Goal: Communication & Community: Answer question/provide support

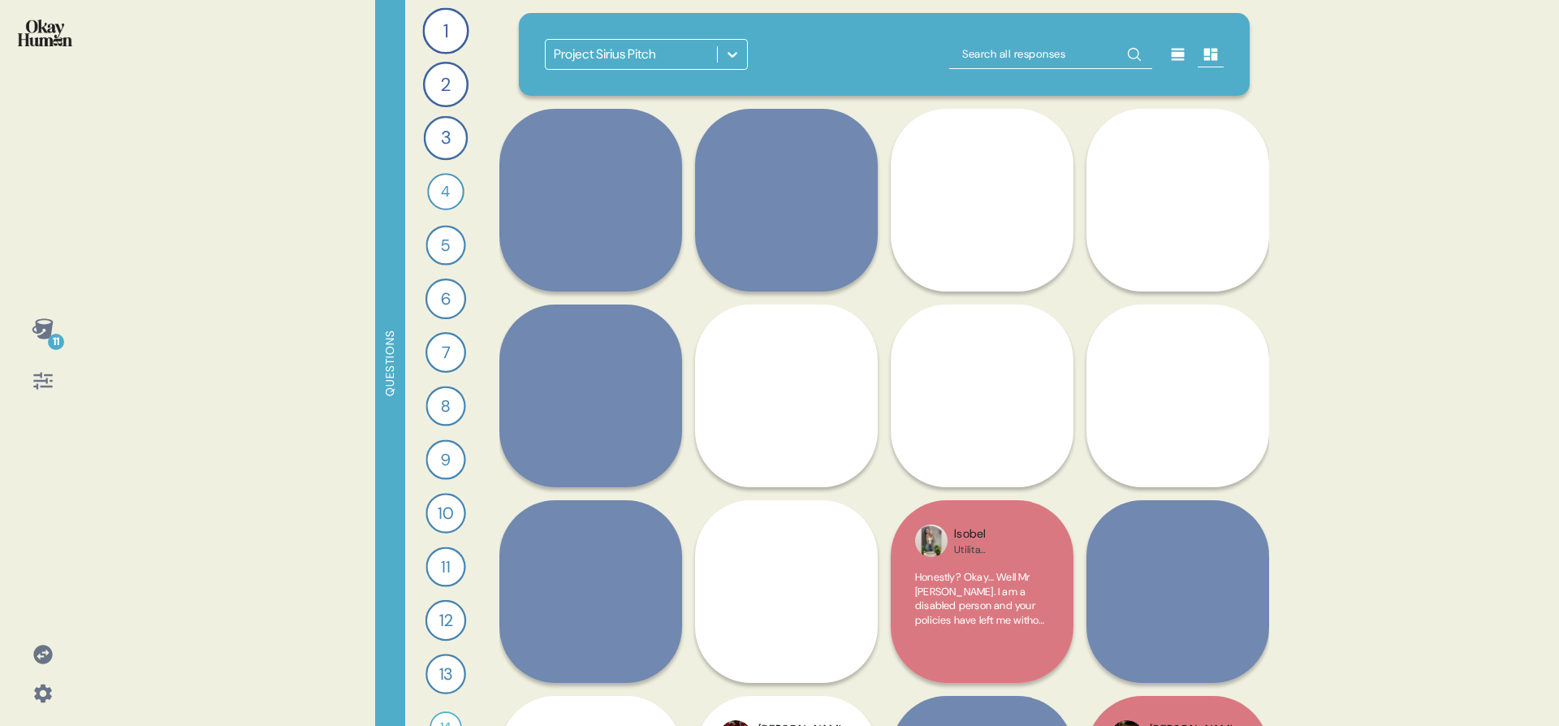
click at [52, 320] on icon at bounding box center [43, 328] width 23 height 23
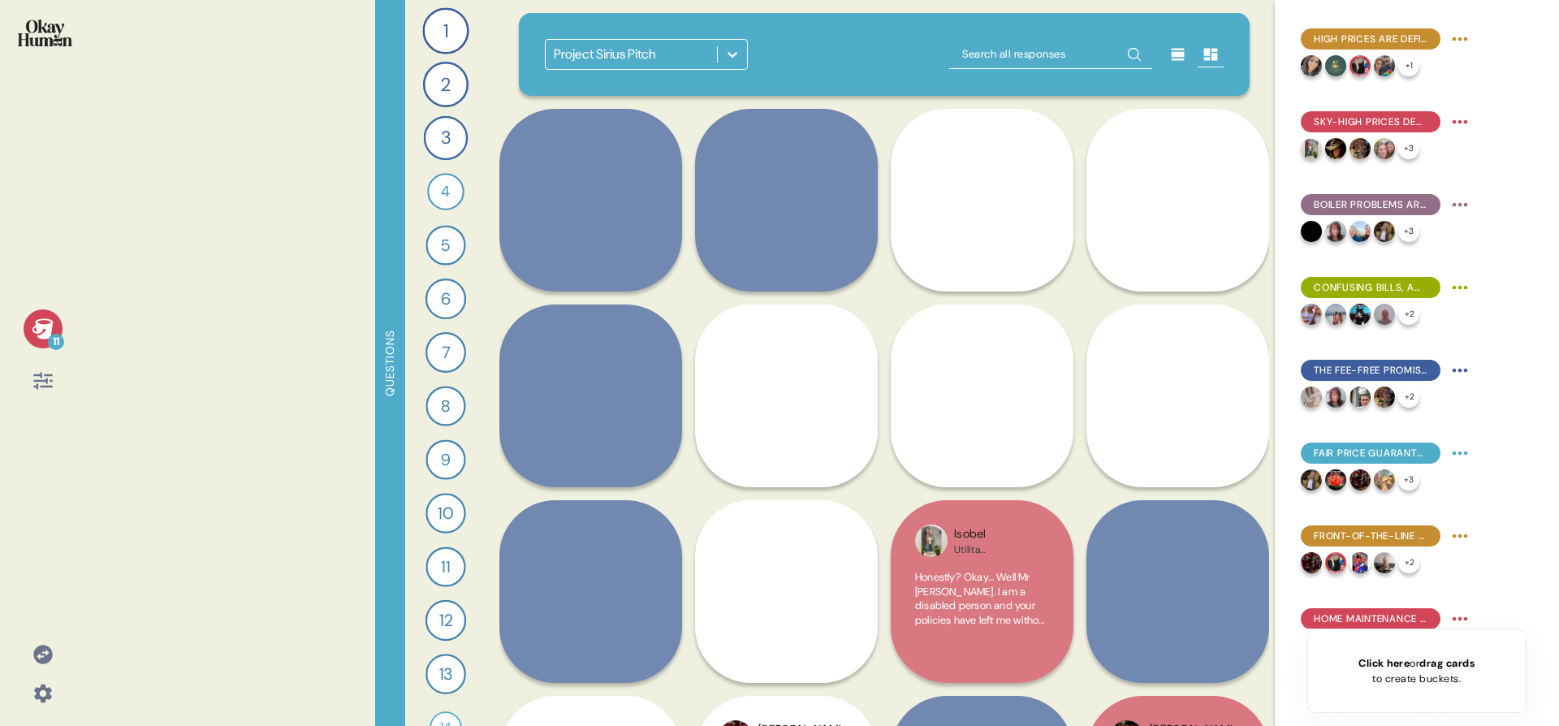
click at [52, 320] on icon at bounding box center [43, 328] width 23 height 23
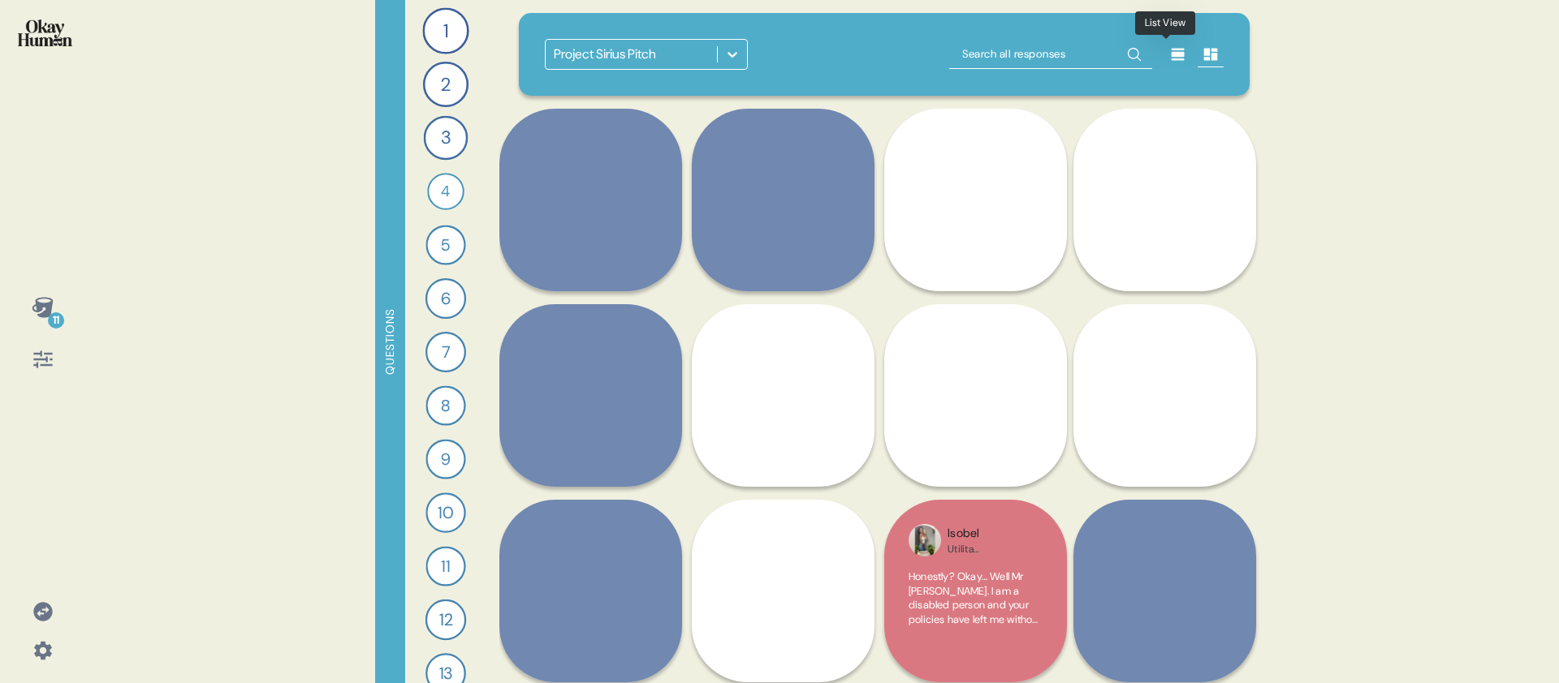
click at [1169, 63] on div at bounding box center [1178, 54] width 26 height 26
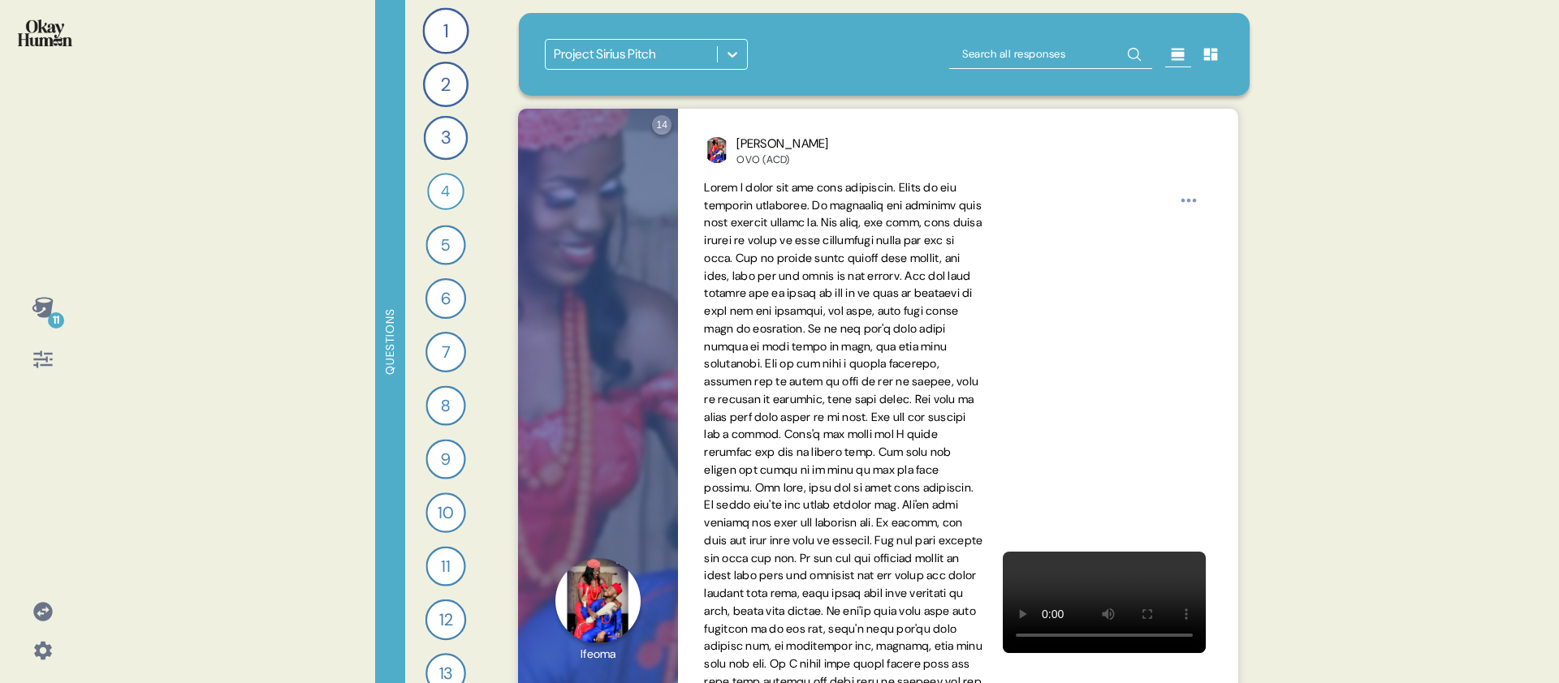
click at [860, 83] on div "Project Sirius Pitch" at bounding box center [884, 54] width 731 height 83
click at [619, 50] on div "Project Sirius Pitch" at bounding box center [605, 54] width 102 height 19
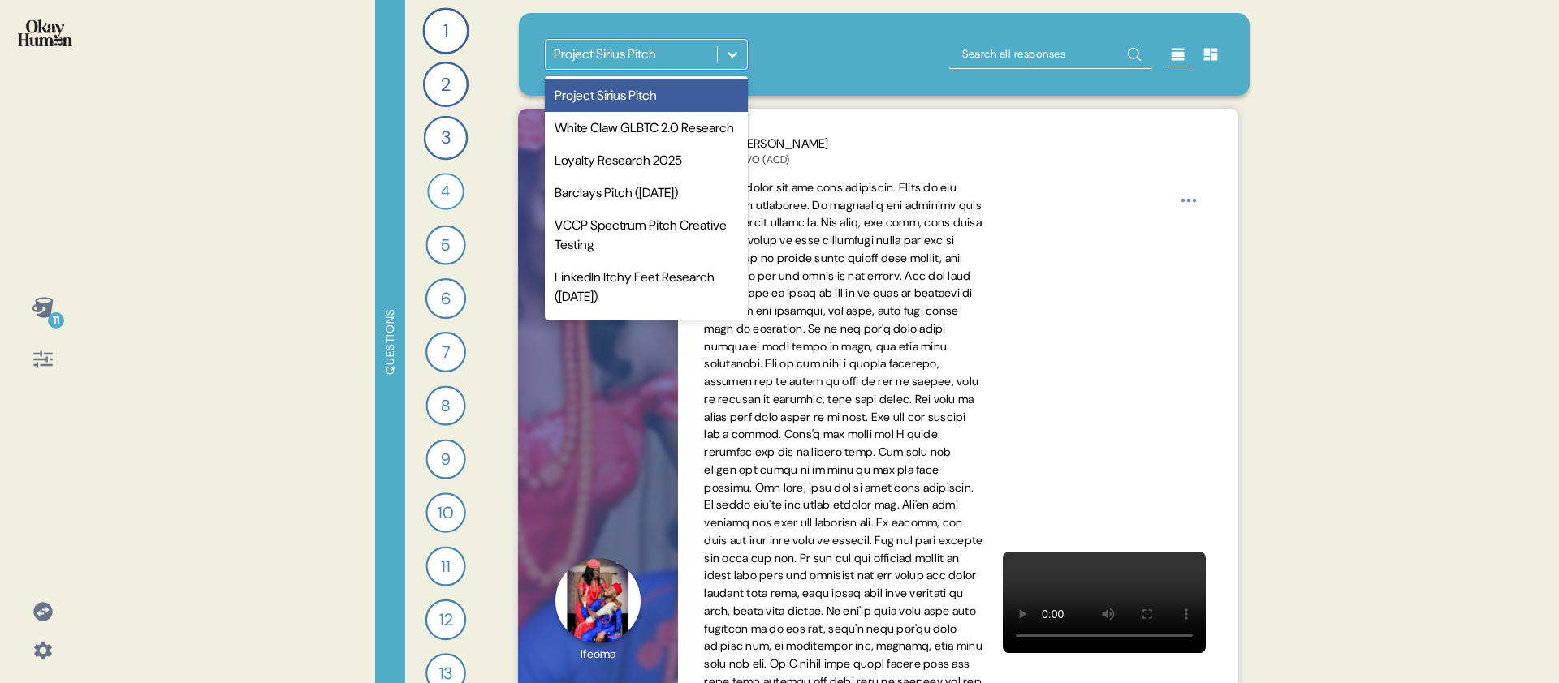
click at [615, 54] on div "Project Sirius Pitch" at bounding box center [605, 54] width 102 height 19
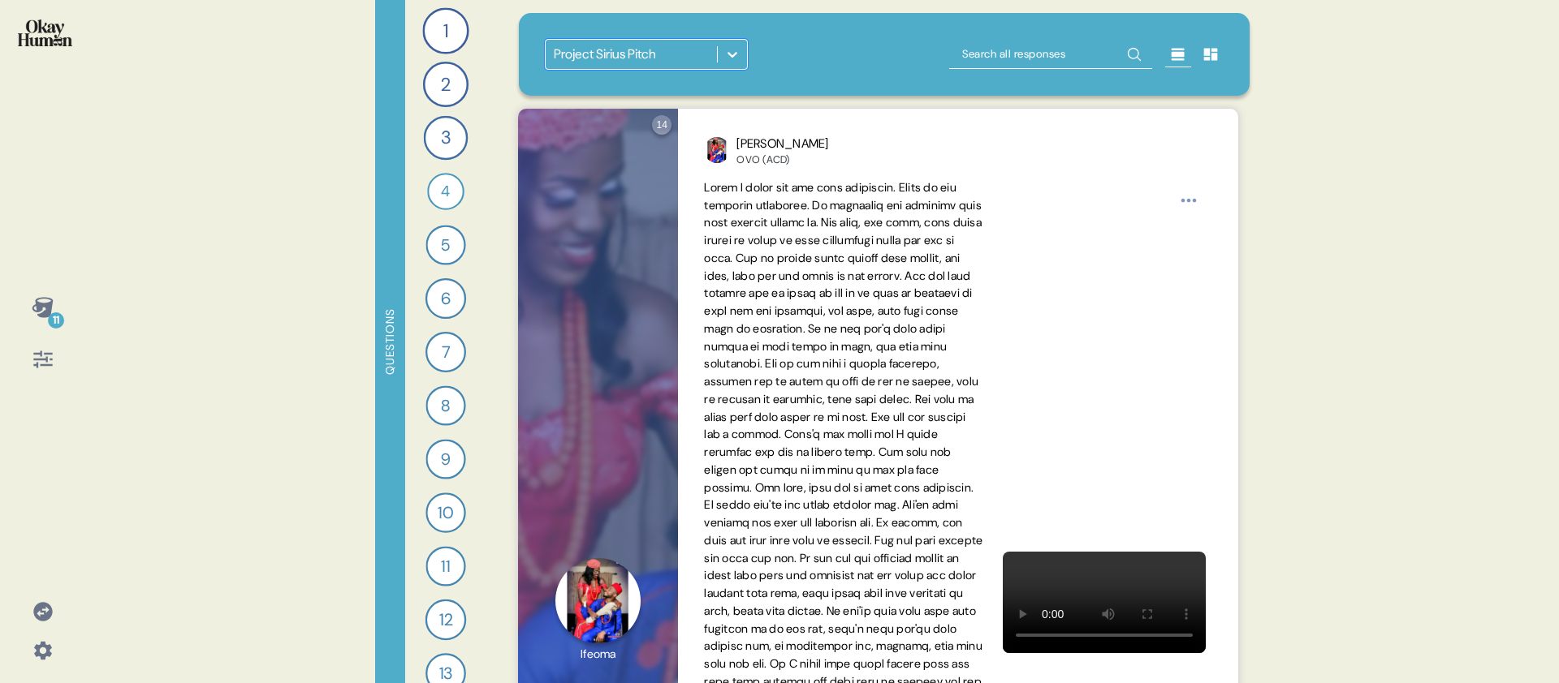
click at [109, 267] on div "11 Questions 1 What would you say to the CEO of your energy provider if they we…" at bounding box center [779, 341] width 1559 height 683
click at [45, 301] on icon at bounding box center [43, 307] width 23 height 23
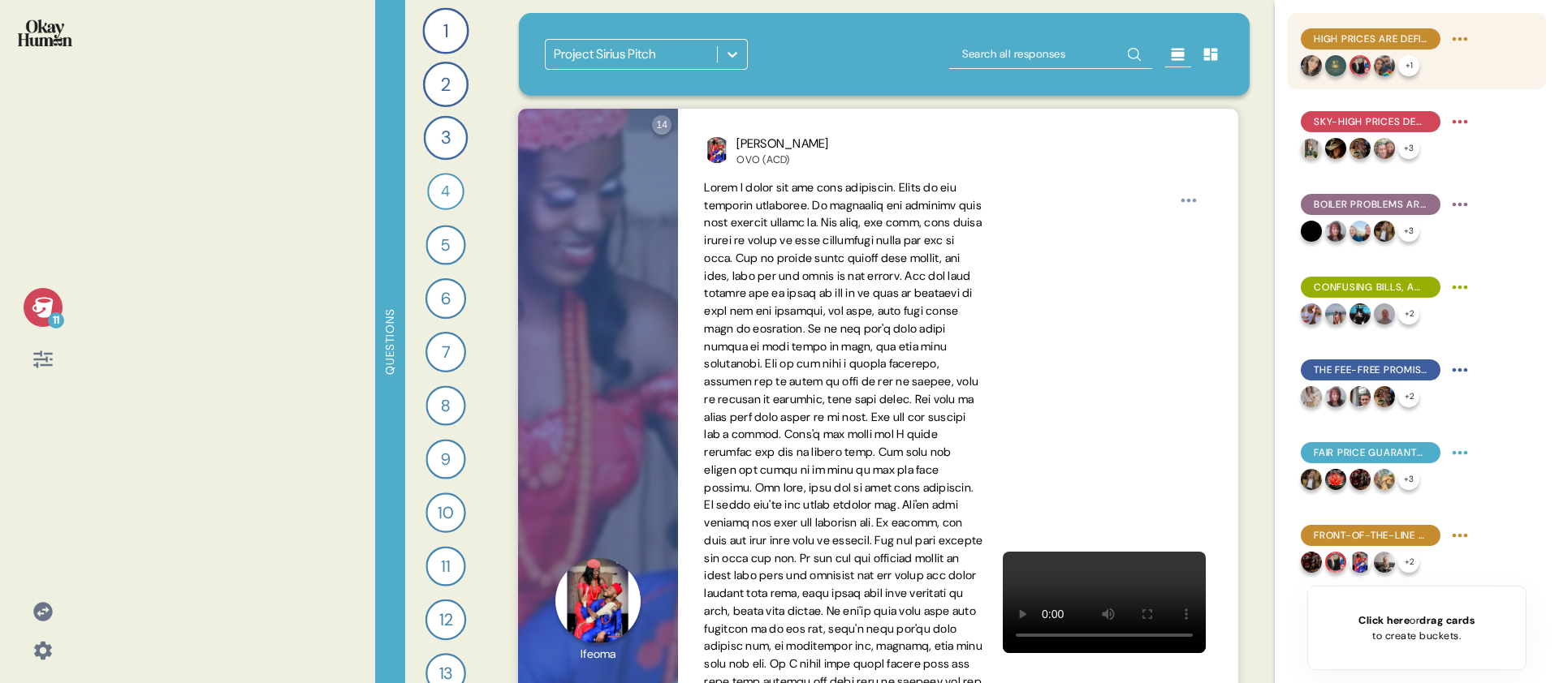
click at [1387, 30] on div "High prices are definitely top of mind, but it's also about predictability & tr…" at bounding box center [1370, 38] width 140 height 21
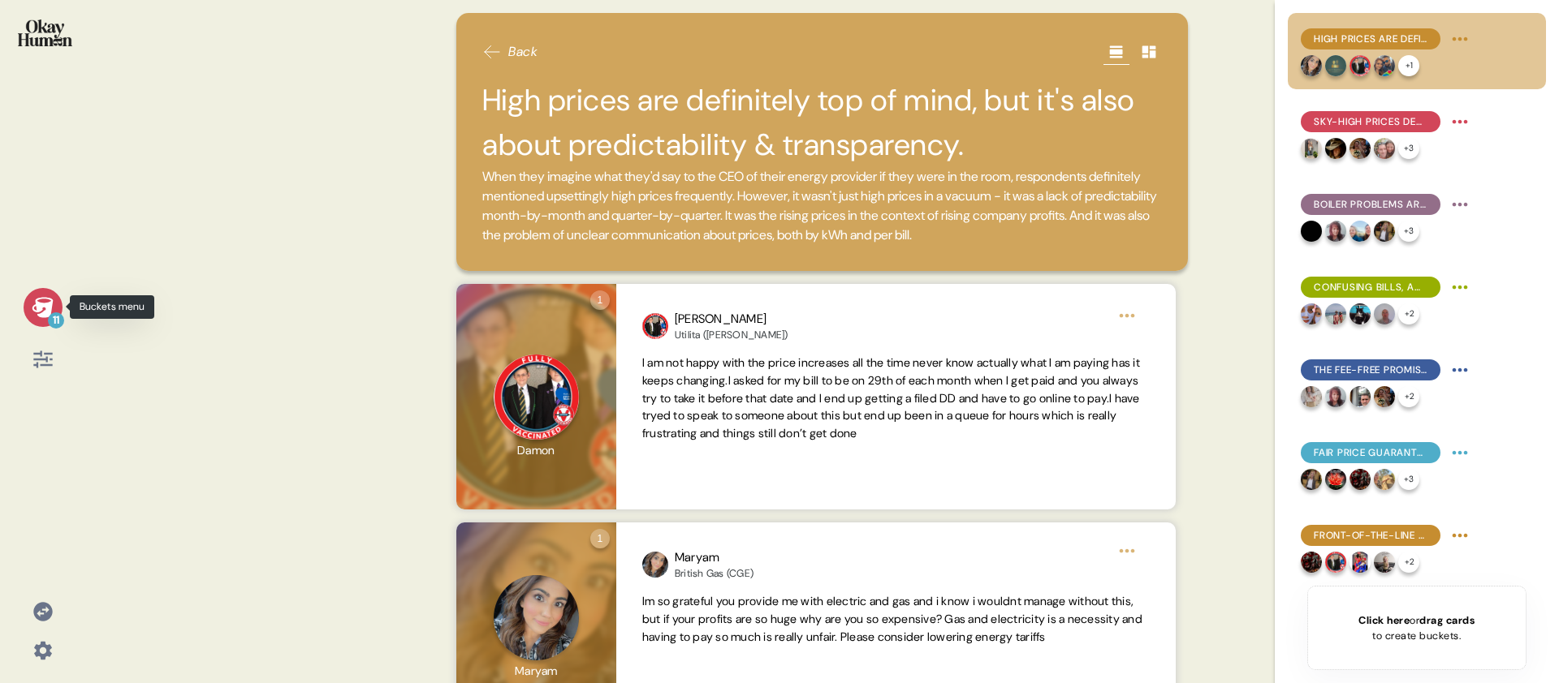
click at [49, 305] on icon at bounding box center [42, 307] width 21 height 20
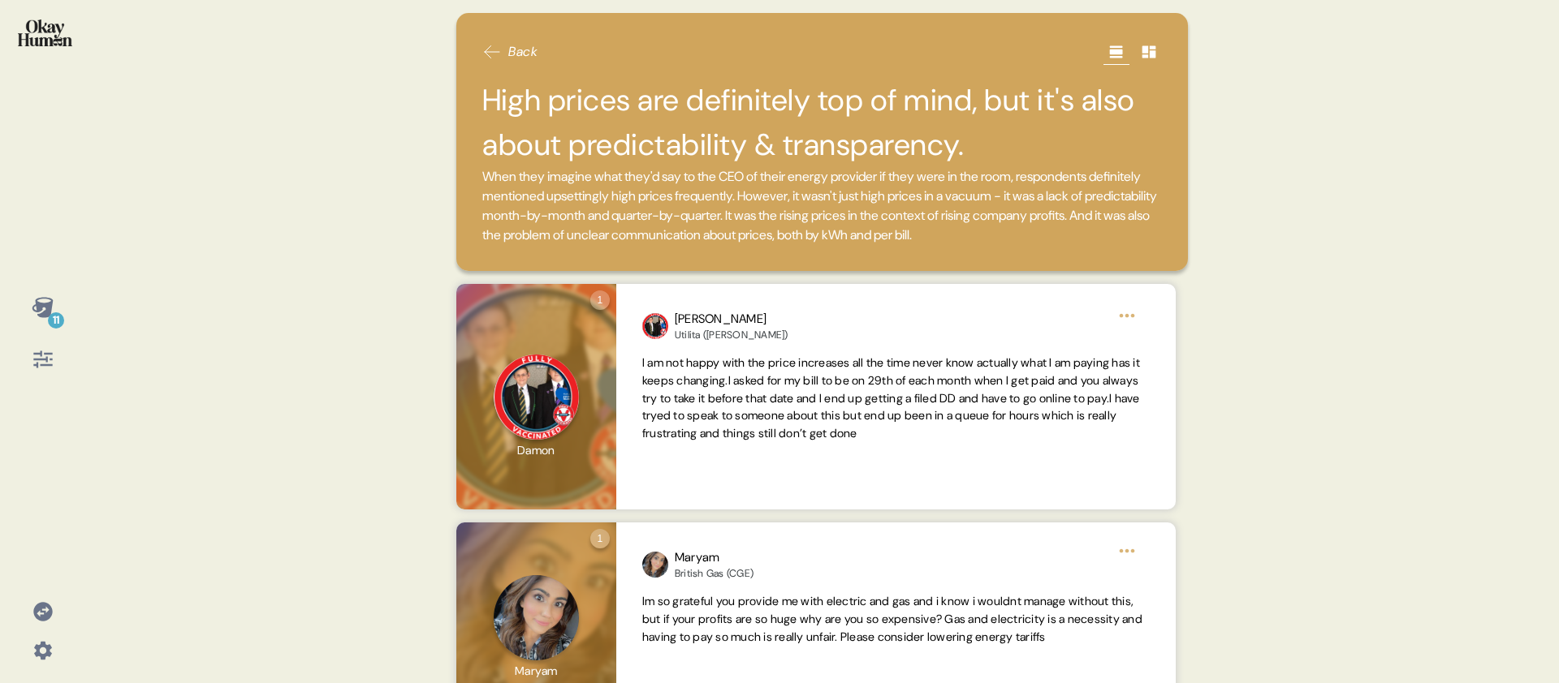
click at [35, 348] on icon at bounding box center [43, 359] width 23 height 23
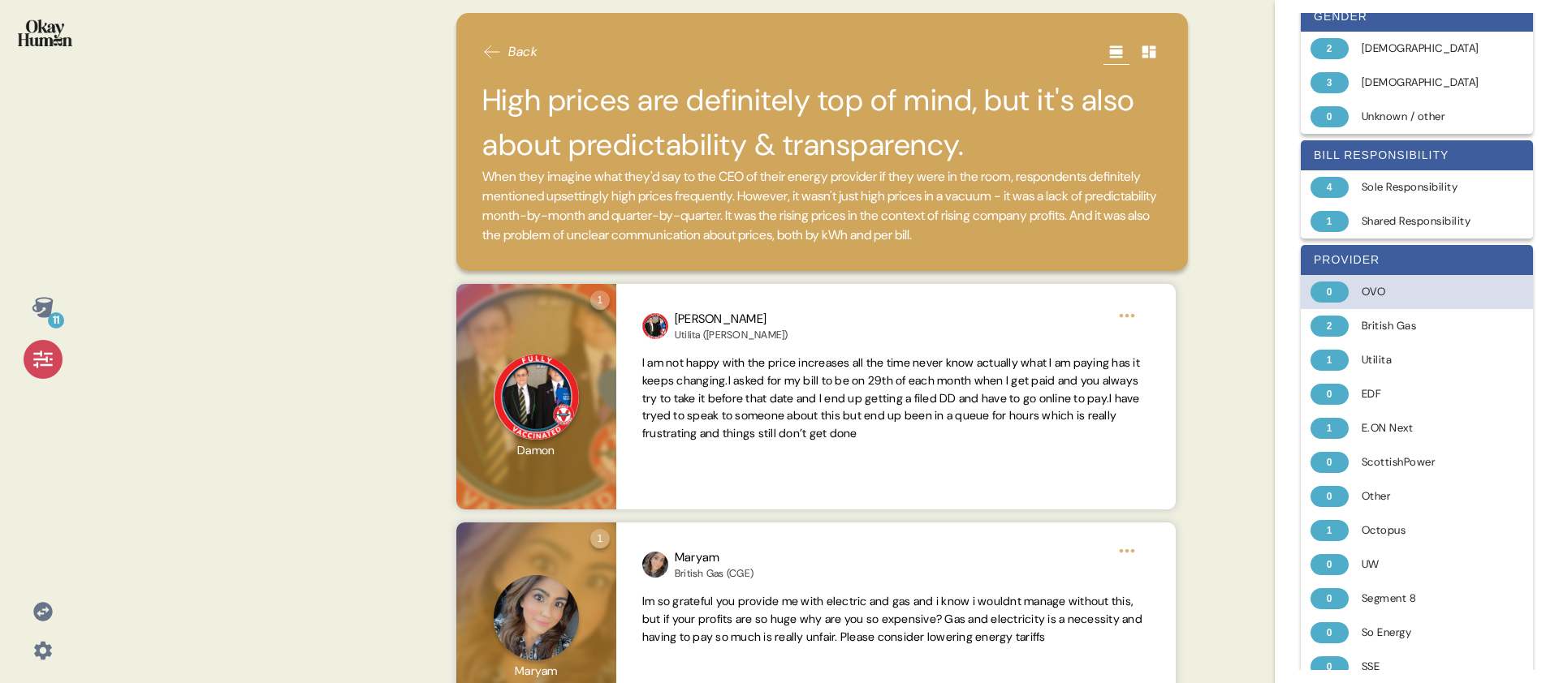
scroll to position [162, 0]
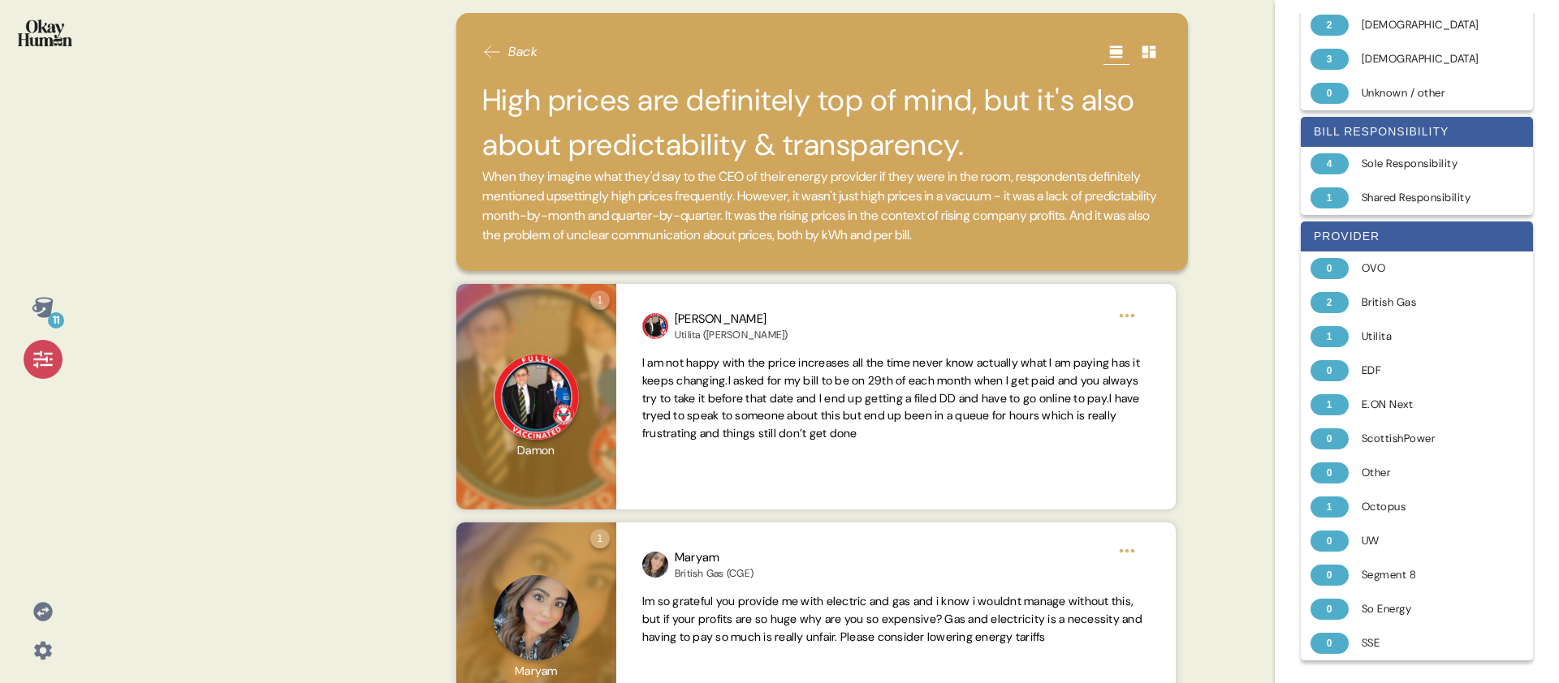
click at [32, 358] on icon at bounding box center [43, 359] width 23 height 23
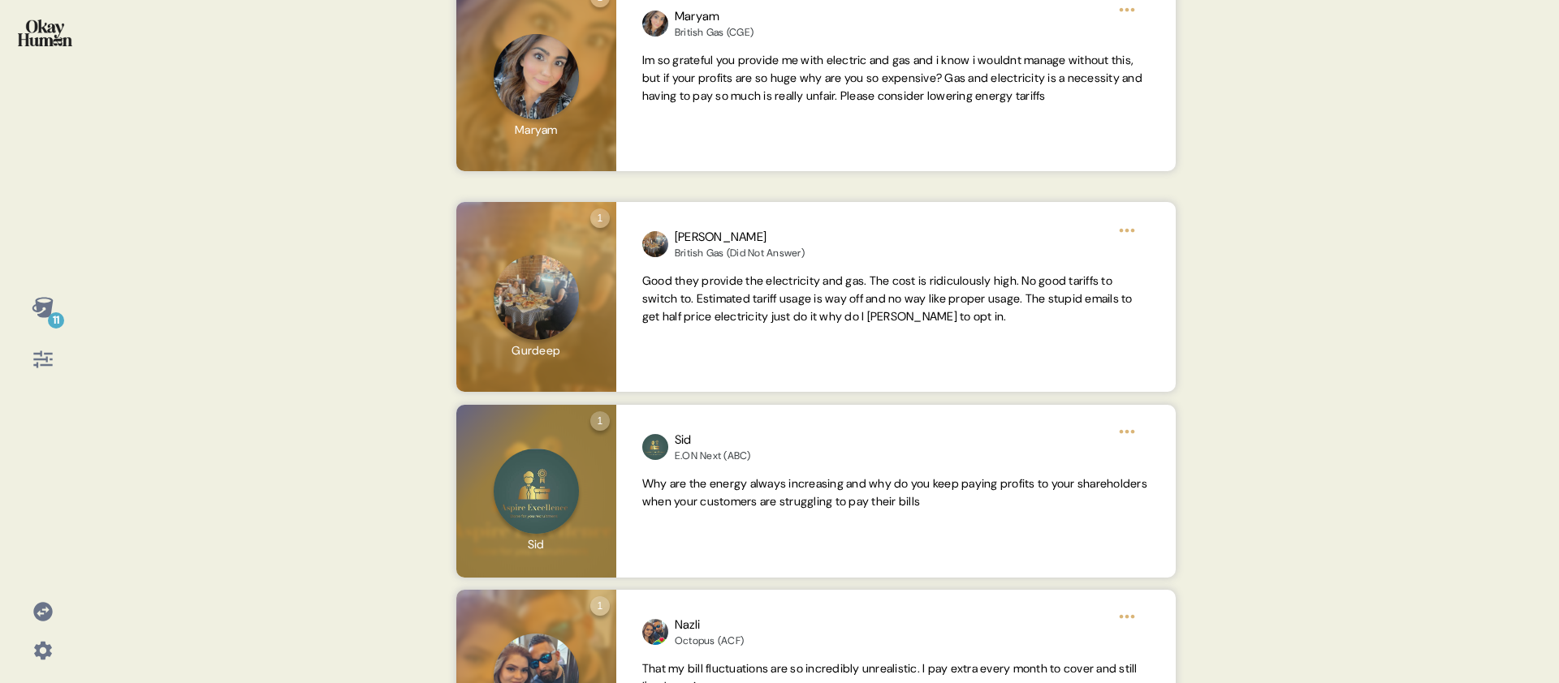
scroll to position [554, 0]
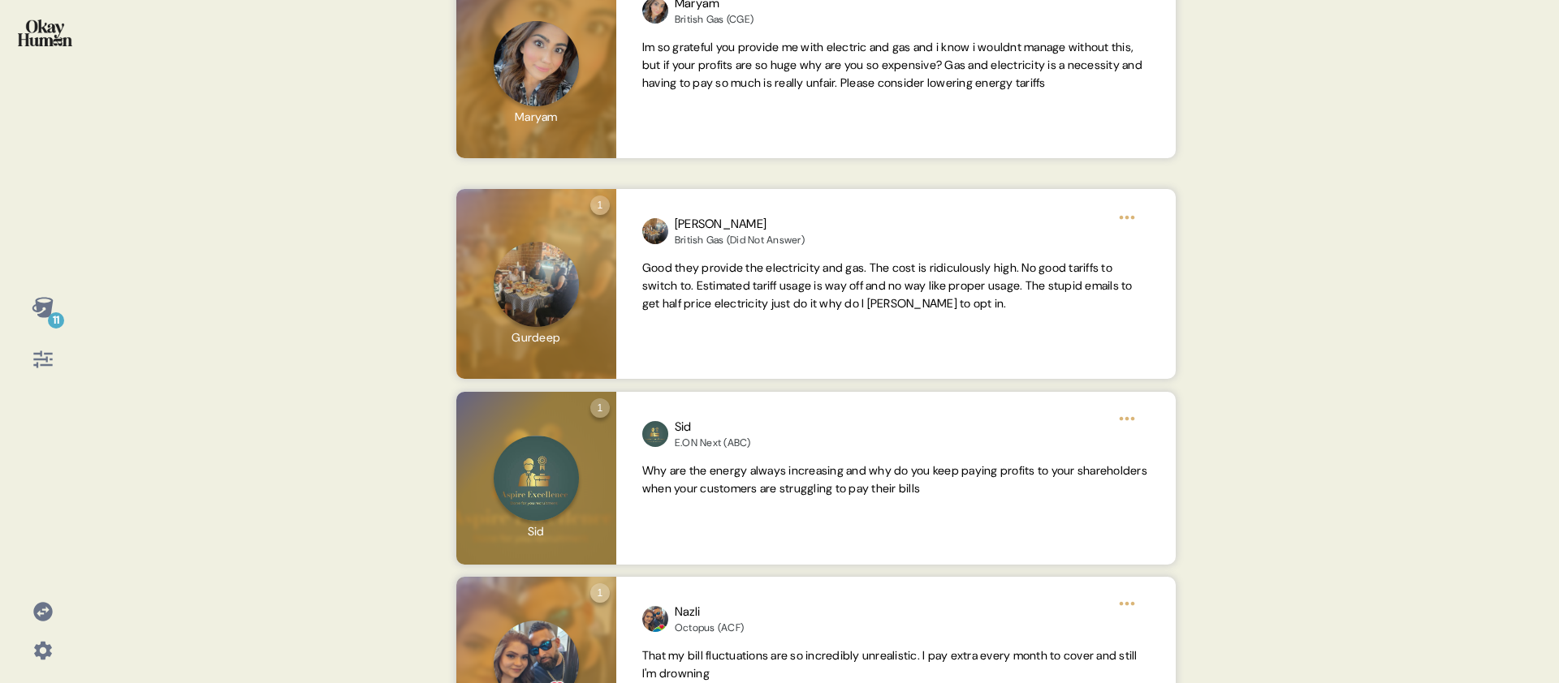
click at [81, 334] on div "11" at bounding box center [42, 341] width 85 height 683
click at [53, 304] on icon at bounding box center [43, 307] width 23 height 23
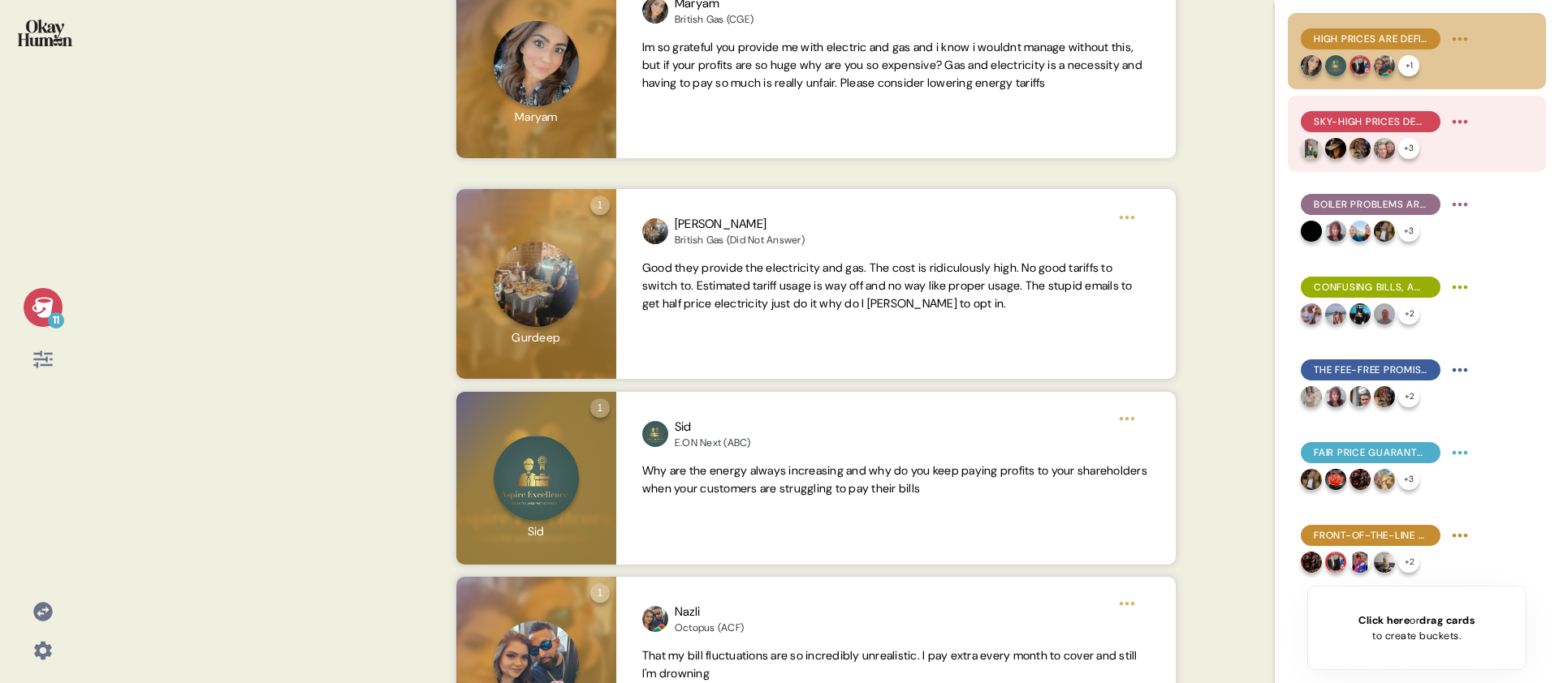
click at [1388, 125] on span "Sky-high prices demand excellent service, which often is the line between satis…" at bounding box center [1370, 121] width 114 height 15
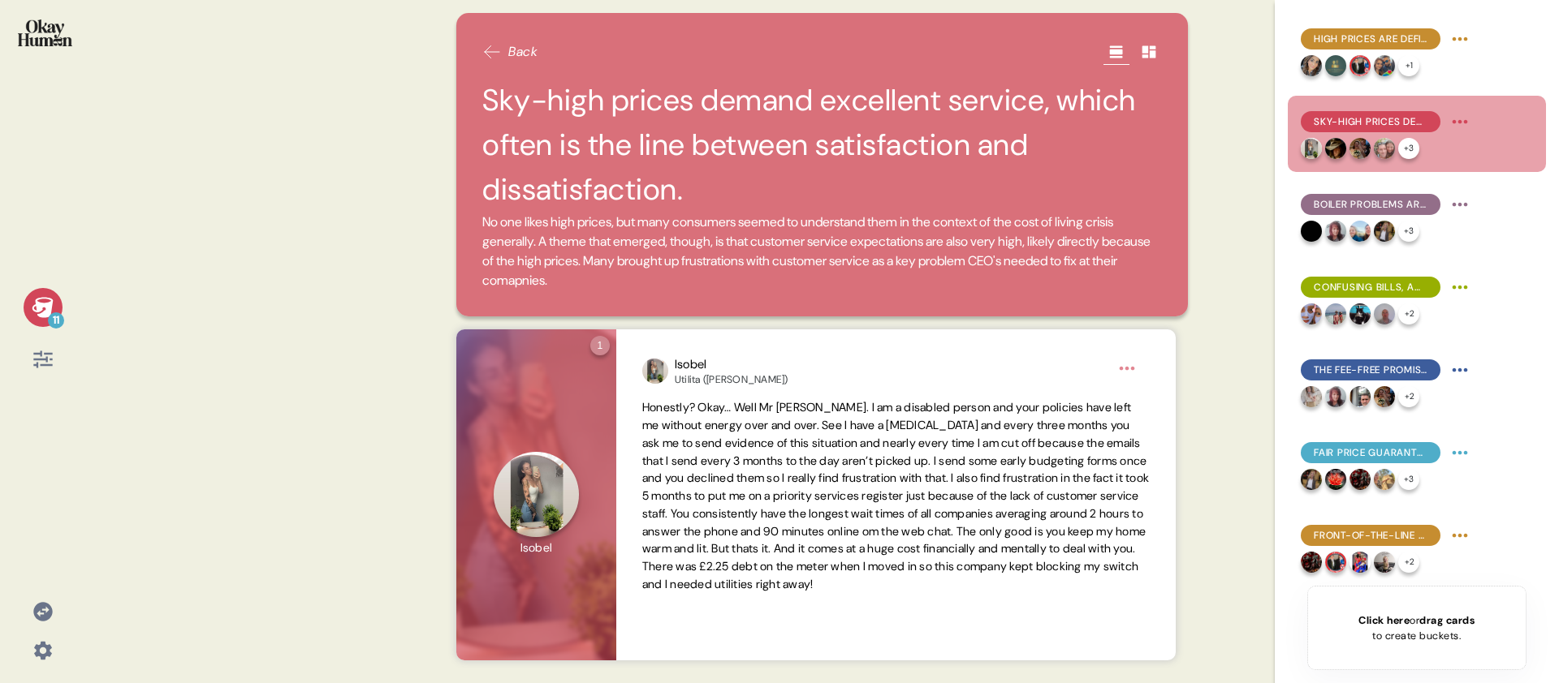
click at [57, 316] on div "11" at bounding box center [56, 321] width 16 height 16
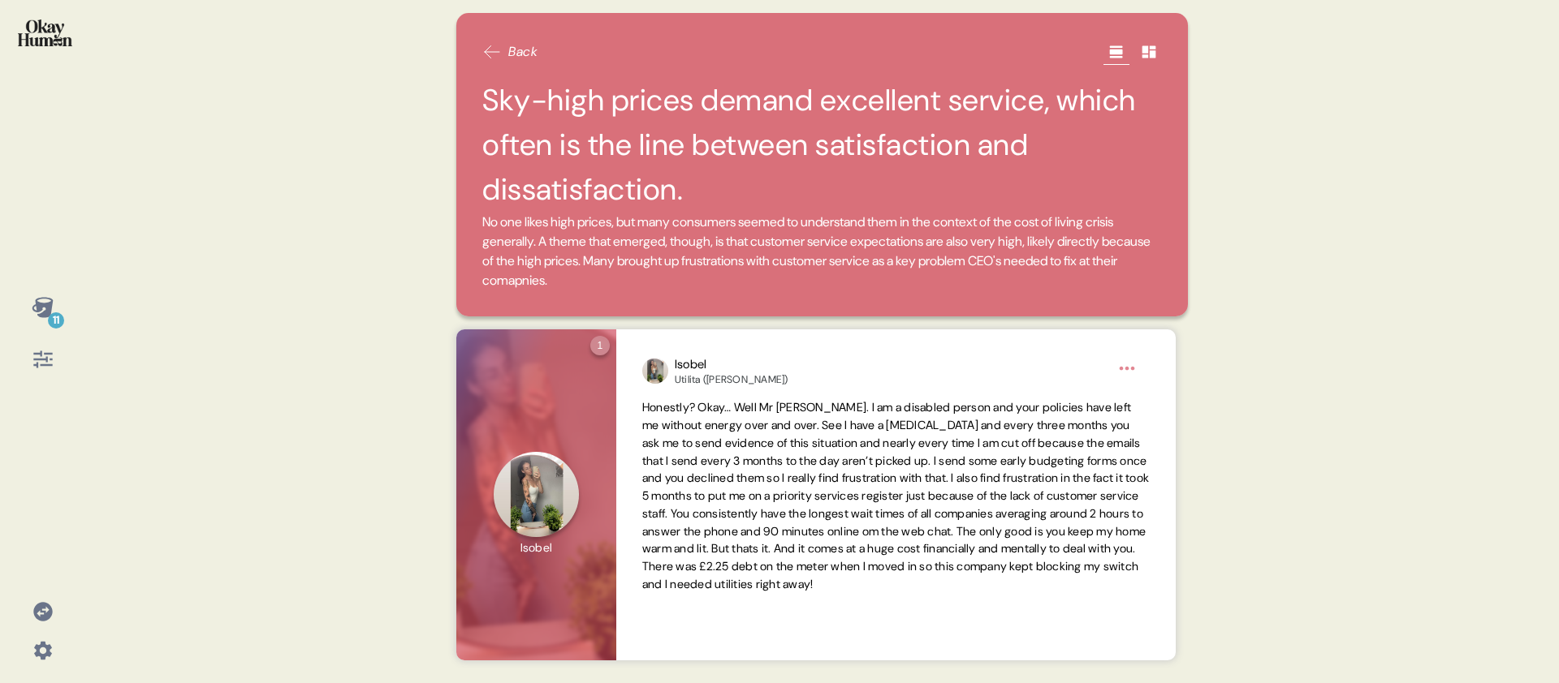
click at [413, 228] on div "11 Back Sky-high prices demand excellent service, which often is the line betwe…" at bounding box center [779, 341] width 1559 height 683
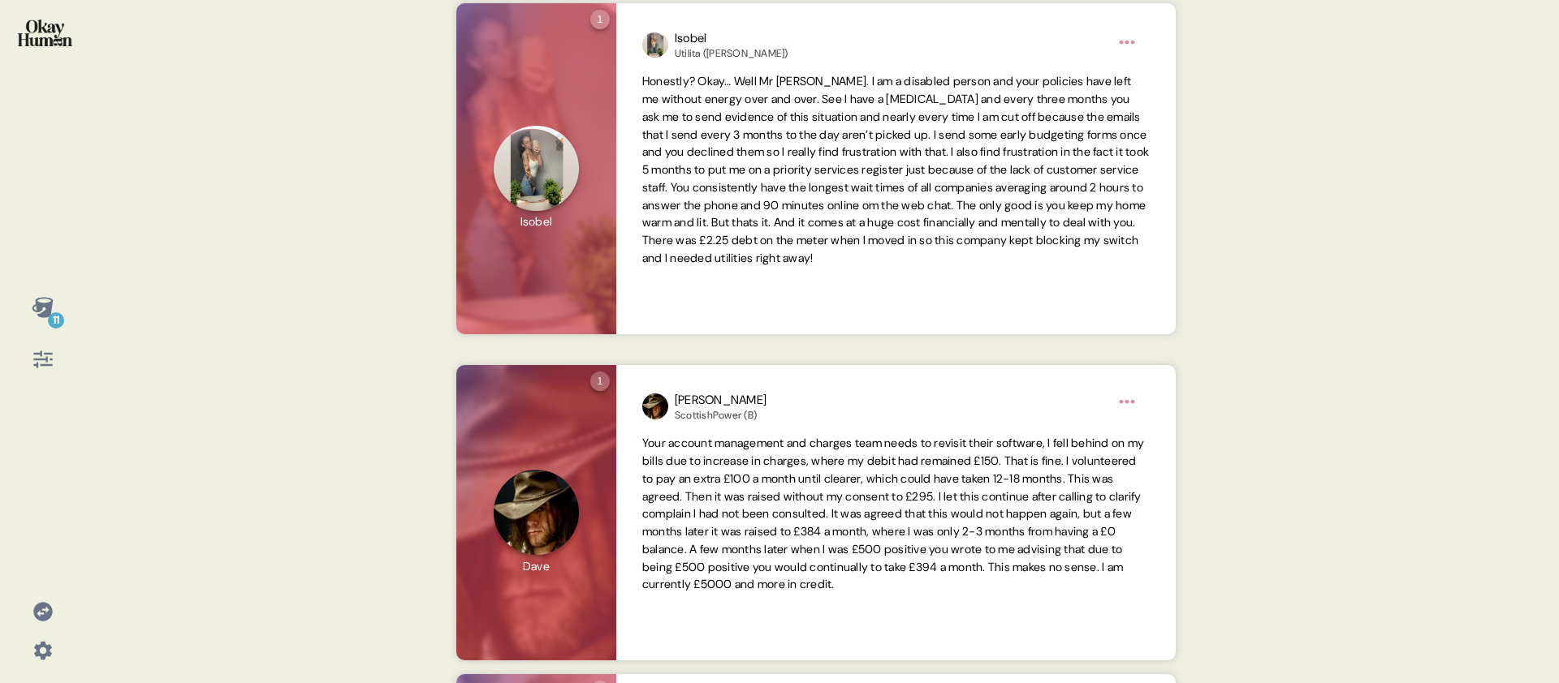
scroll to position [334, 0]
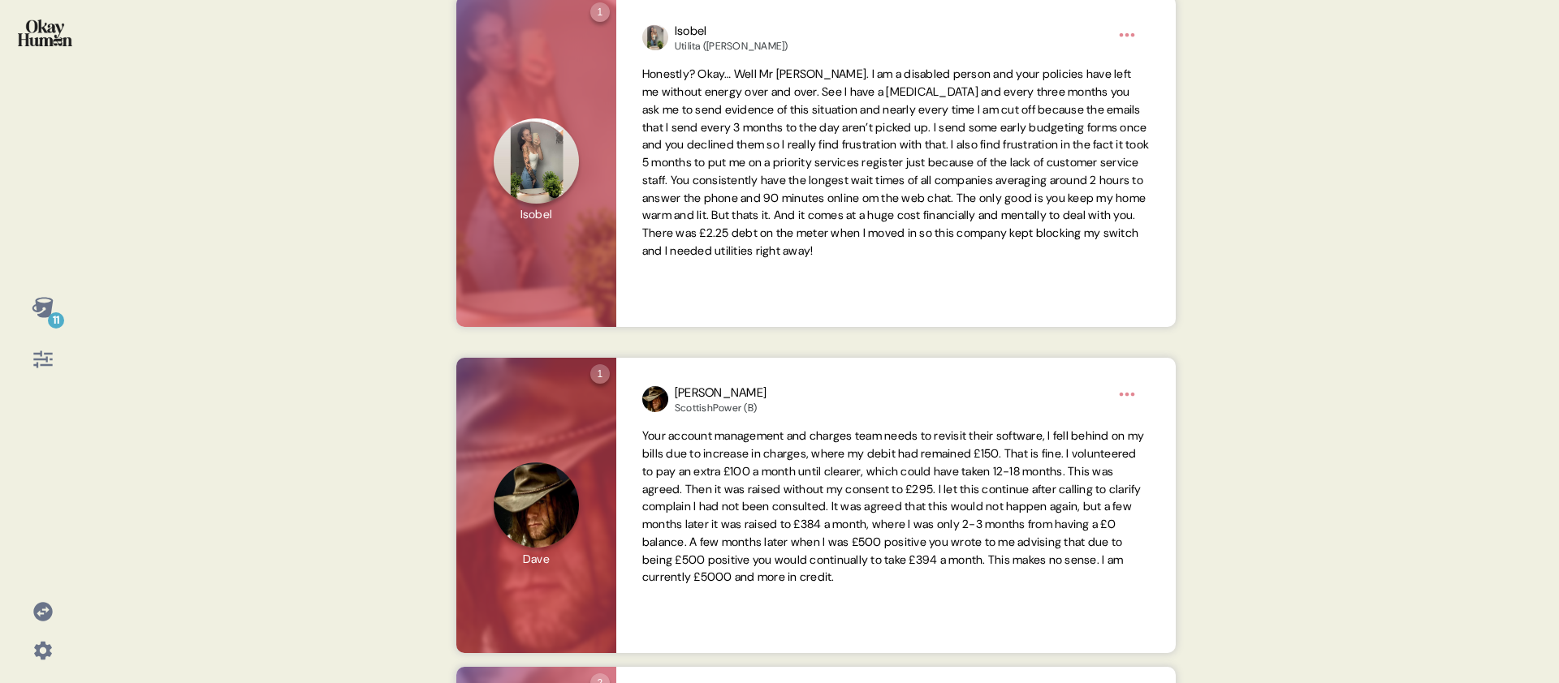
click at [76, 382] on div "11" at bounding box center [42, 341] width 85 height 683
click at [57, 320] on div "11" at bounding box center [56, 321] width 16 height 16
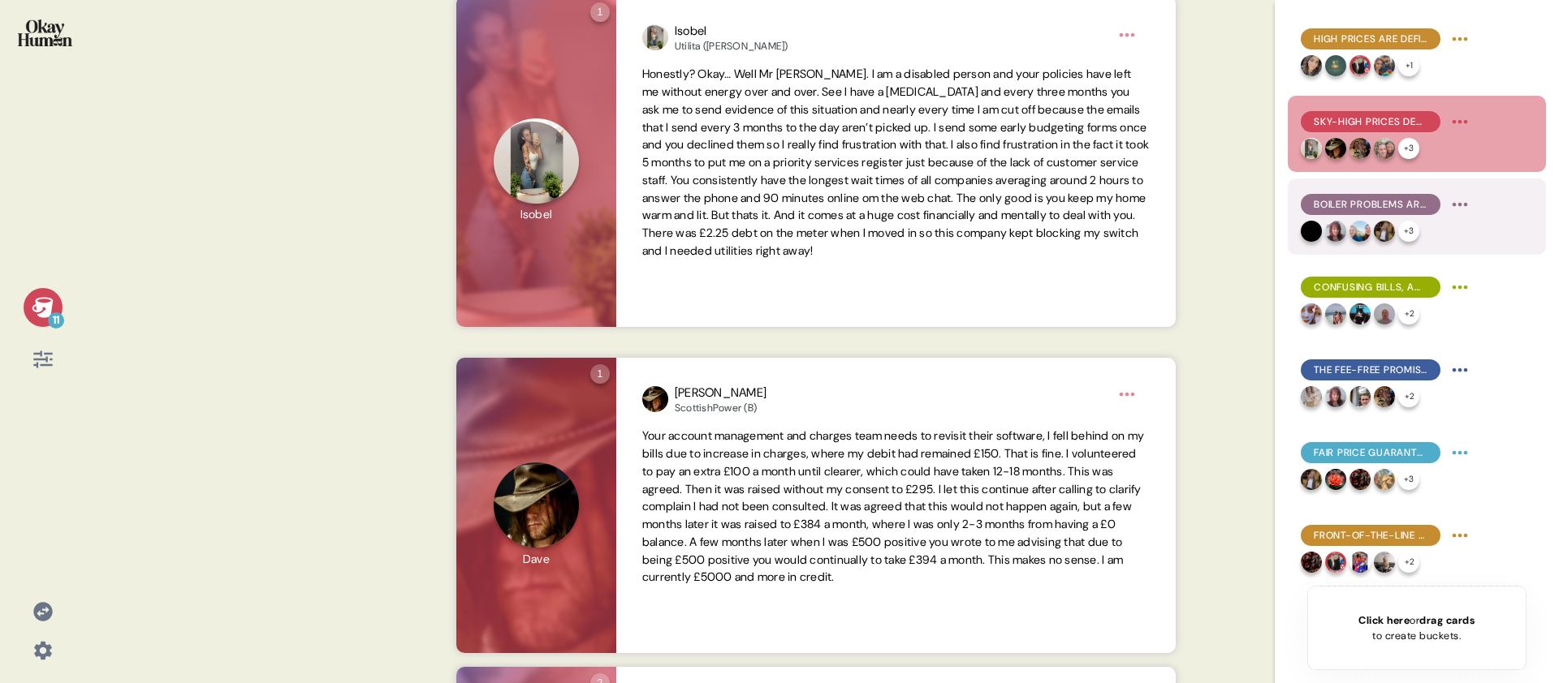
click at [1361, 198] on span "Boiler problems are very common, often debilitating, and service reviews vary w…" at bounding box center [1370, 204] width 114 height 15
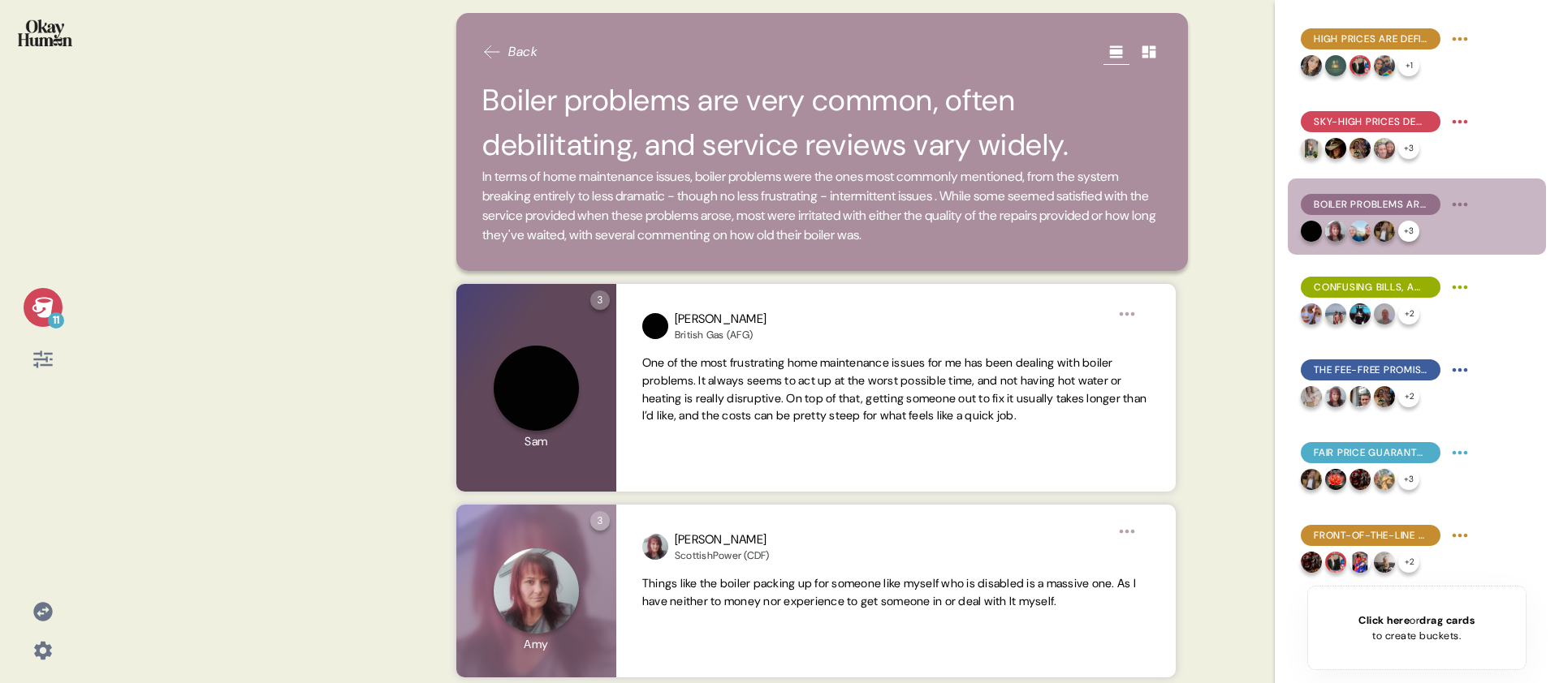
click at [32, 301] on icon at bounding box center [43, 307] width 23 height 23
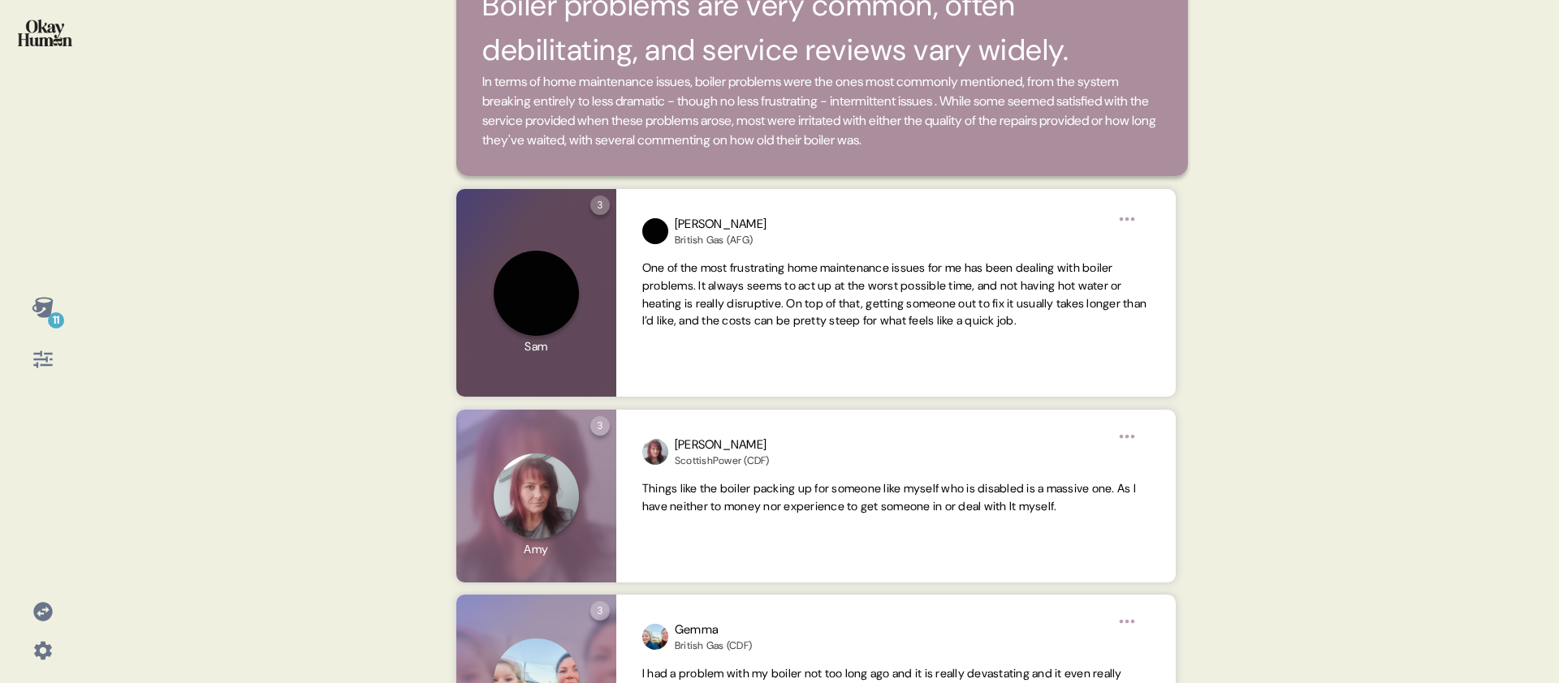
scroll to position [93, 0]
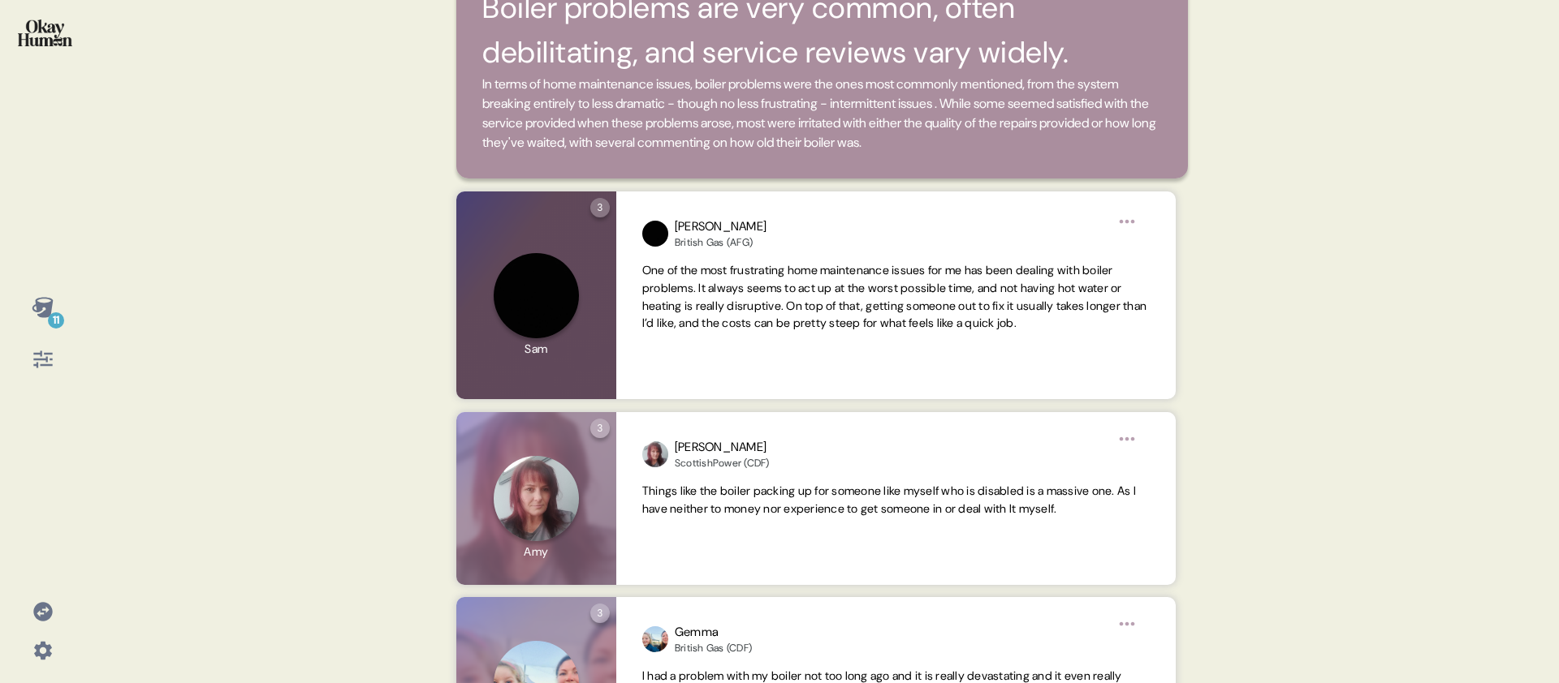
click at [79, 317] on div "11" at bounding box center [42, 341] width 85 height 683
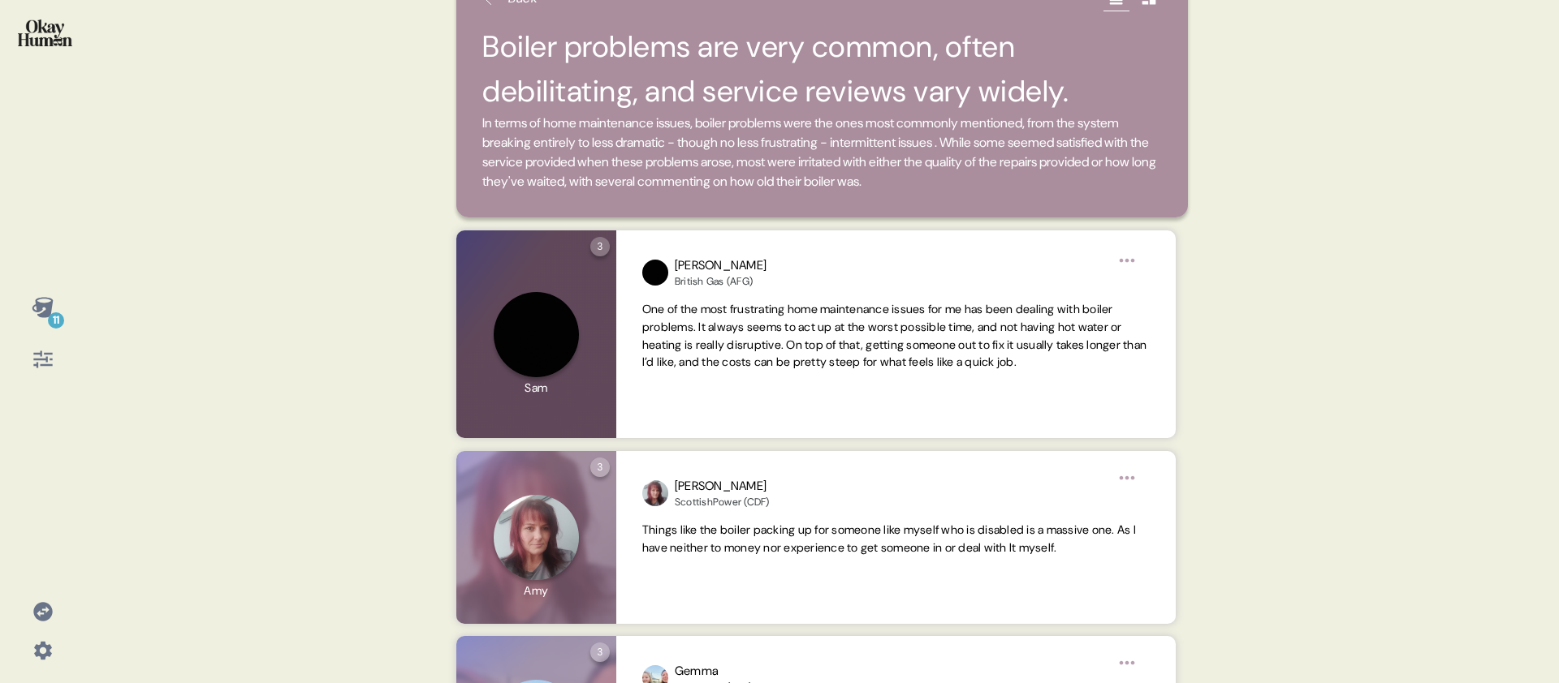
scroll to position [0, 0]
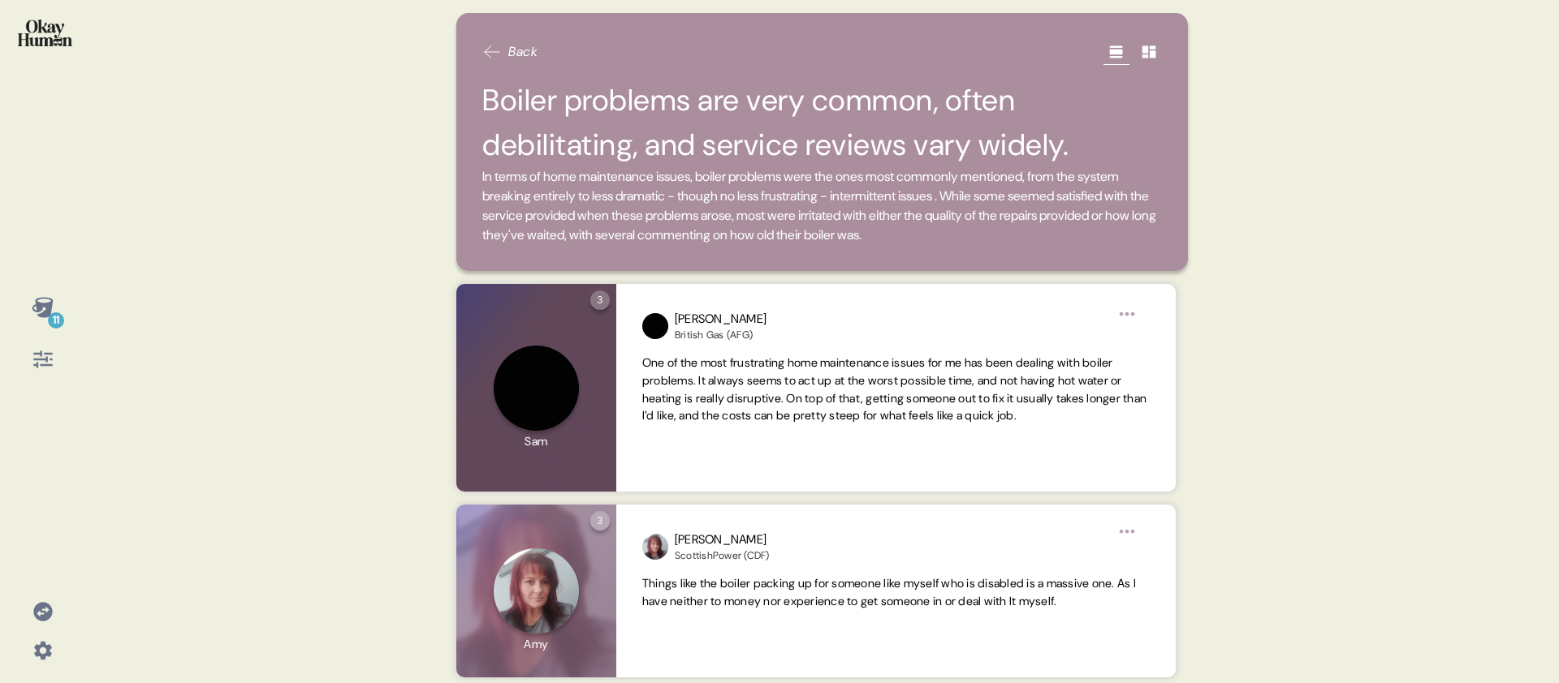
click at [116, 297] on div "11 Back Boiler problems are very common, often debilitating, and service review…" at bounding box center [779, 341] width 1559 height 683
click at [51, 310] on icon at bounding box center [43, 307] width 23 height 23
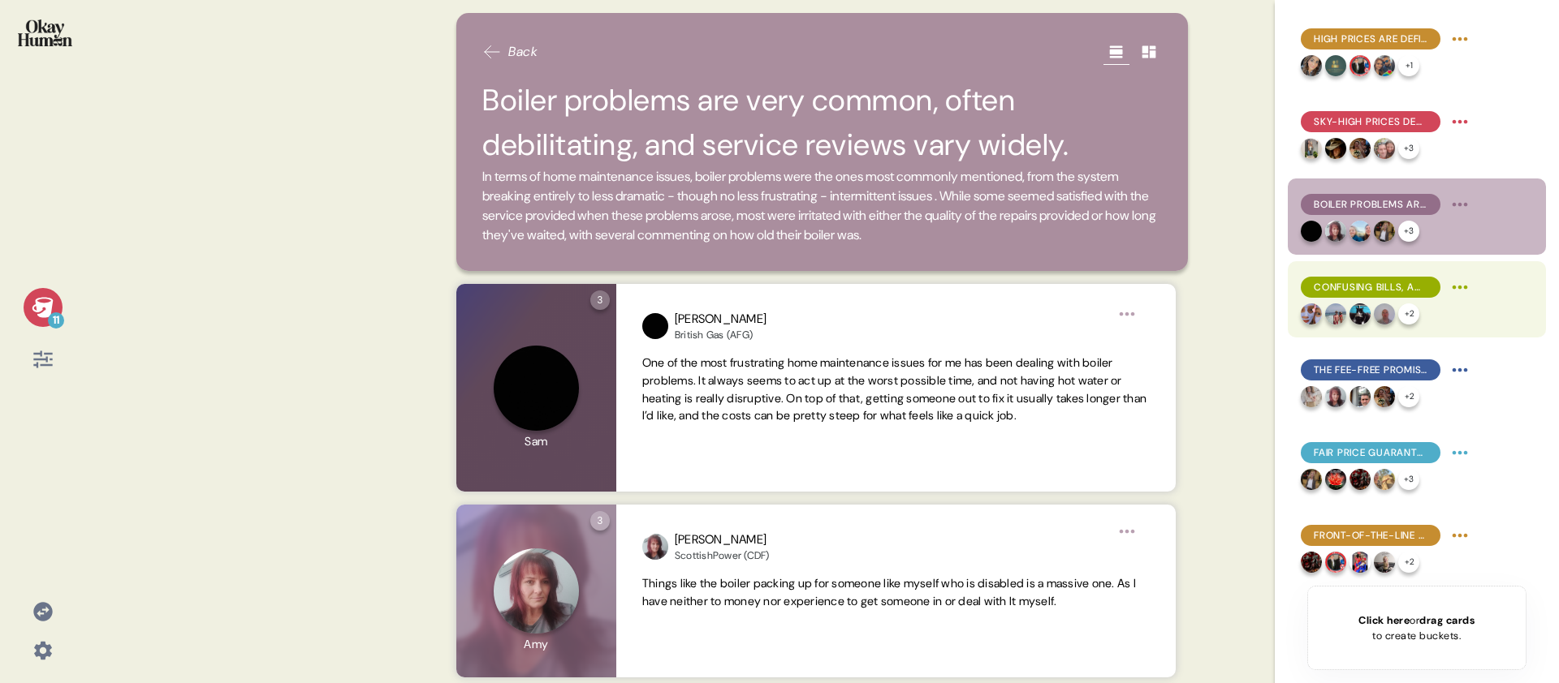
click at [1361, 287] on span "Confusing bills, access to support, and rate-related pain points tended to be m…" at bounding box center [1370, 287] width 114 height 15
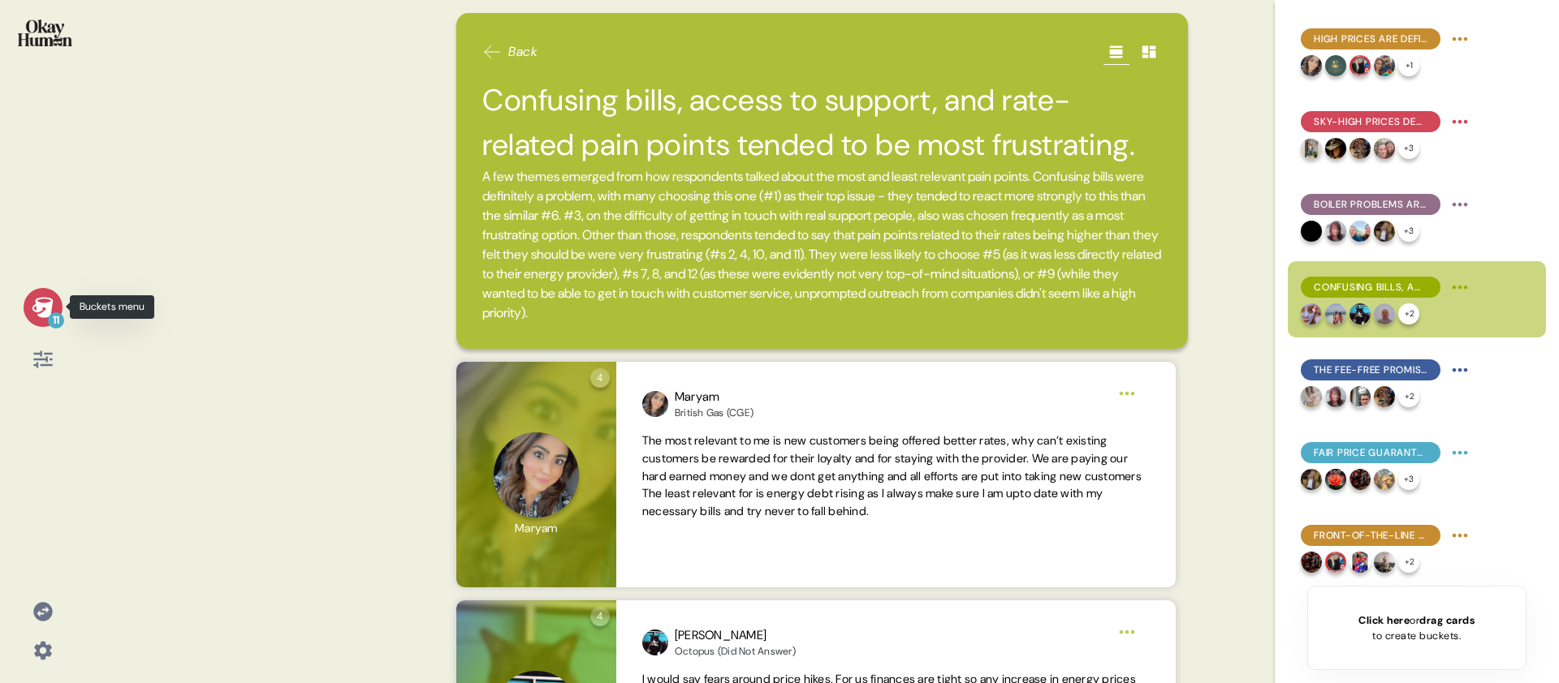
click at [49, 305] on icon at bounding box center [42, 307] width 21 height 20
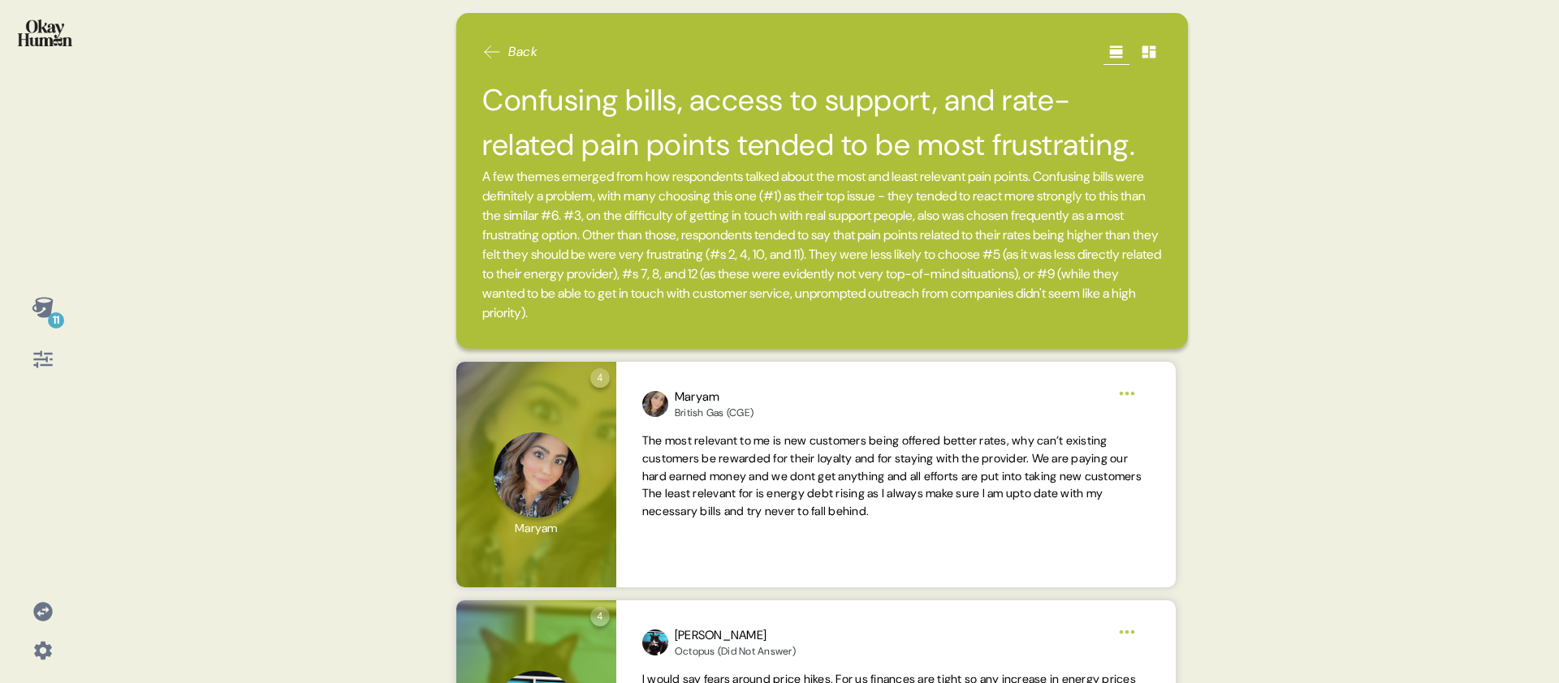
click at [75, 321] on div "11" at bounding box center [42, 341] width 85 height 683
click at [88, 308] on div "11 Back Confusing bills, access to support, and rate-related pain points tended…" at bounding box center [779, 341] width 1559 height 683
click at [38, 313] on icon at bounding box center [43, 307] width 23 height 23
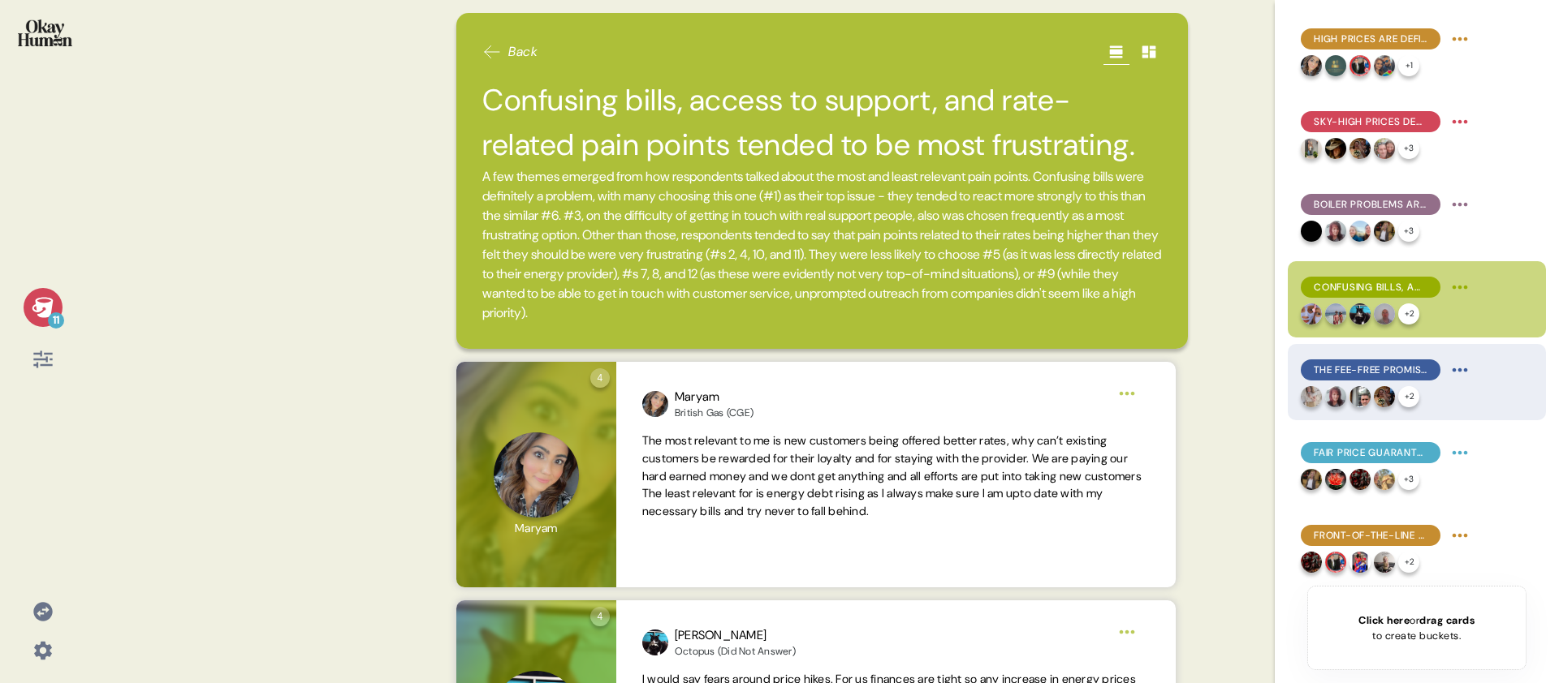
click at [1353, 376] on span "The Fee-Free Promise was our top-ranked benefit, offering a simple and believab…" at bounding box center [1370, 370] width 114 height 15
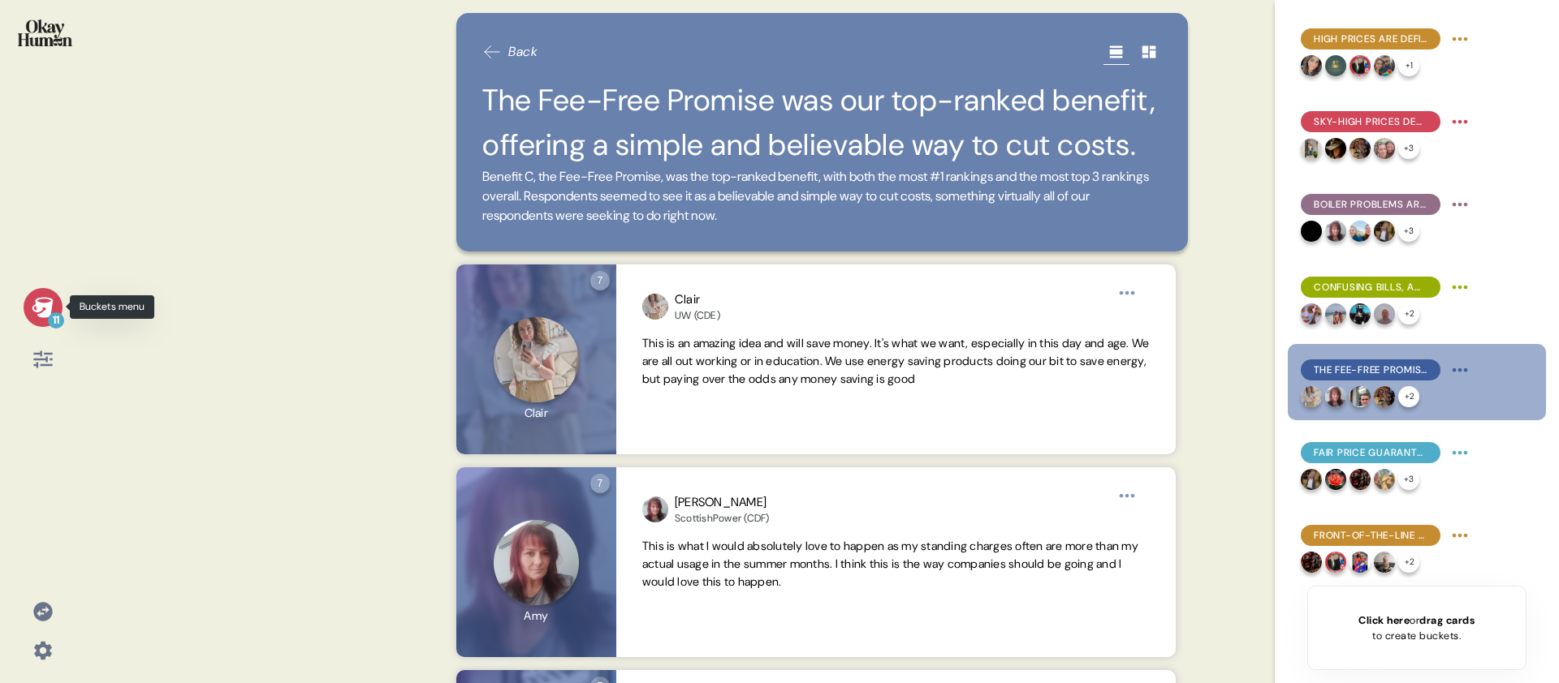
click at [53, 309] on icon at bounding box center [43, 307] width 23 height 23
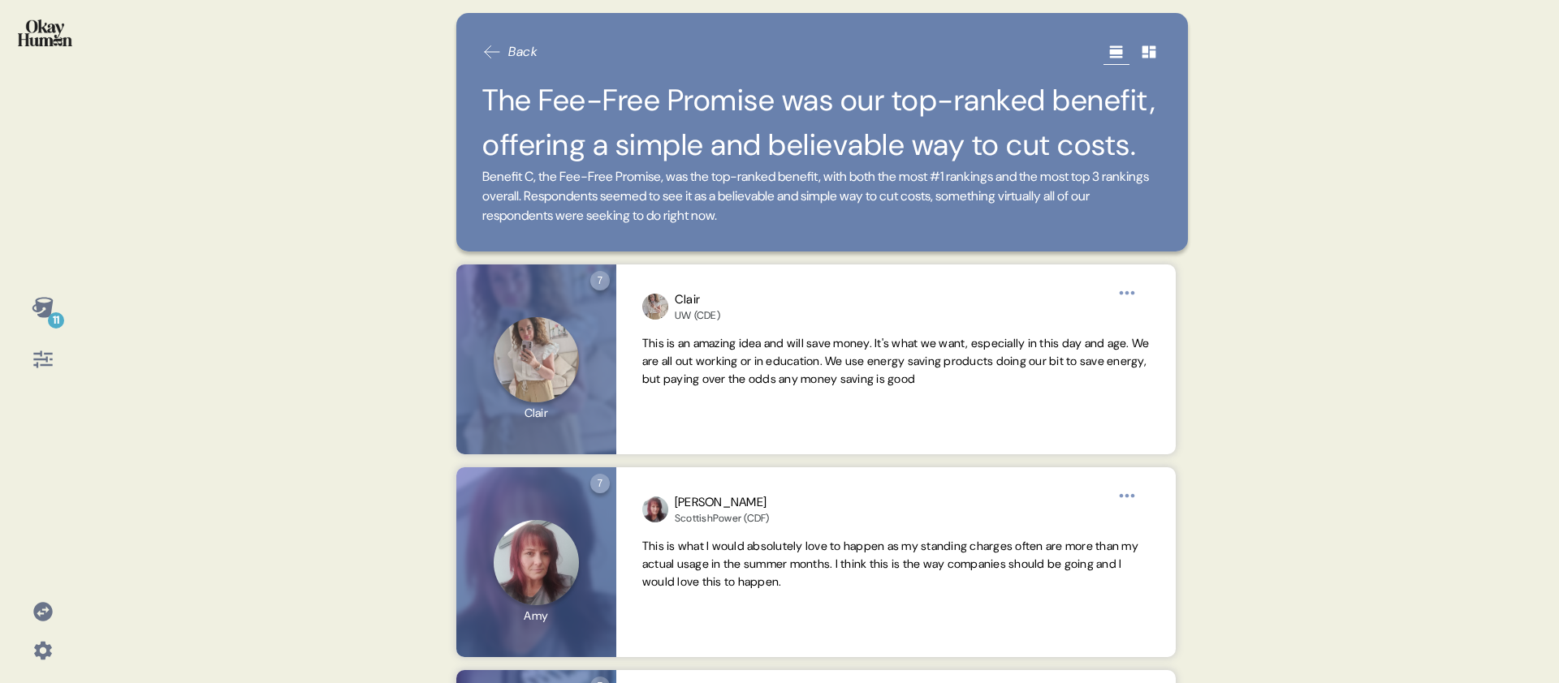
click at [118, 216] on div "11 Back The Fee-Free Promise was our top-ranked benefit, offering a simple and …" at bounding box center [779, 341] width 1559 height 683
click at [80, 334] on div "11" at bounding box center [42, 341] width 85 height 683
click at [40, 321] on div "11" at bounding box center [43, 307] width 39 height 39
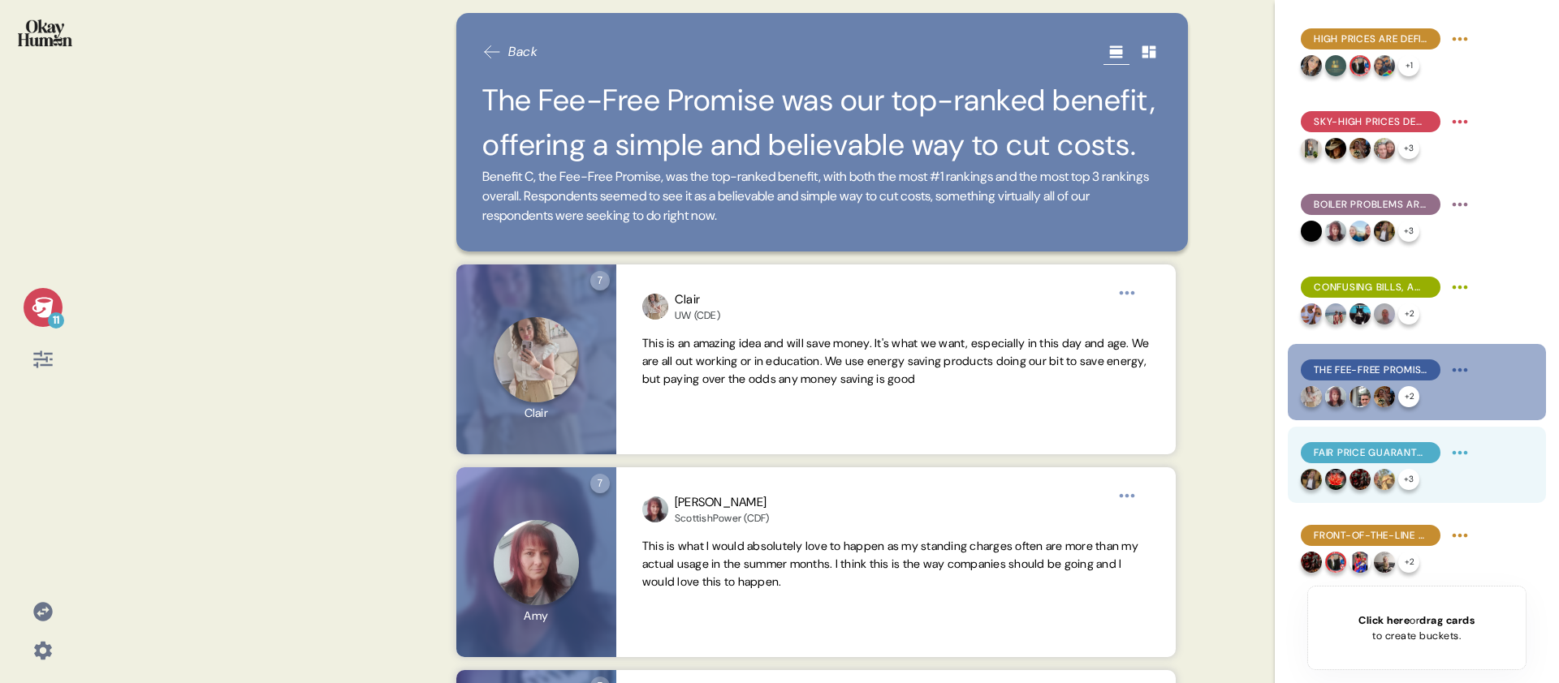
click at [1355, 447] on span "Fair Price Guarantee and Tariffs Unchained were also frequent choices, for simi…" at bounding box center [1370, 453] width 114 height 15
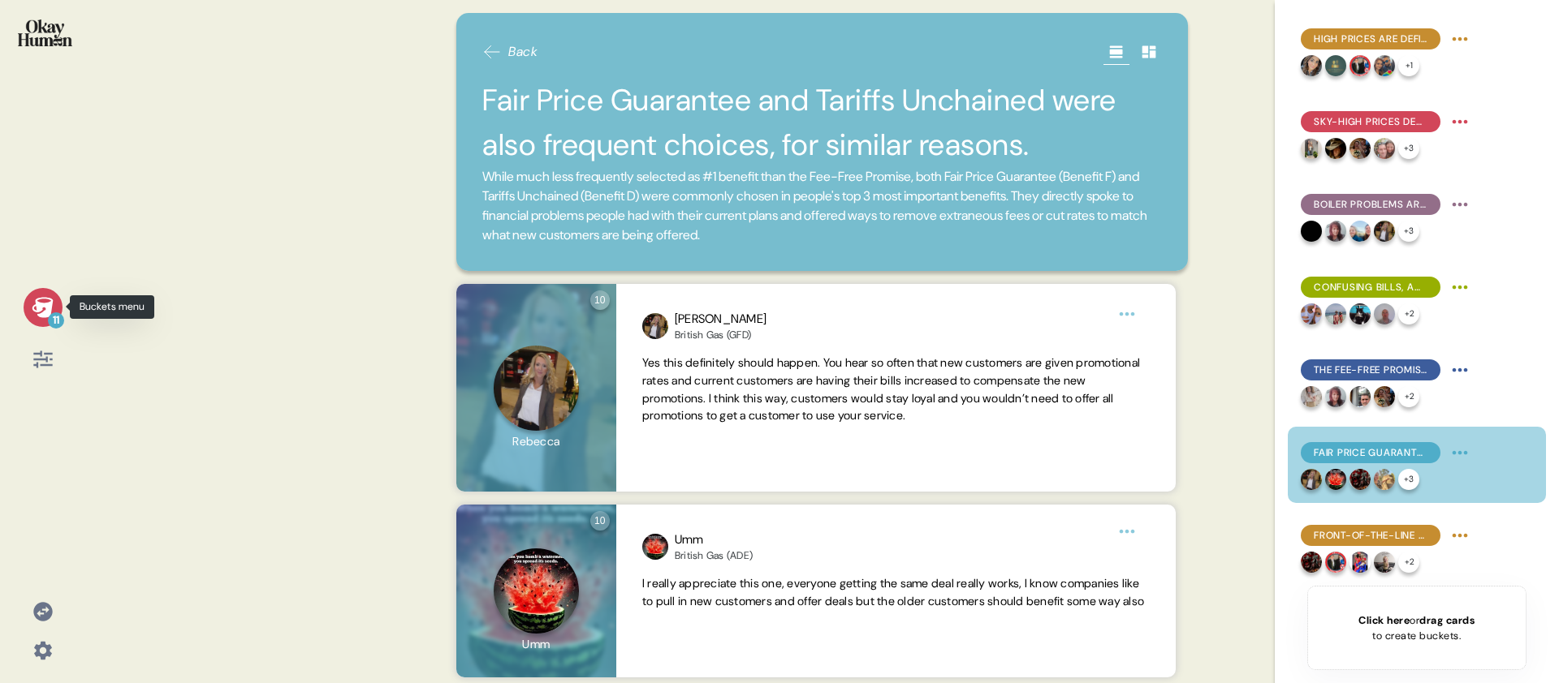
click at [35, 305] on icon at bounding box center [42, 307] width 21 height 20
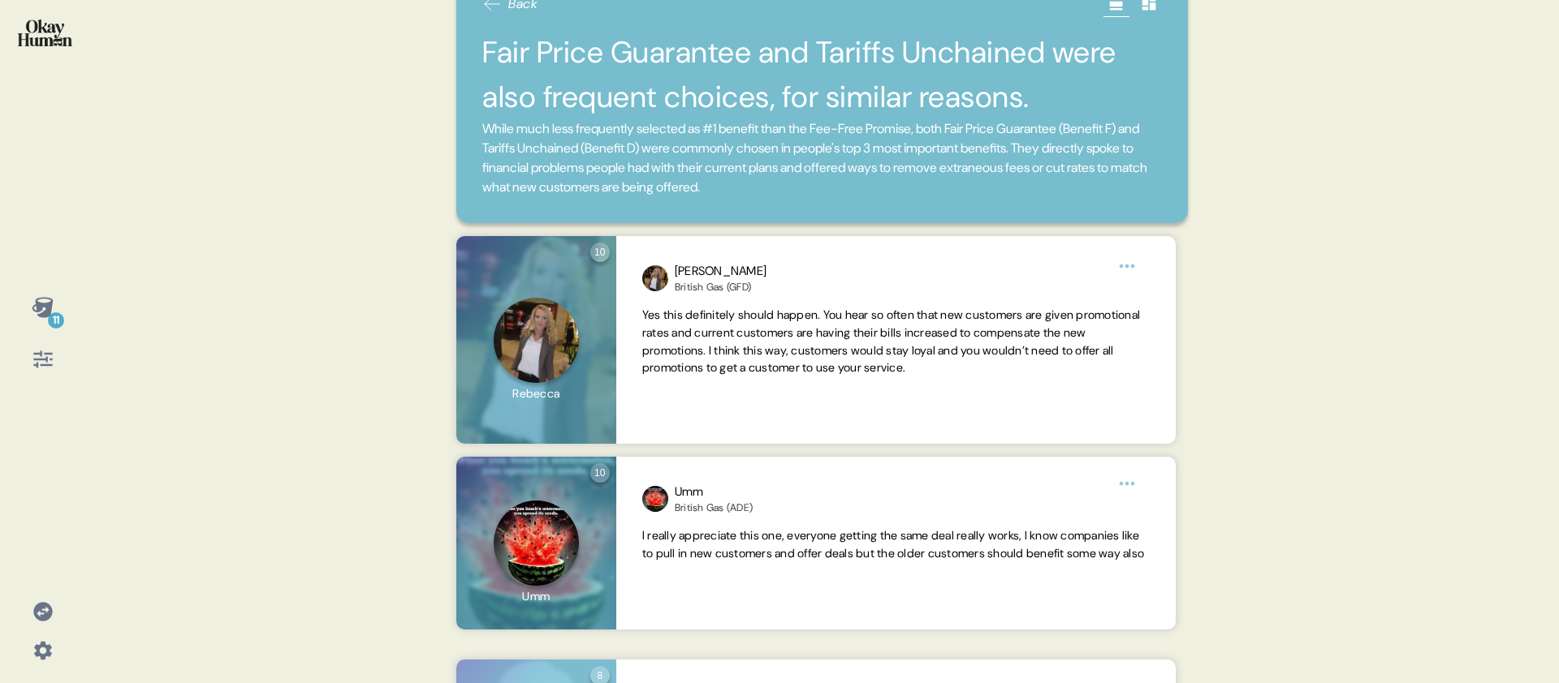
scroll to position [38, 0]
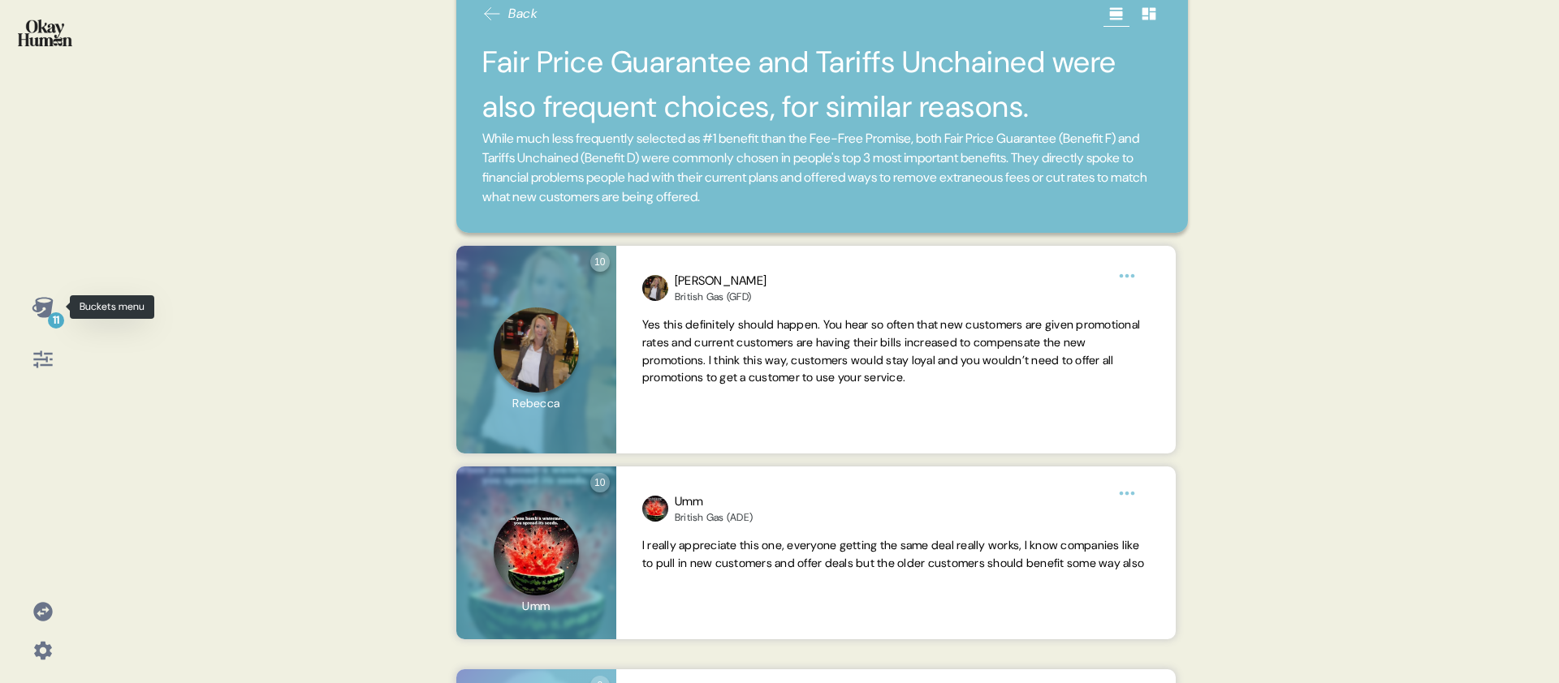
click at [43, 300] on icon at bounding box center [43, 307] width 23 height 23
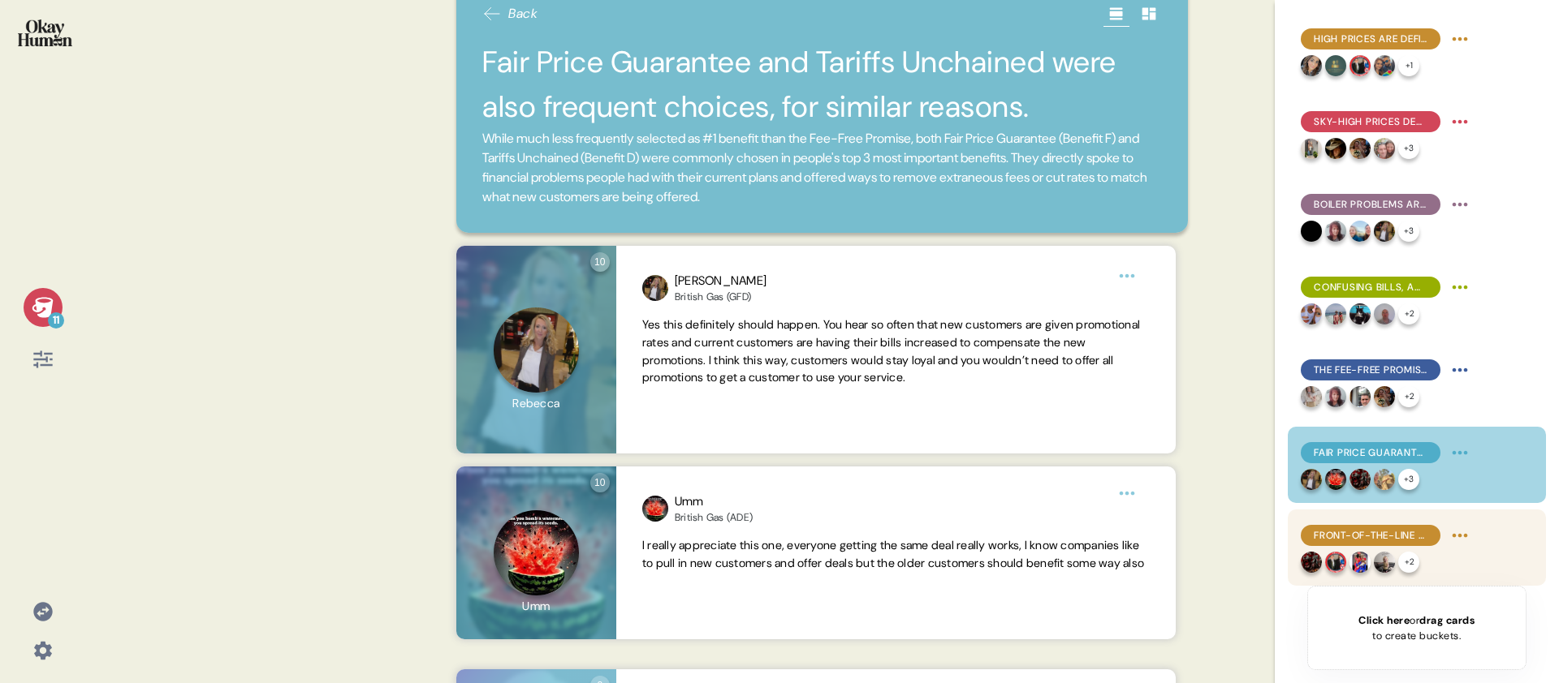
click at [1383, 524] on div "Front-of-the-line customer service access with Priority Engineers was the #1 be…" at bounding box center [1386, 536] width 172 height 26
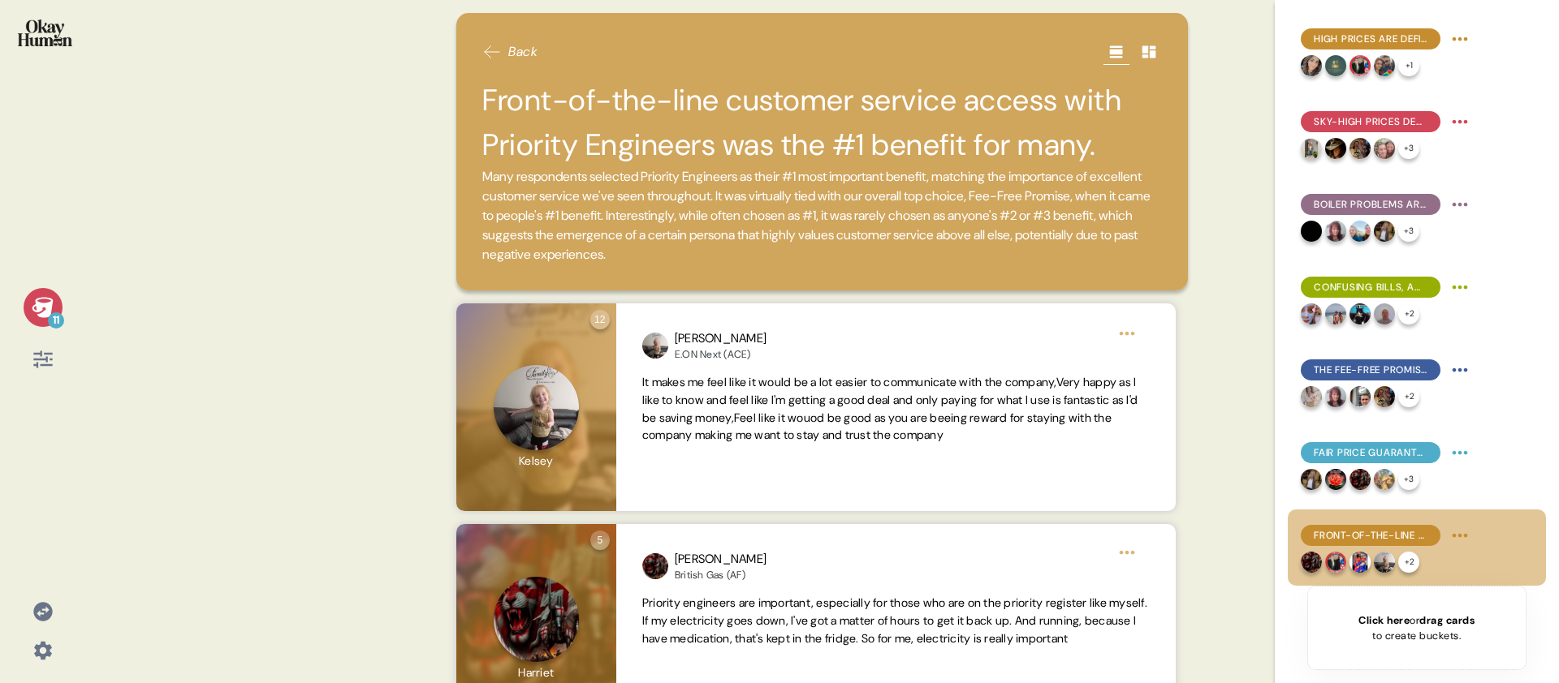
click at [32, 307] on icon at bounding box center [43, 307] width 23 height 23
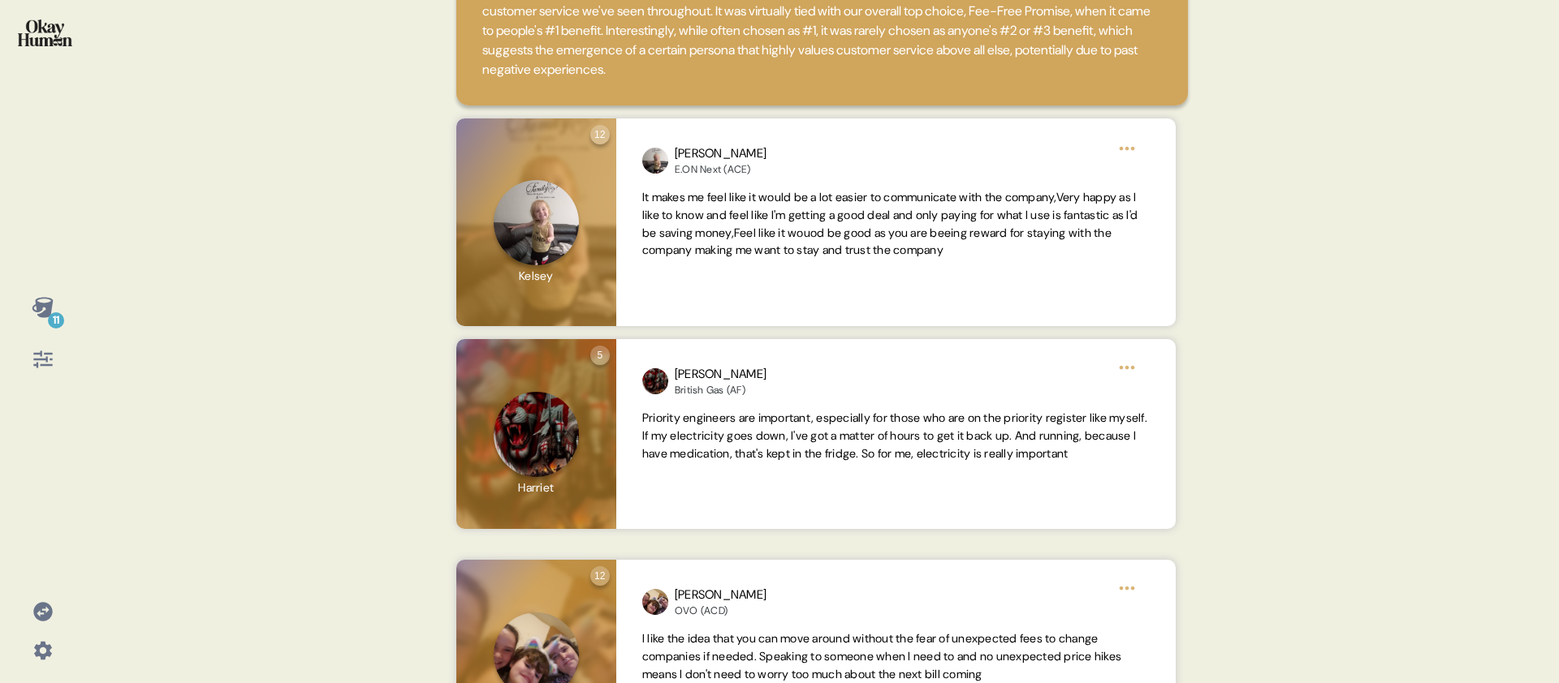
scroll to position [0, 0]
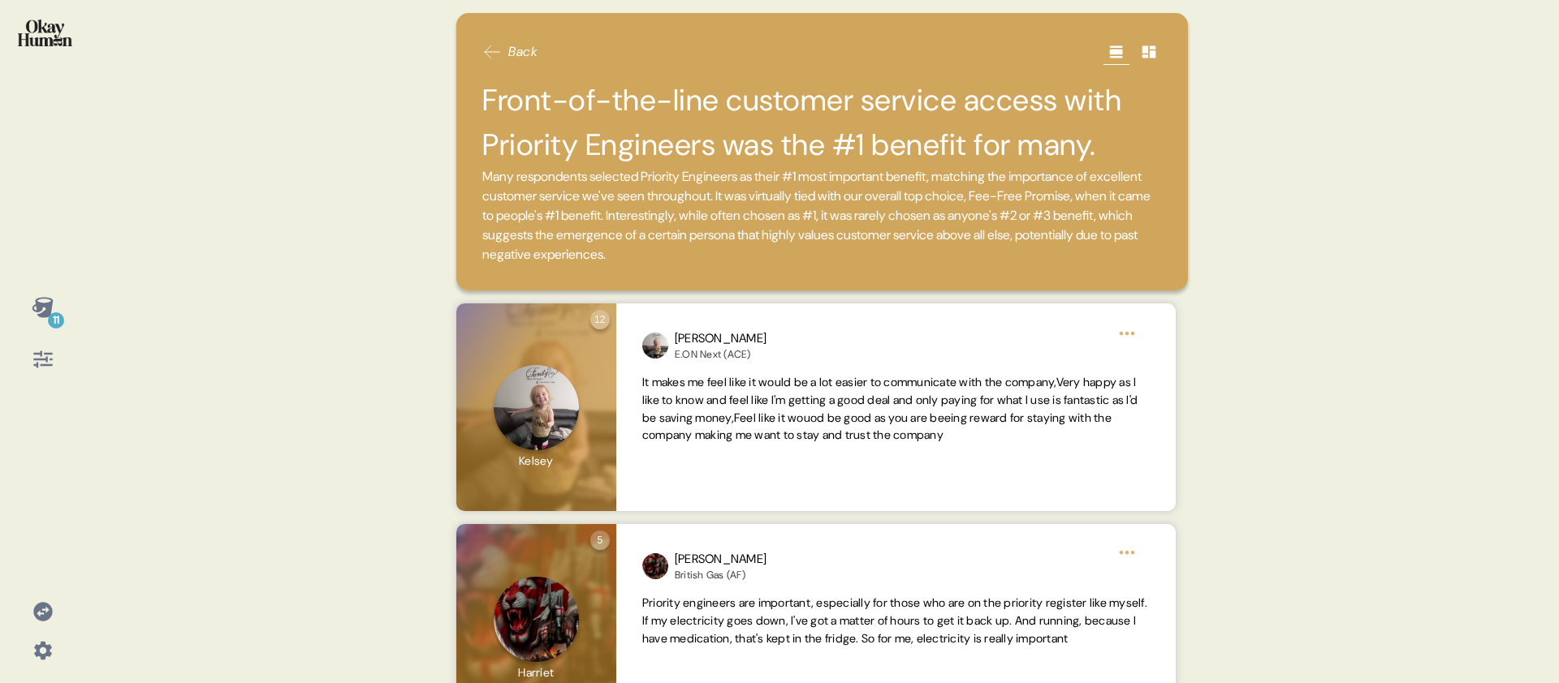
click at [76, 316] on div "11" at bounding box center [42, 341] width 85 height 683
click at [34, 316] on icon at bounding box center [43, 307] width 23 height 23
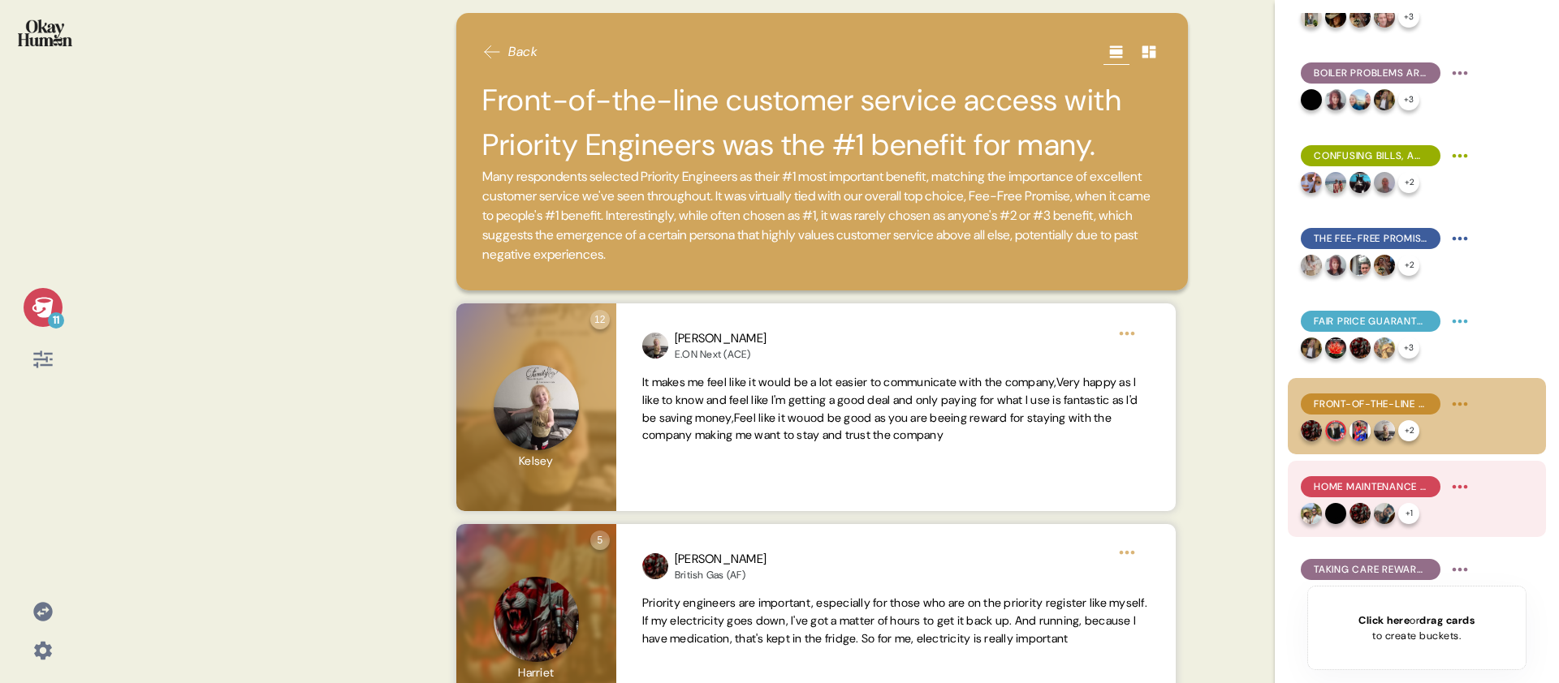
scroll to position [331, 0]
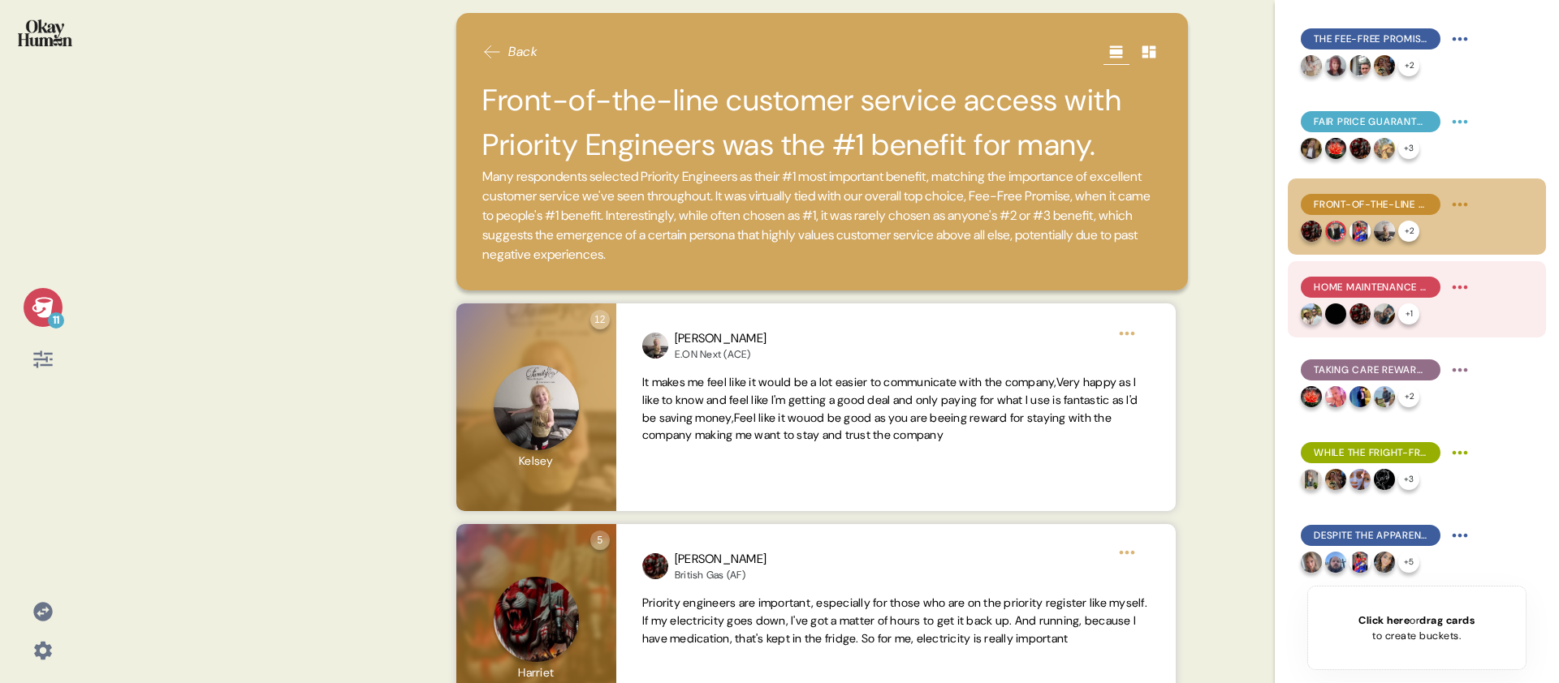
click at [1412, 289] on span "Home Maintenance Unlimited seems to behave similarly, just on a smaller scale." at bounding box center [1370, 287] width 114 height 15
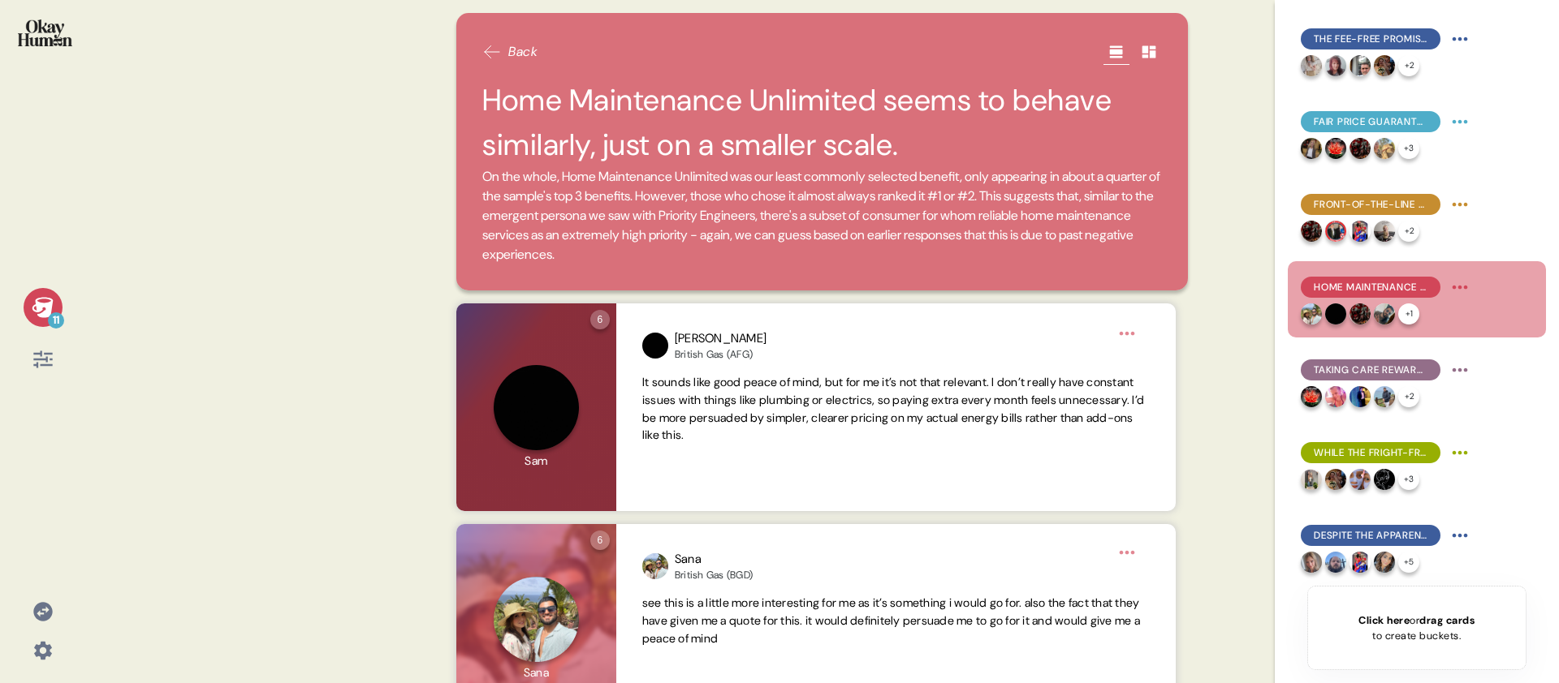
drag, startPoint x: 899, startPoint y: 211, endPoint x: 889, endPoint y: 211, distance: 9.7
click at [899, 211] on span "On the whole, Home Maintenance Unlimited was our least commonly selected benefi…" at bounding box center [821, 215] width 679 height 97
click at [32, 313] on icon at bounding box center [43, 307] width 23 height 23
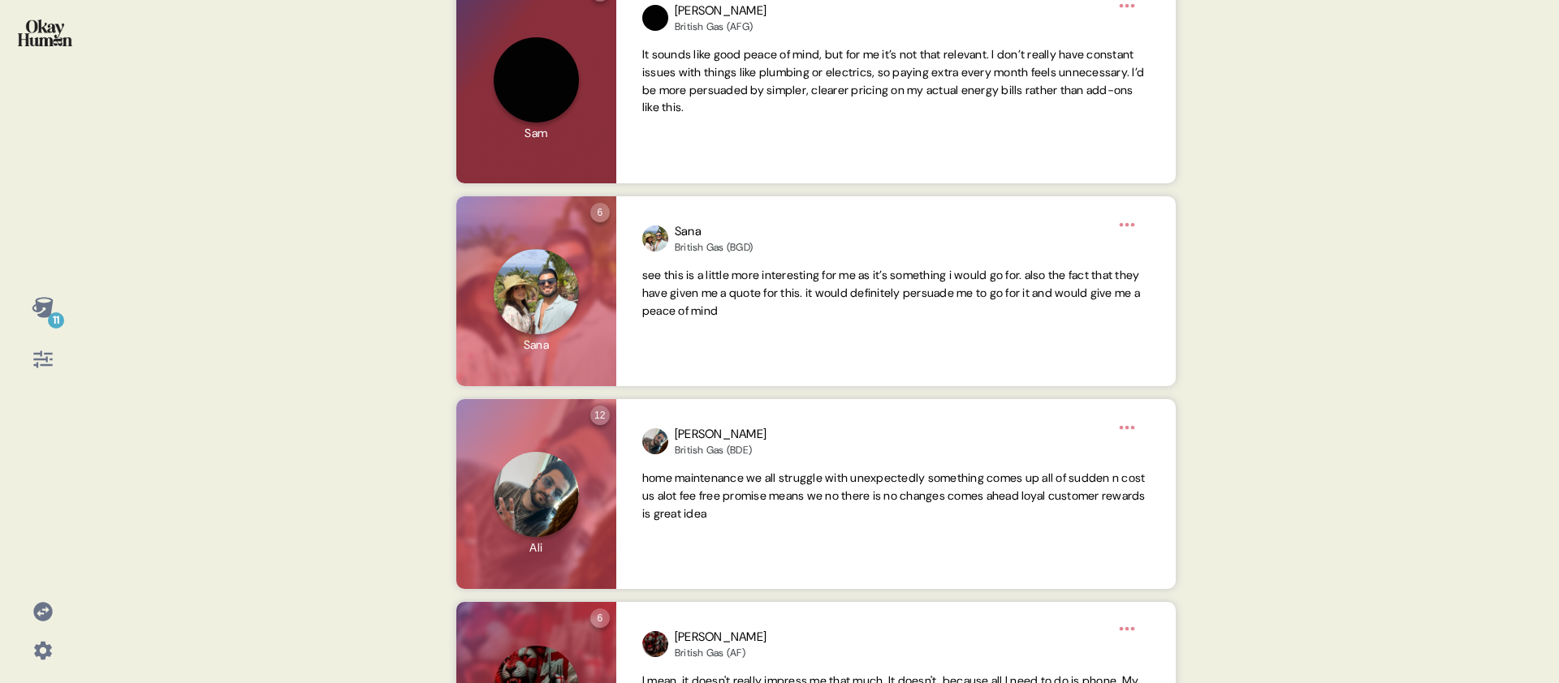
scroll to position [332, 0]
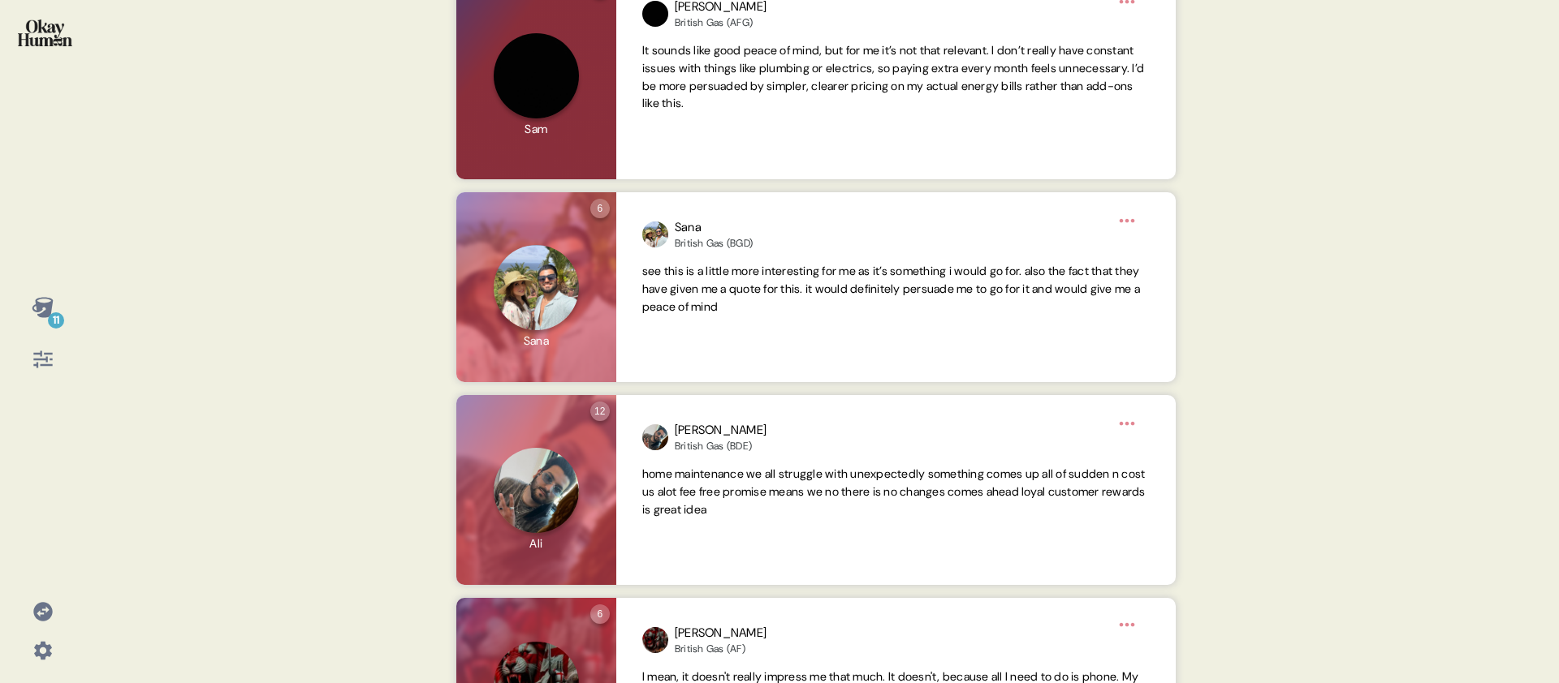
click at [124, 330] on div "11 Back Home Maintenance Unlimited seems to behave similarly, just on a smaller…" at bounding box center [779, 341] width 1559 height 683
click at [112, 321] on div "11 Back Home Maintenance Unlimited seems to behave similarly, just on a smaller…" at bounding box center [779, 341] width 1559 height 683
click at [48, 312] on icon at bounding box center [42, 307] width 21 height 20
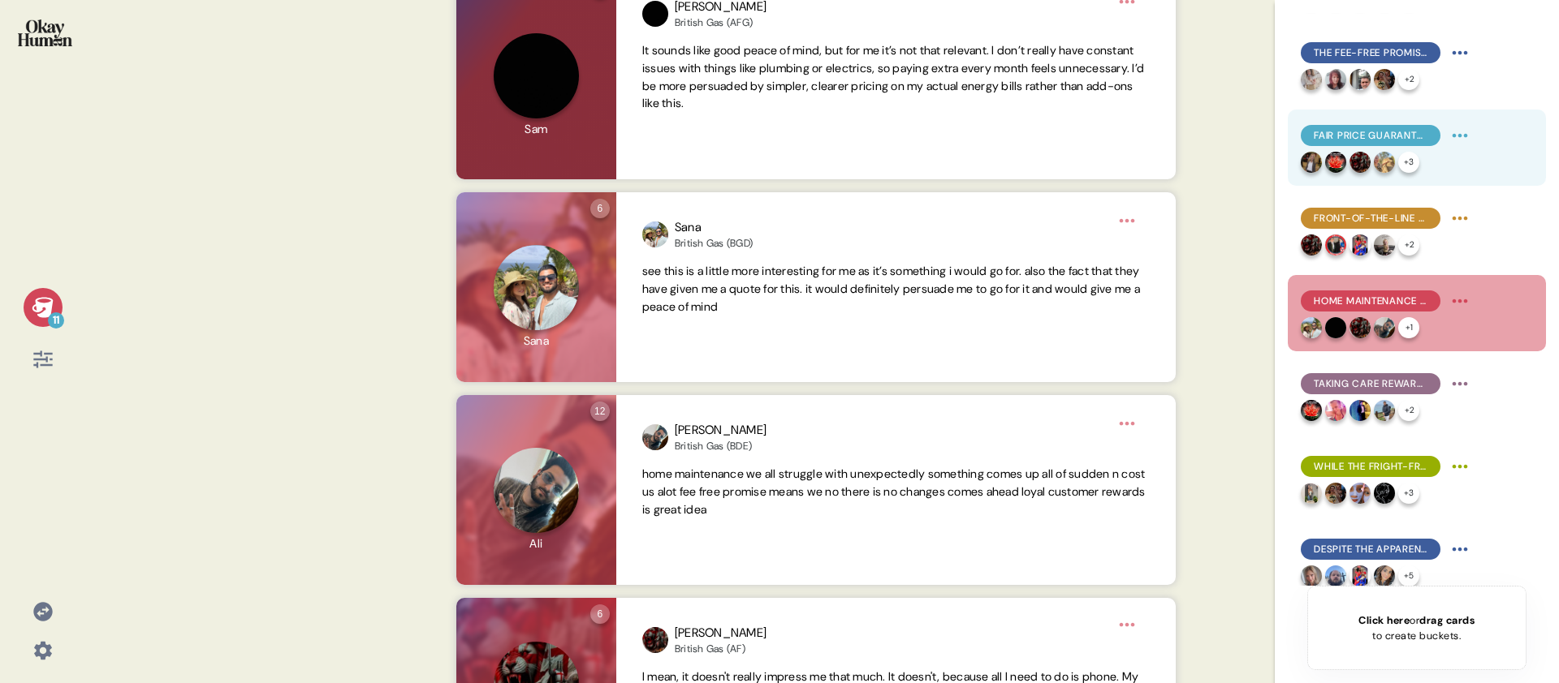
scroll to position [331, 0]
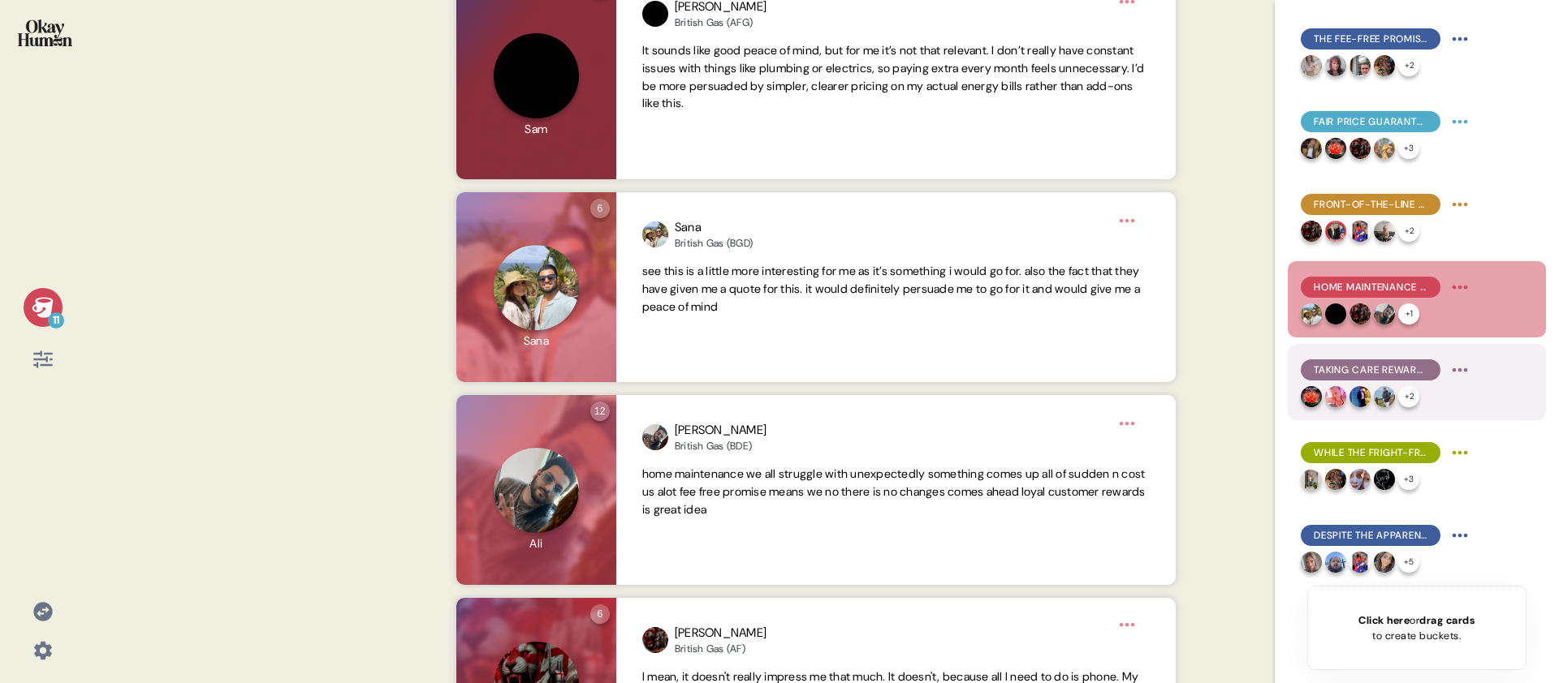
click at [1420, 376] on span "Taking Care Rewards are a great way for customers to feel they're getting their…" at bounding box center [1370, 370] width 114 height 15
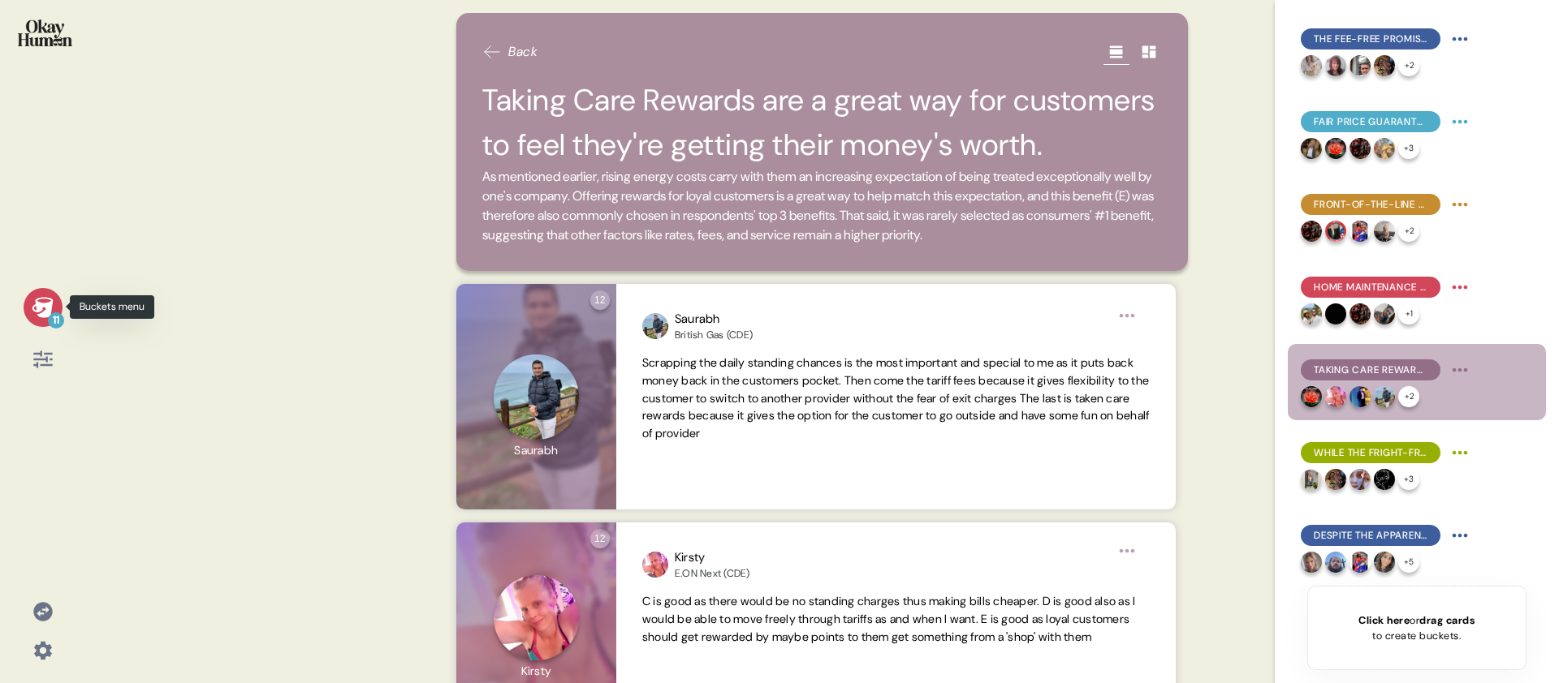
click at [59, 300] on div "11" at bounding box center [43, 307] width 39 height 39
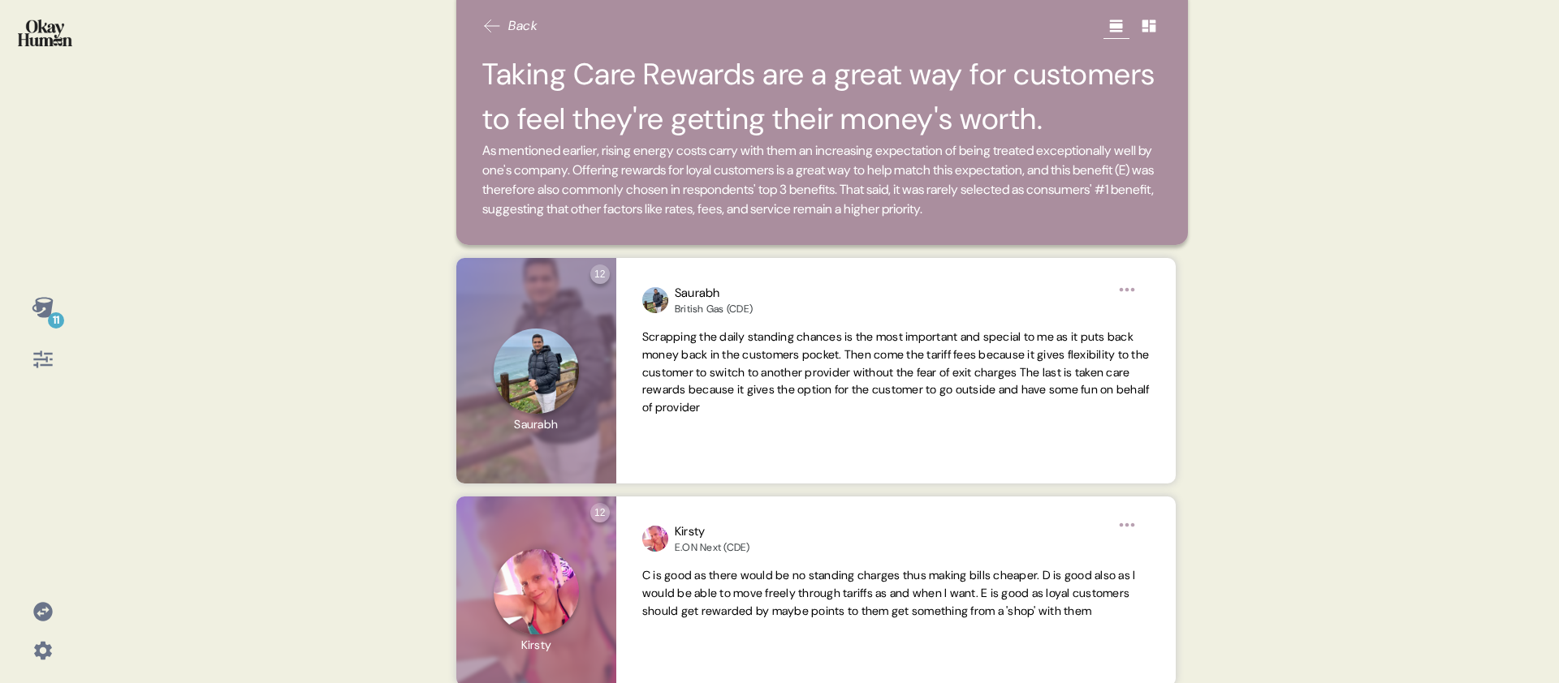
scroll to position [0, 0]
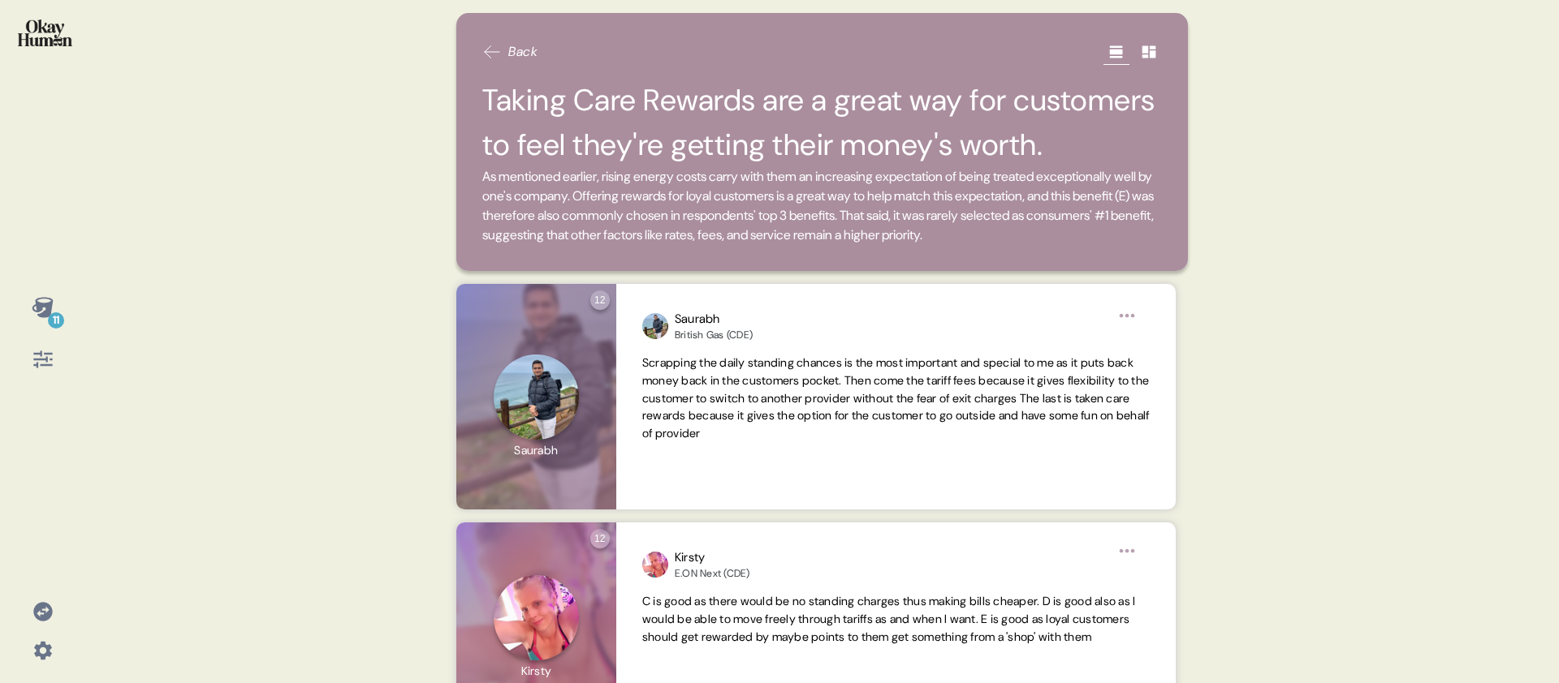
click at [426, 257] on div "11 Back Taking Care Rewards are a great way for customers to feel they're getti…" at bounding box center [779, 341] width 1559 height 683
click at [115, 304] on div "11 Back Taking Care Rewards are a great way for customers to feel they're getti…" at bounding box center [779, 341] width 1559 height 683
click at [40, 313] on icon at bounding box center [42, 307] width 21 height 20
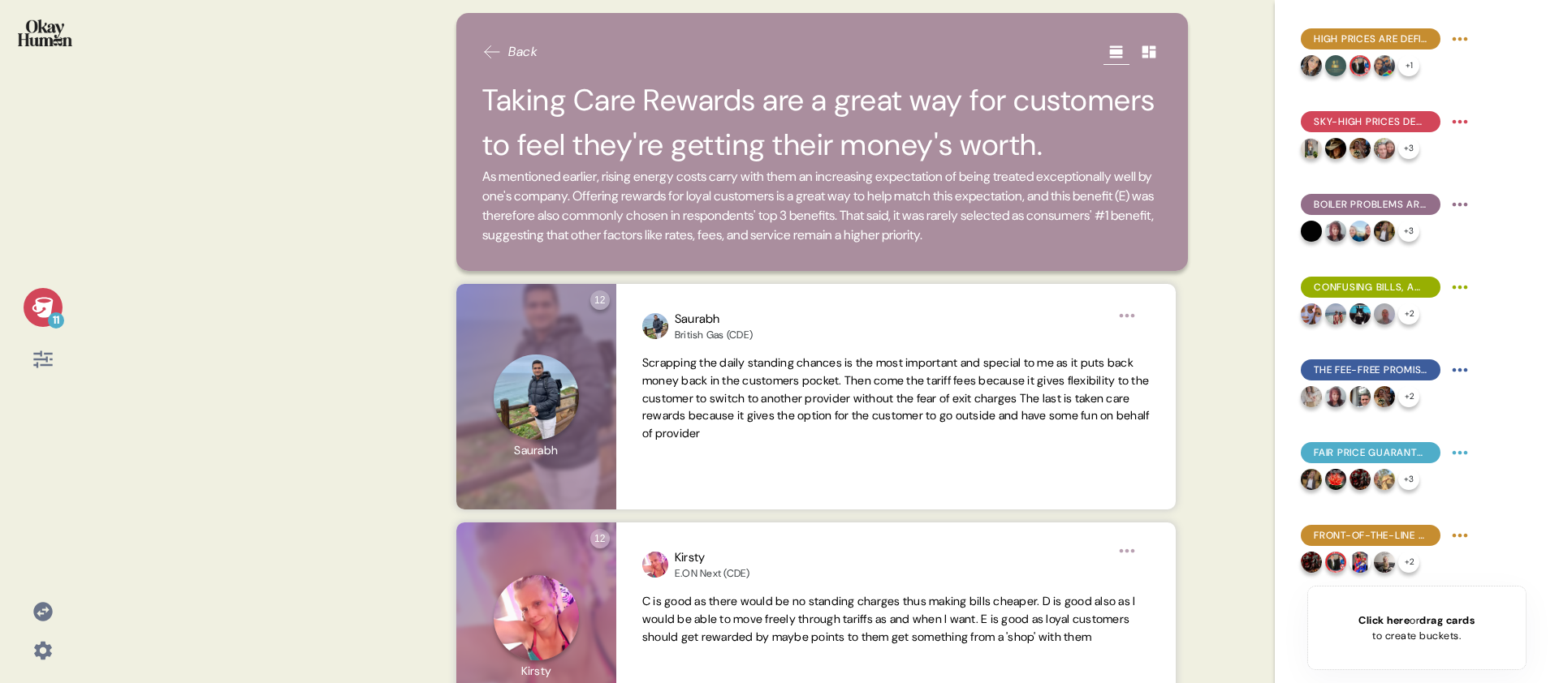
scroll to position [331, 0]
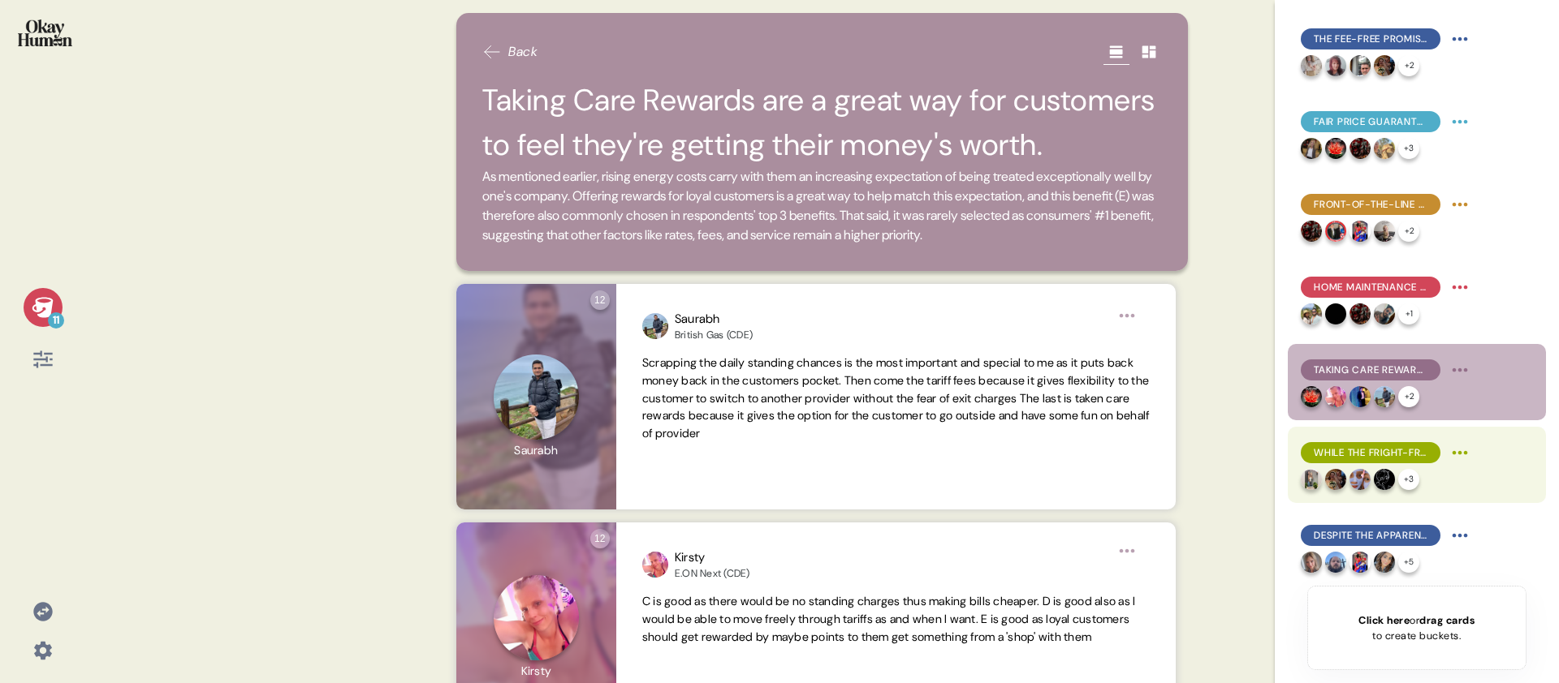
click at [1347, 446] on span "While the Fright-Free Promise is appealing, it's vague and hard to believe." at bounding box center [1370, 453] width 114 height 15
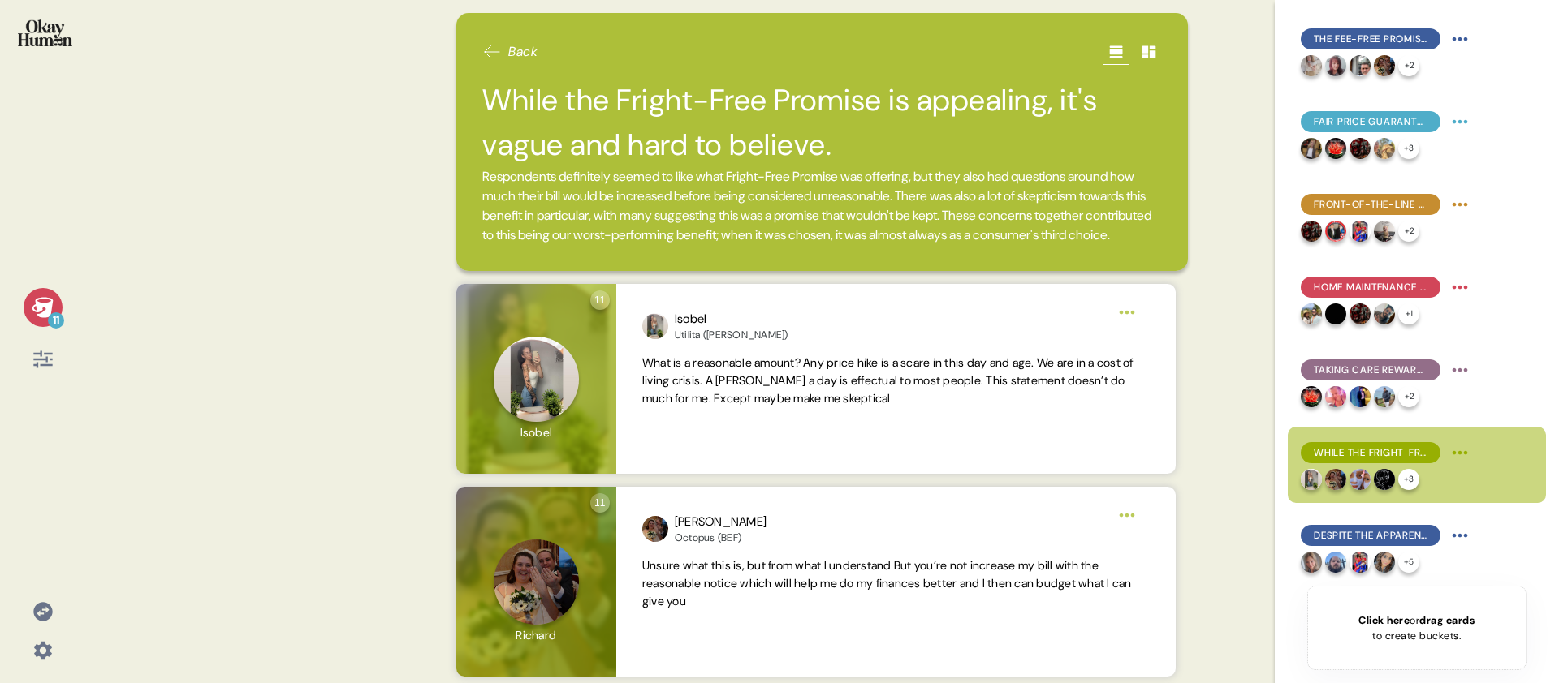
click at [54, 304] on div "11" at bounding box center [43, 307] width 39 height 39
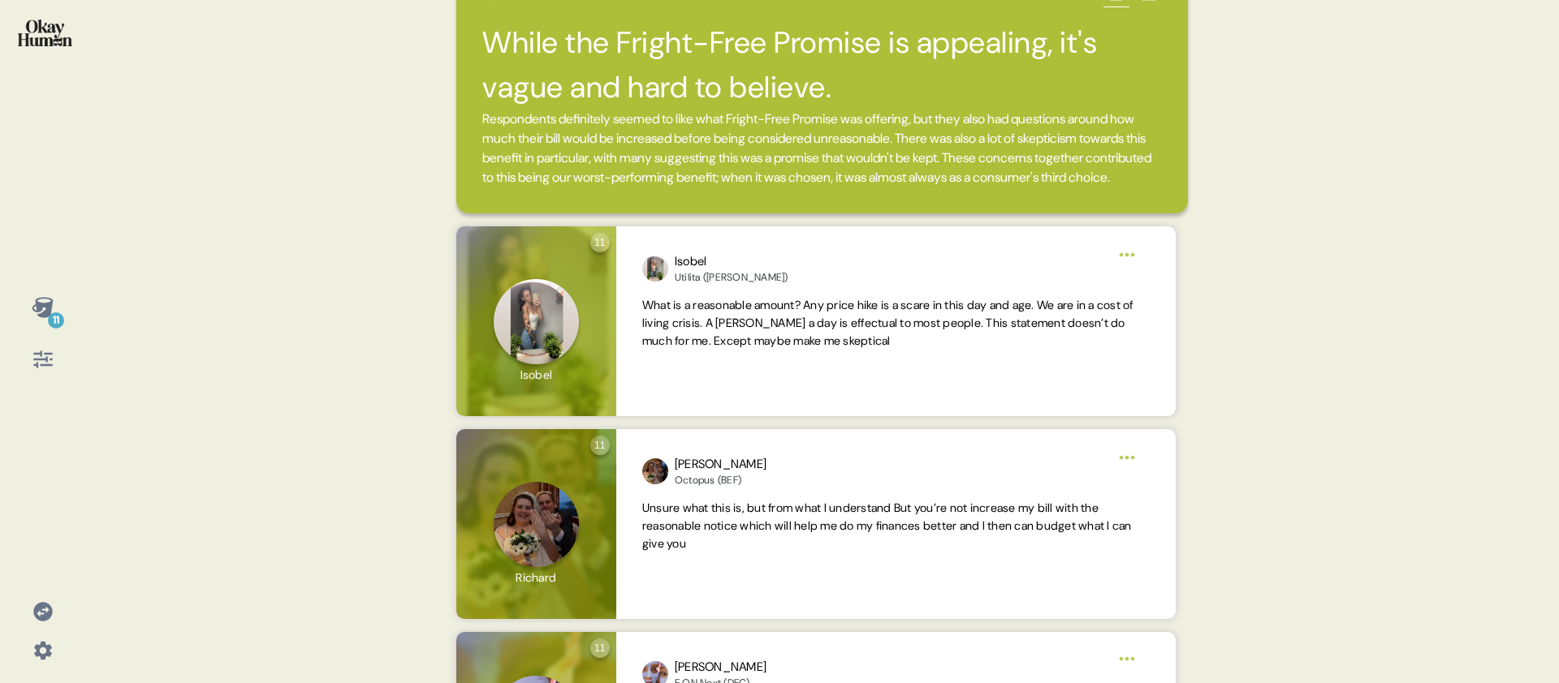
scroll to position [0, 0]
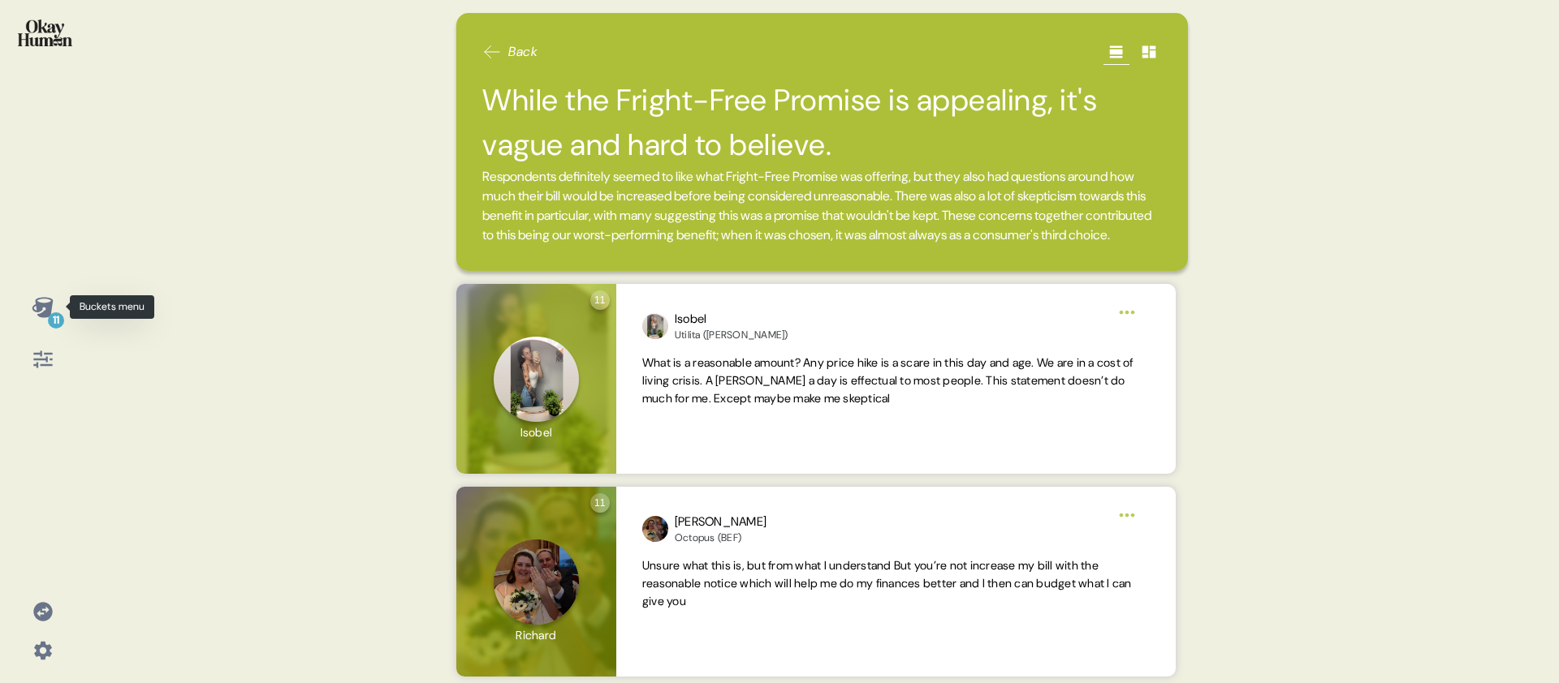
click at [50, 308] on icon at bounding box center [42, 307] width 21 height 20
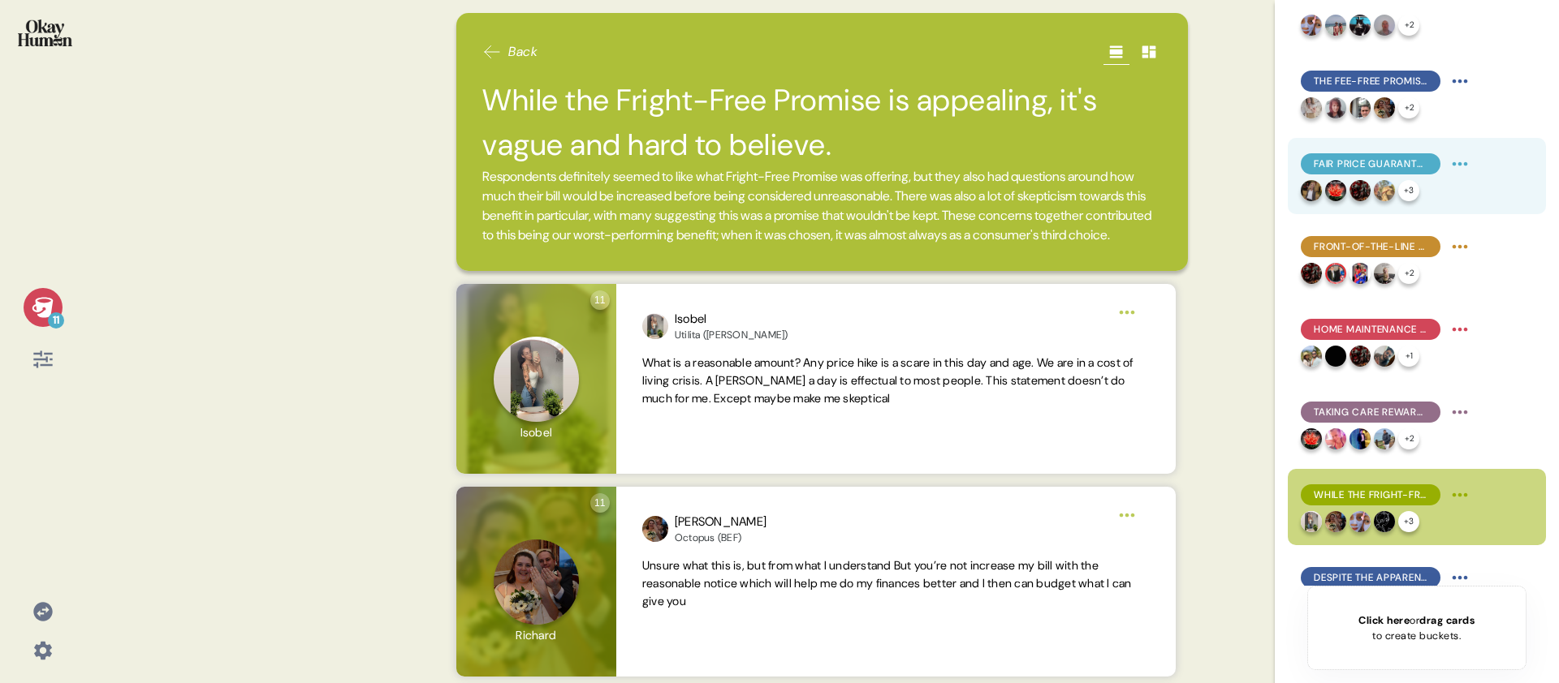
scroll to position [331, 0]
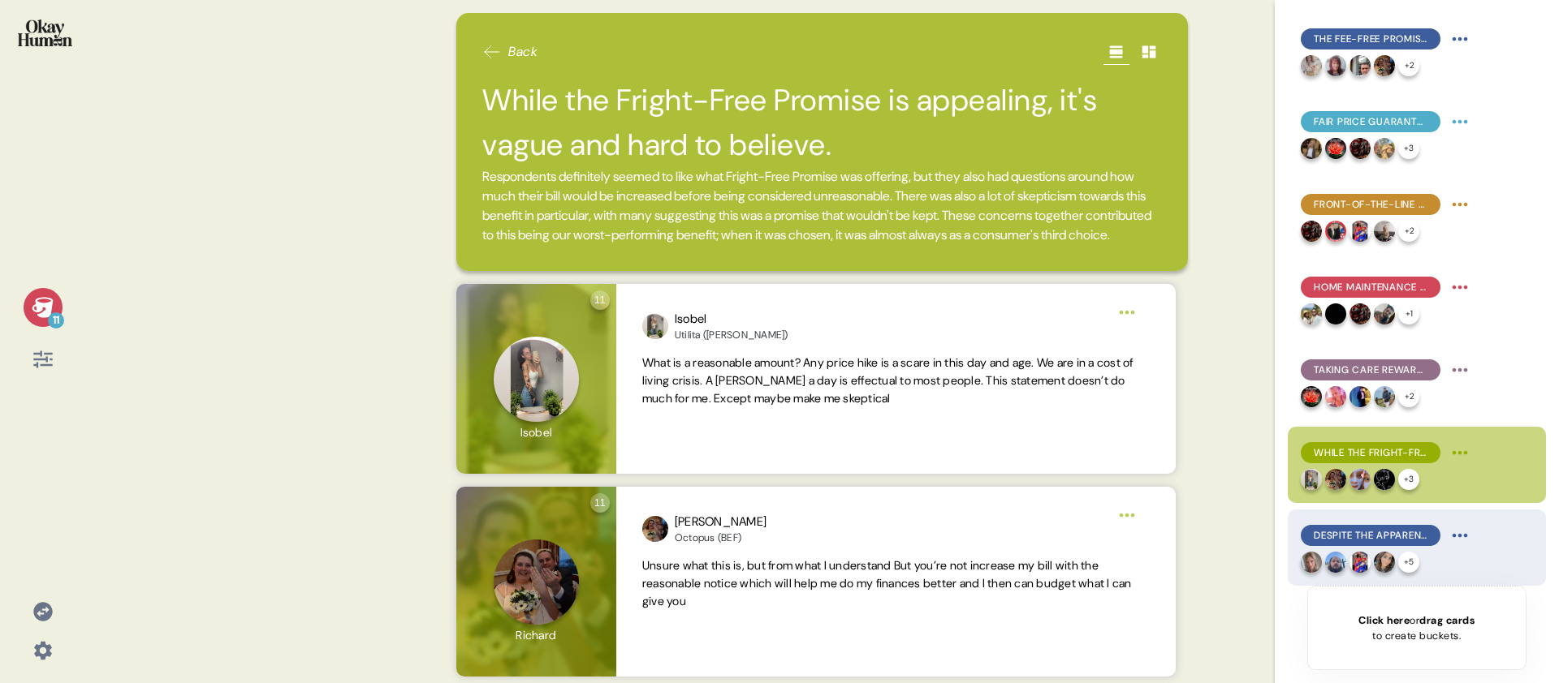
click at [1429, 536] on div "Despite the apparently transactional category, more emotional themes emerge as …" at bounding box center [1370, 535] width 140 height 21
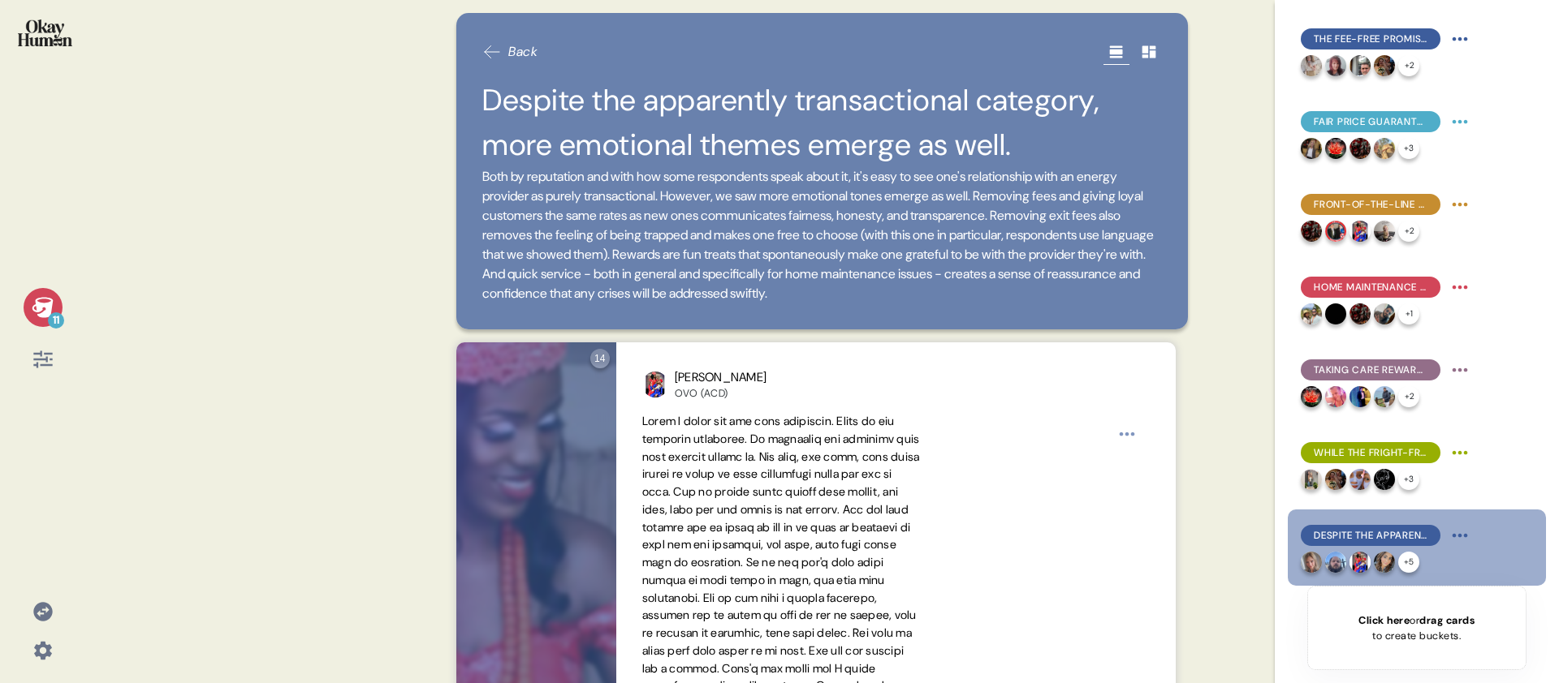
click at [57, 306] on div "11" at bounding box center [43, 307] width 39 height 39
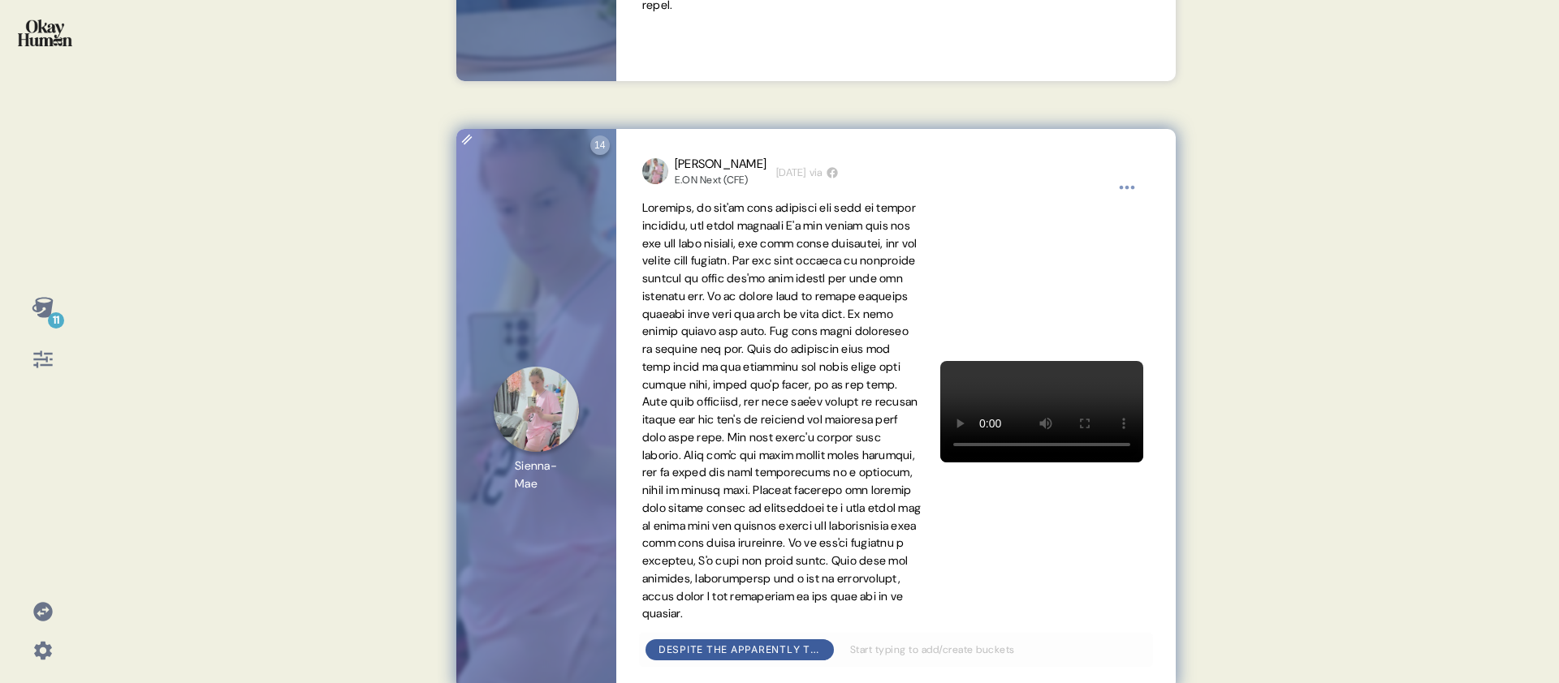
scroll to position [2760, 0]
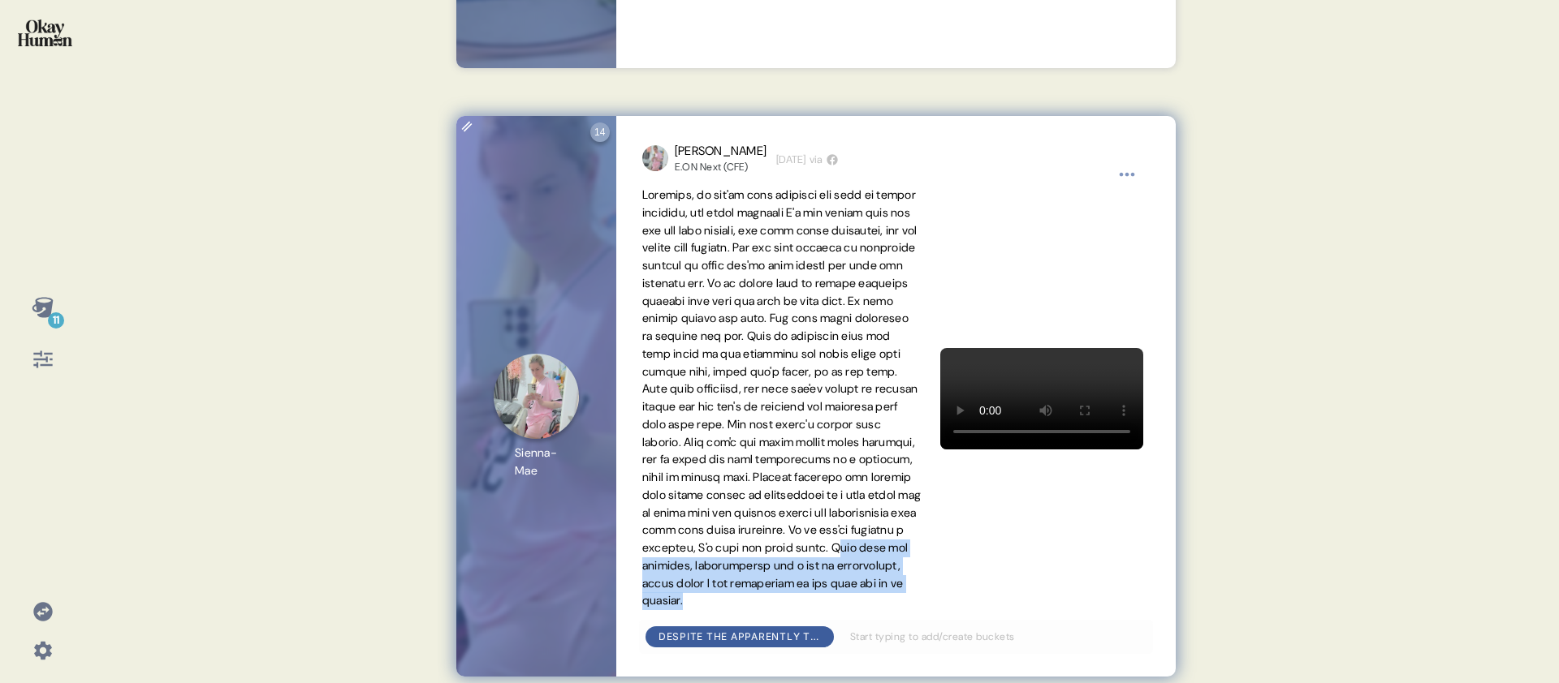
drag, startPoint x: 826, startPoint y: 621, endPoint x: 778, endPoint y: 566, distance: 73.6
click at [778, 566] on span at bounding box center [781, 399] width 278 height 424
click at [777, 563] on span at bounding box center [781, 398] width 278 height 420
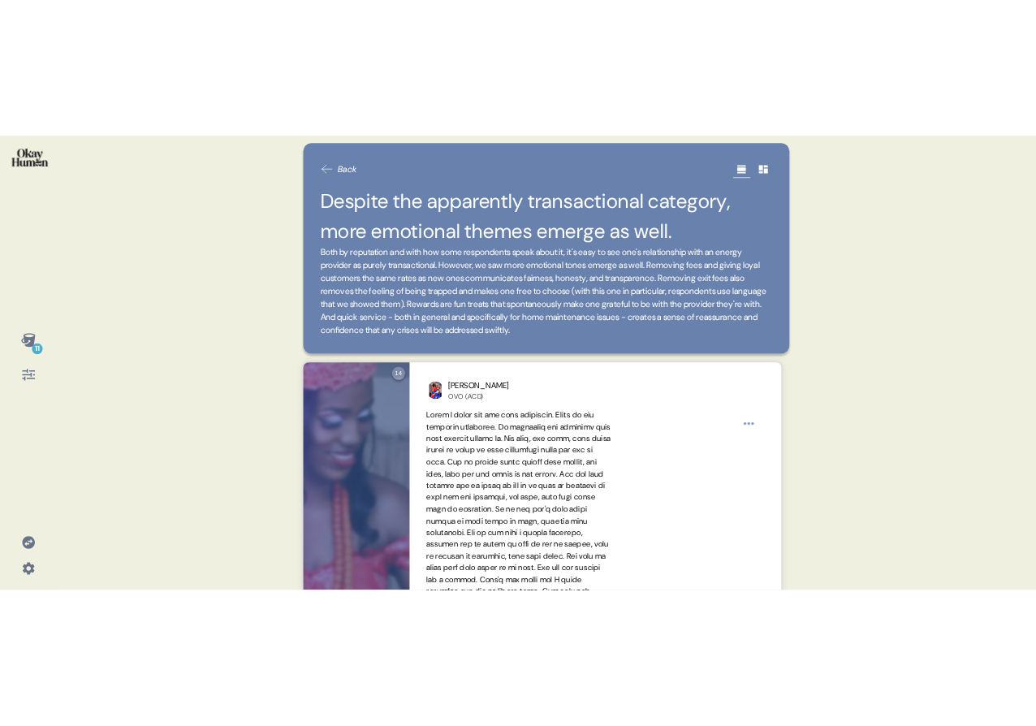
scroll to position [0, 0]
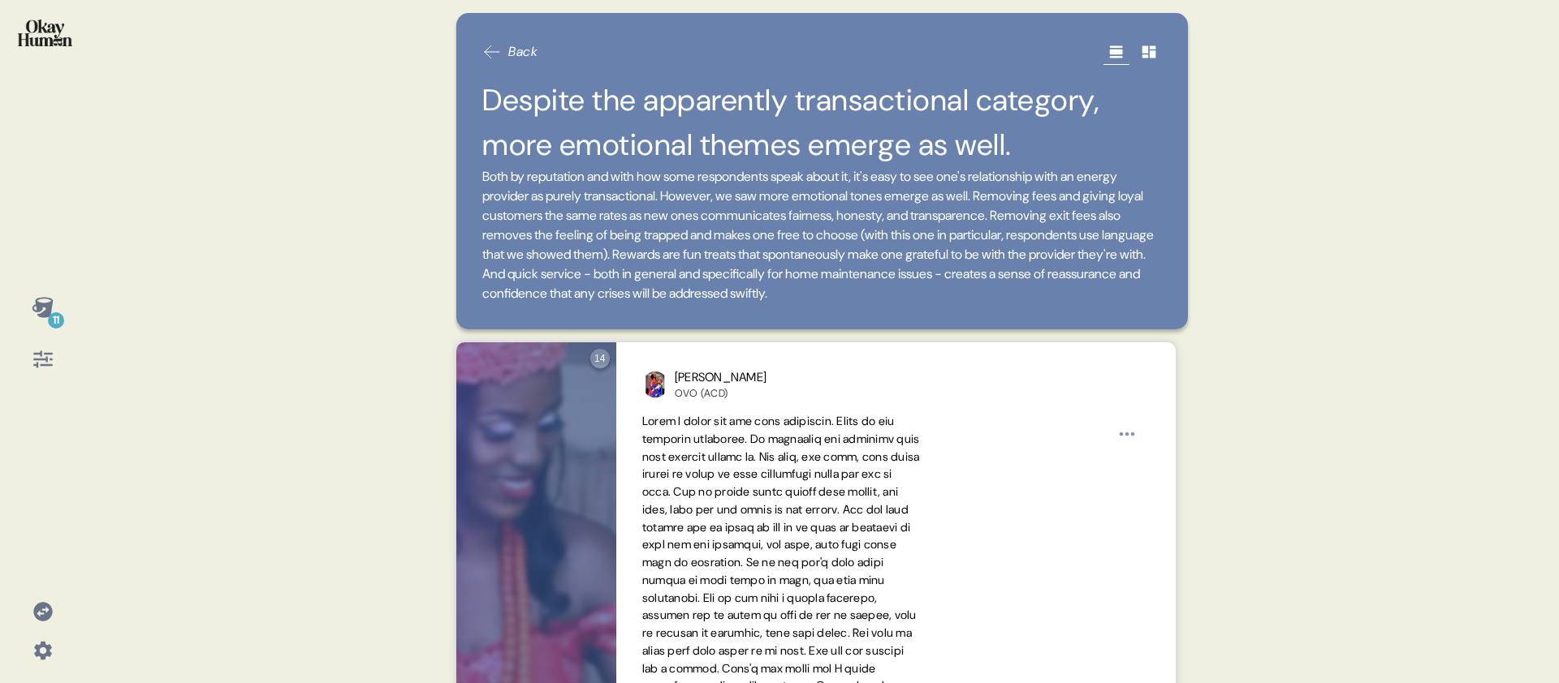
click at [85, 58] on div "11 Back Despite the apparently transactional category, more emotional themes em…" at bounding box center [779, 341] width 1559 height 683
click at [62, 46] on div at bounding box center [42, 43] width 59 height 61
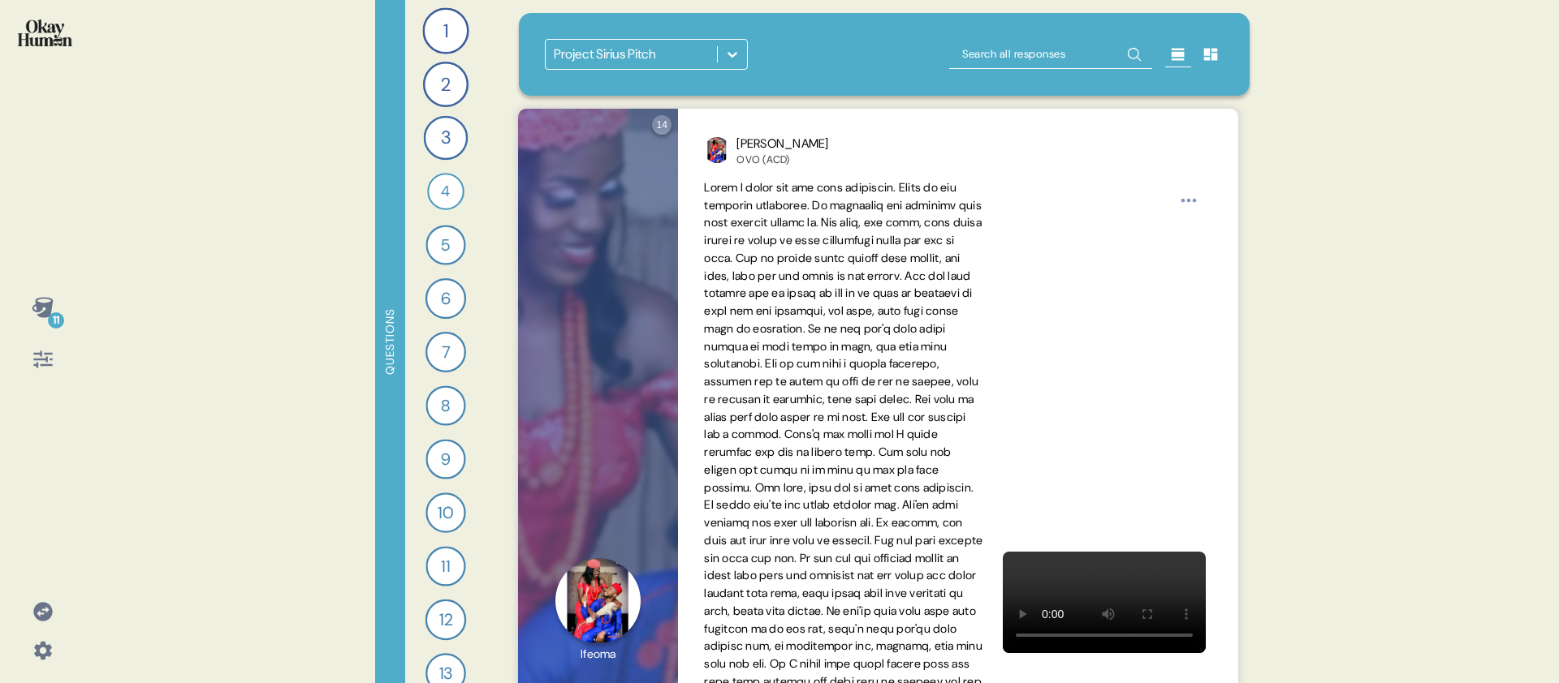
click at [95, 306] on div "11 Questions 1 What would you say to the CEO of your energy provider if they we…" at bounding box center [779, 341] width 1559 height 683
click at [40, 314] on icon at bounding box center [42, 307] width 21 height 20
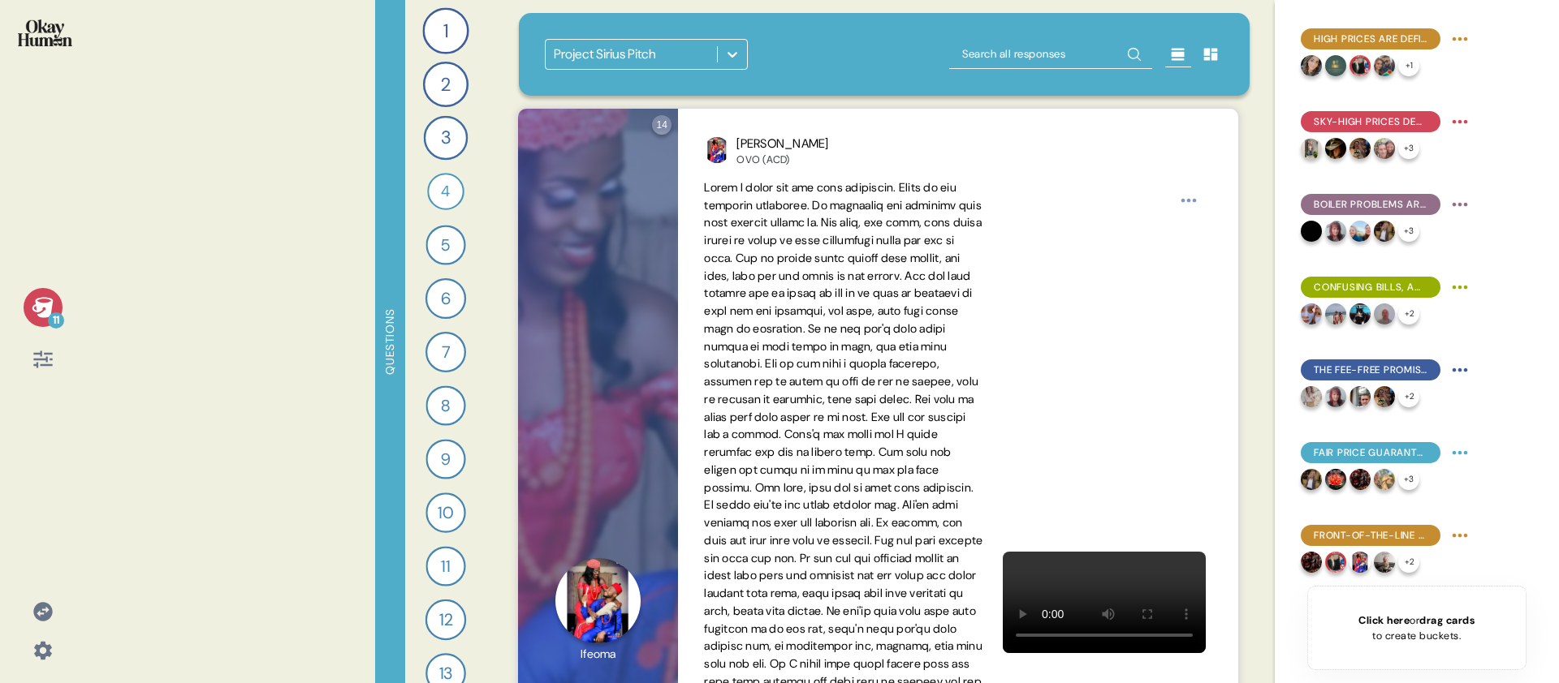
click at [53, 298] on icon at bounding box center [43, 307] width 23 height 23
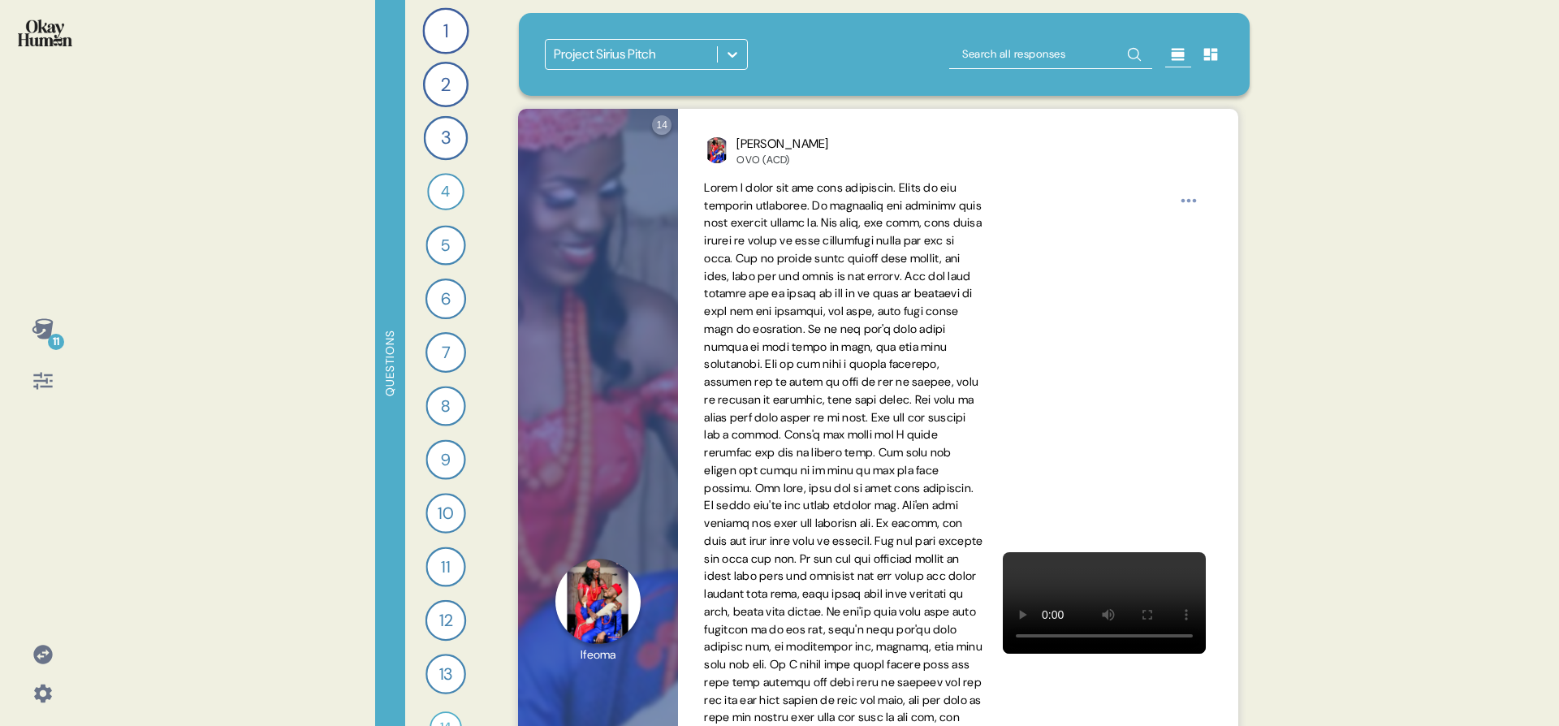
click at [33, 695] on icon at bounding box center [43, 693] width 23 height 23
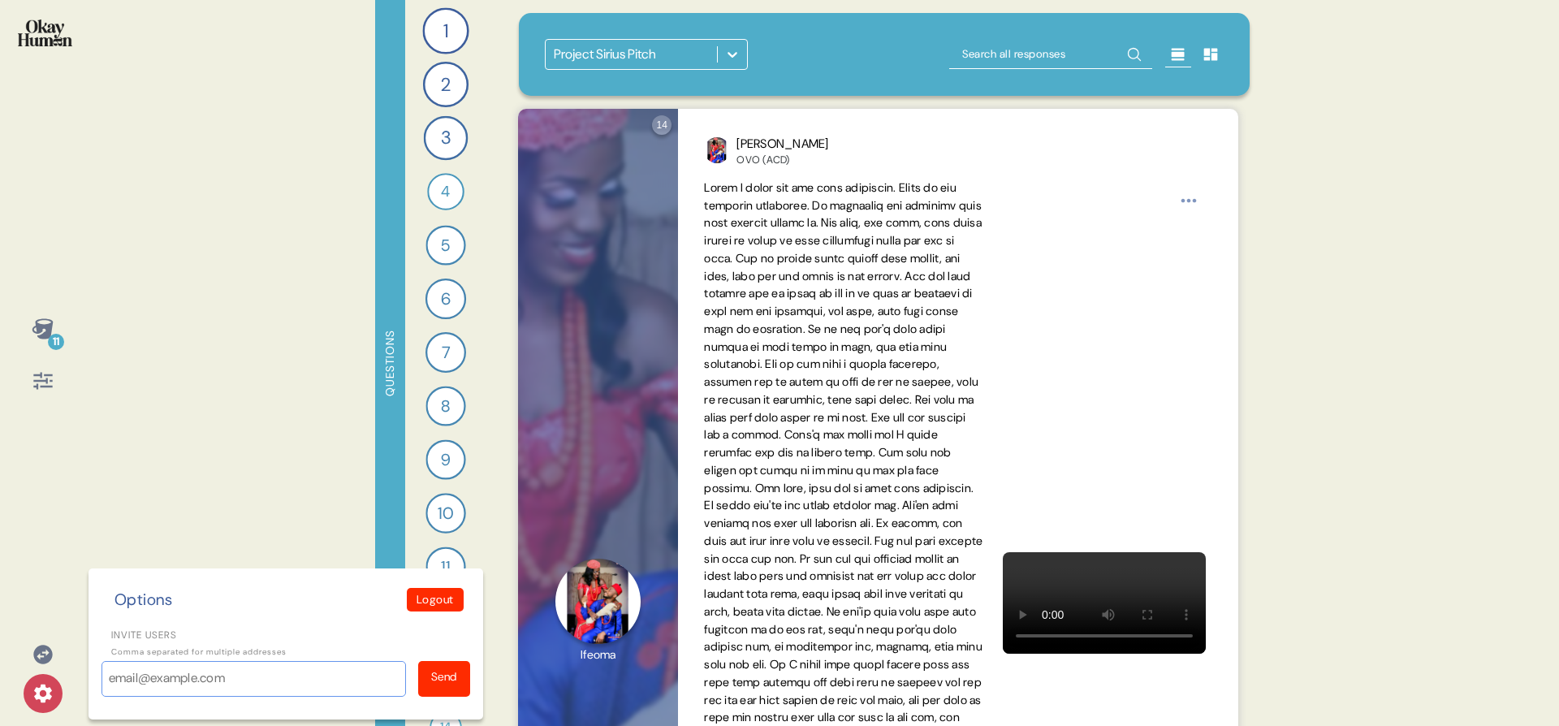
click at [103, 685] on input "Invite users" at bounding box center [253, 679] width 304 height 36
paste input "[PERSON_NAME][EMAIL_ADDRESS][PERSON_NAME][DOMAIN_NAME]"
type input "[PERSON_NAME][EMAIL_ADDRESS][PERSON_NAME][DOMAIN_NAME]"
click at [432, 680] on div "Send" at bounding box center [444, 676] width 26 height 17
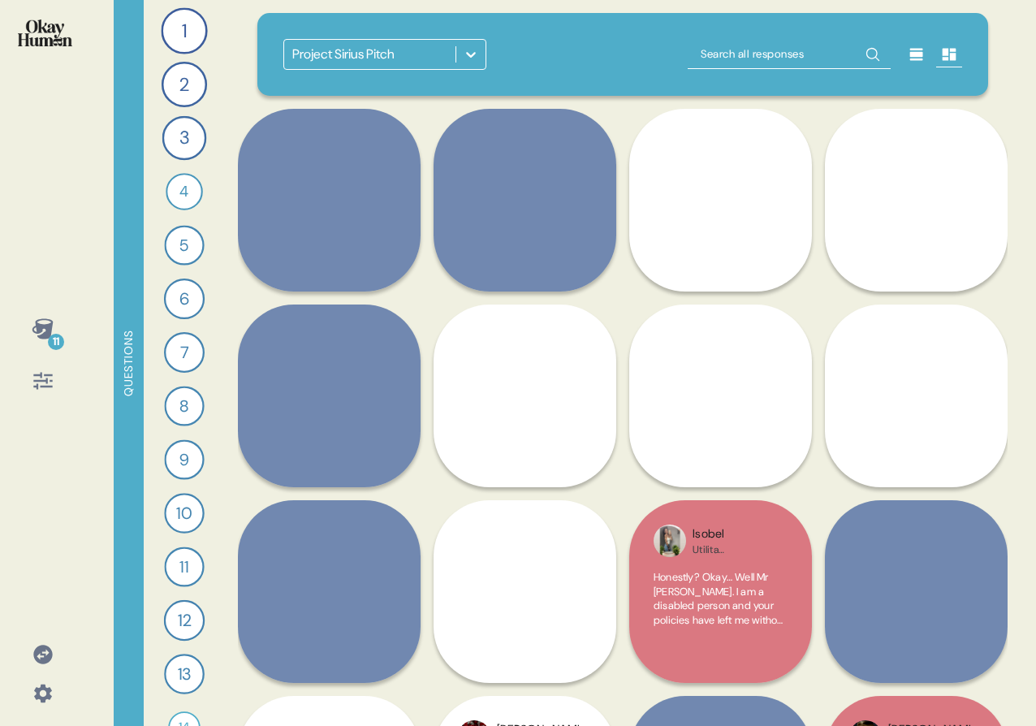
click at [47, 692] on icon at bounding box center [43, 693] width 18 height 18
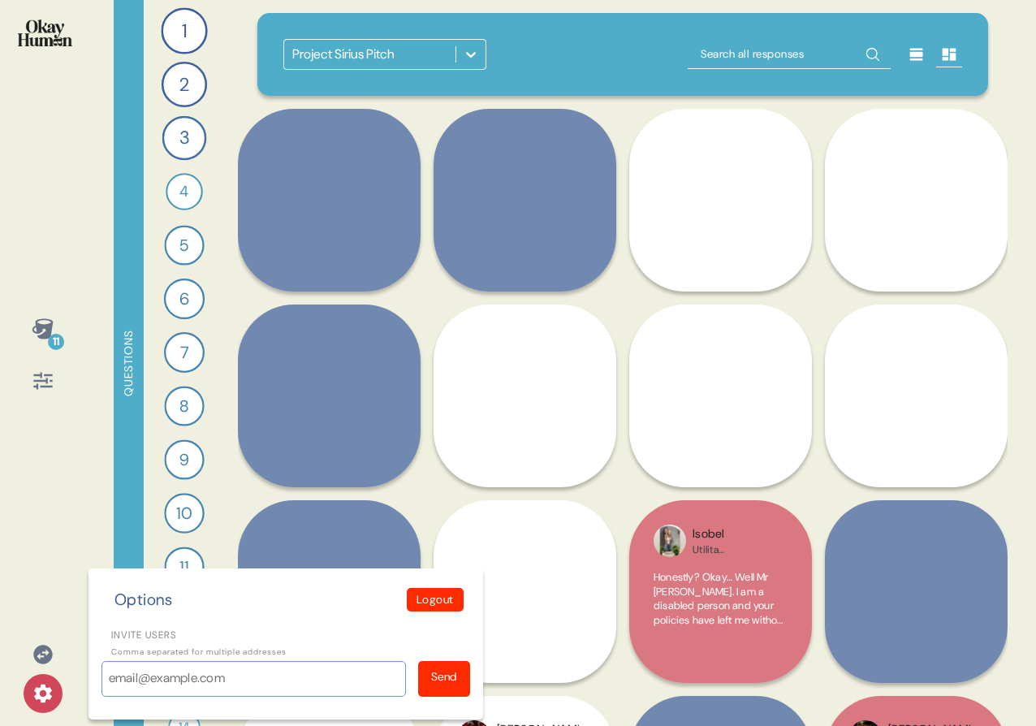
click at [114, 682] on input "Invite users" at bounding box center [253, 679] width 304 height 36
paste input "[PERSON_NAME][EMAIL_ADDRESS][PERSON_NAME][DOMAIN_NAME]"
type input "[PERSON_NAME][EMAIL_ADDRESS][PERSON_NAME][DOMAIN_NAME]"
click at [422, 679] on div "Send" at bounding box center [444, 679] width 52 height 36
